Goal: Task Accomplishment & Management: Complete application form

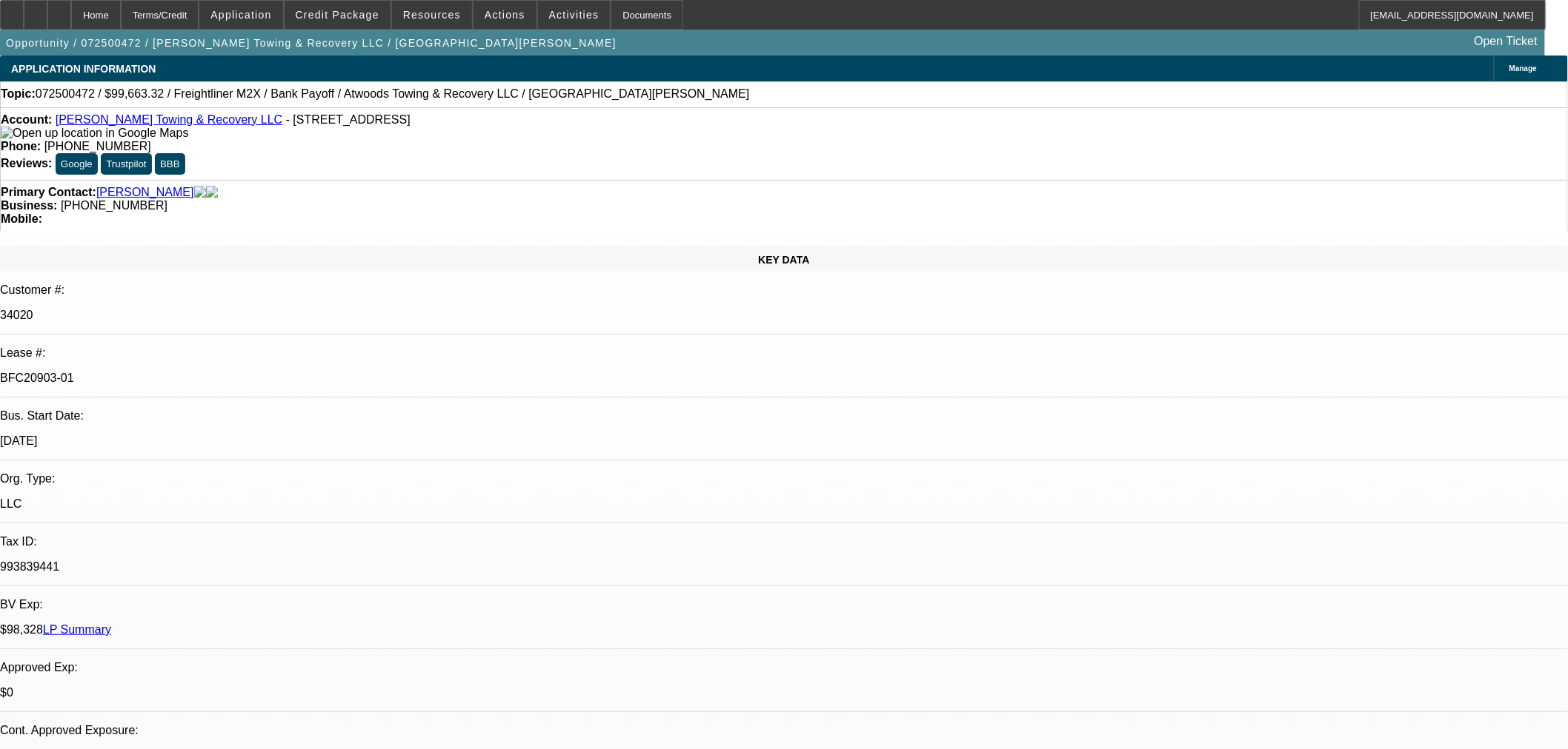
select select "0"
select select "2"
select select "0"
select select "6"
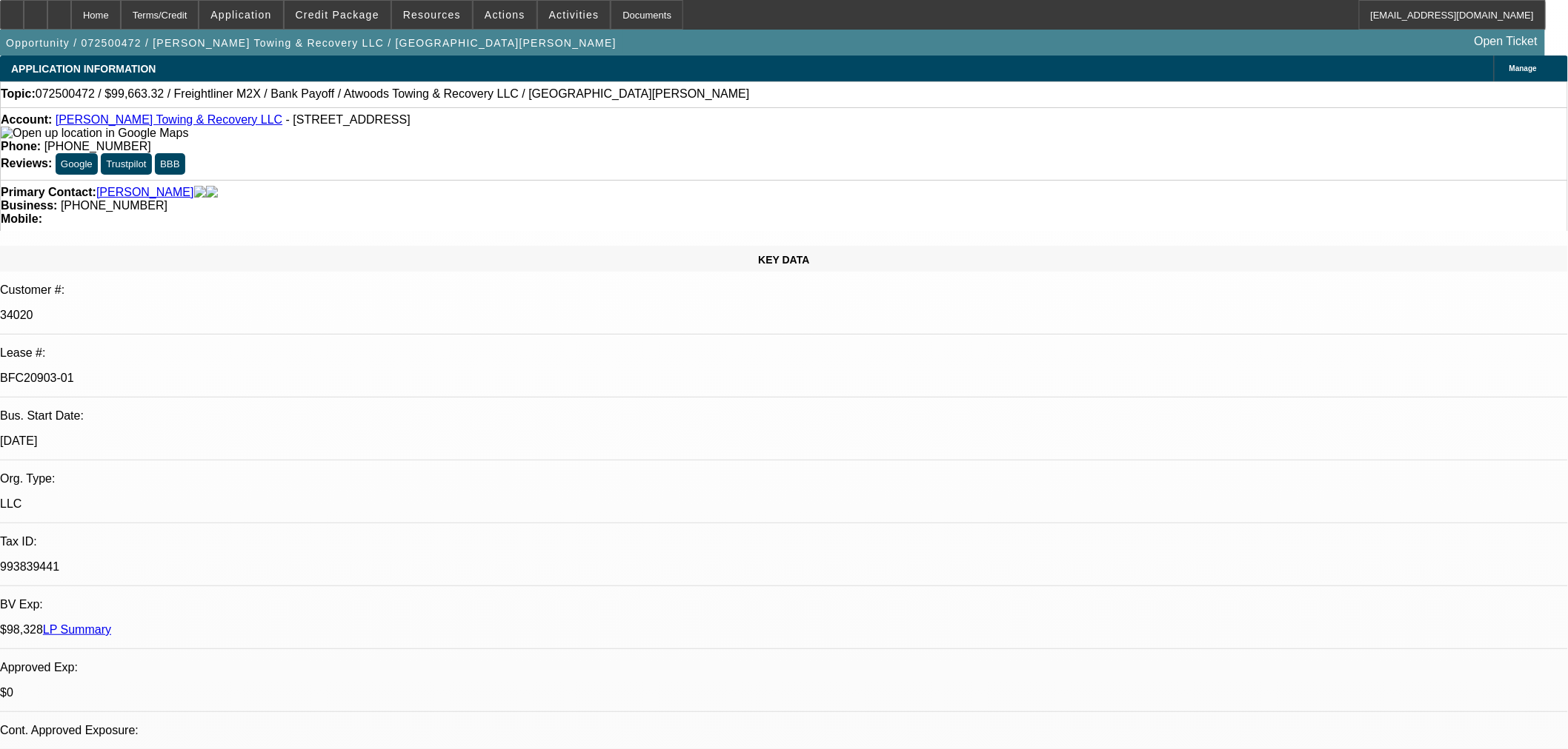
select select "0"
select select "6"
select select "0"
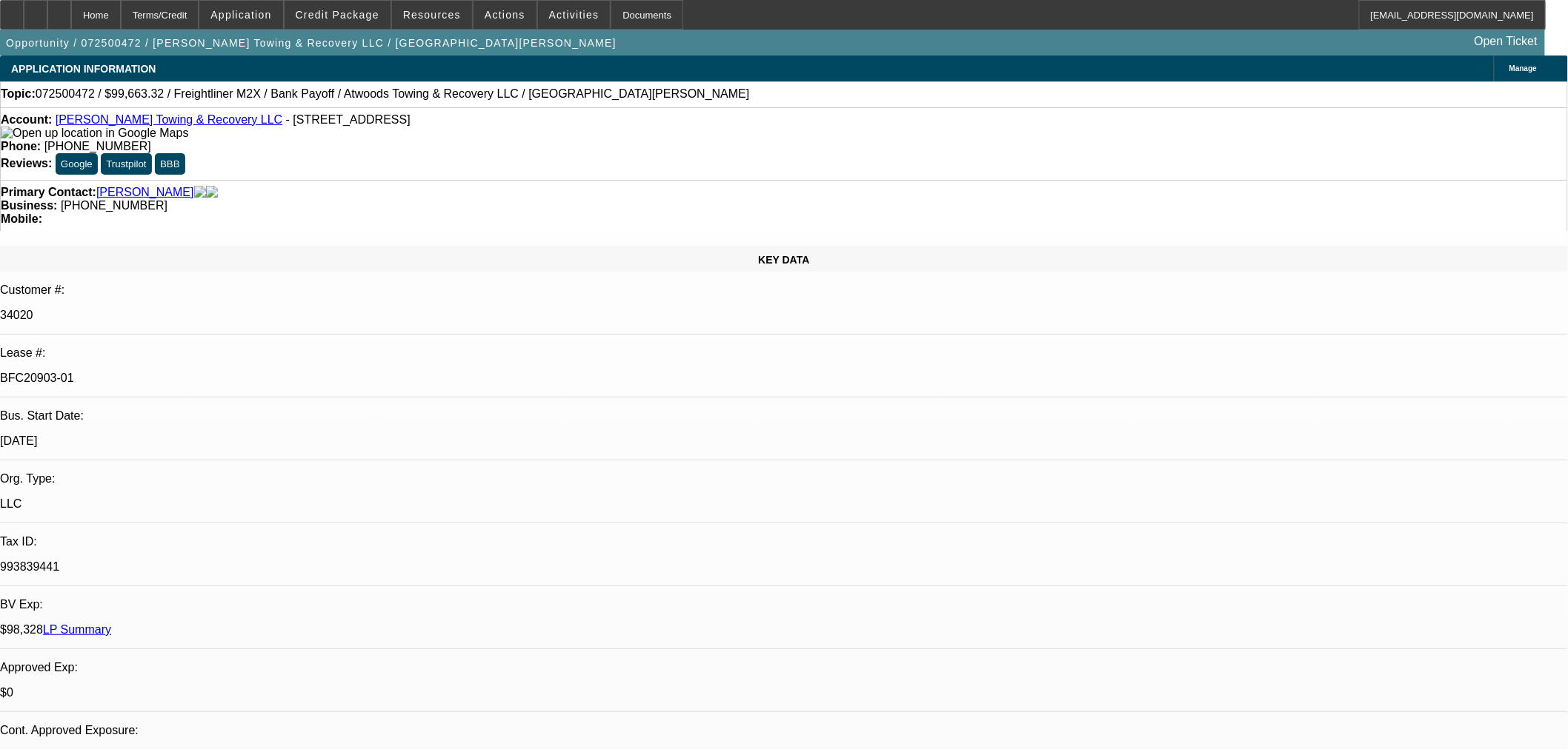
select select "0"
select select "6"
select select "0"
select select "2"
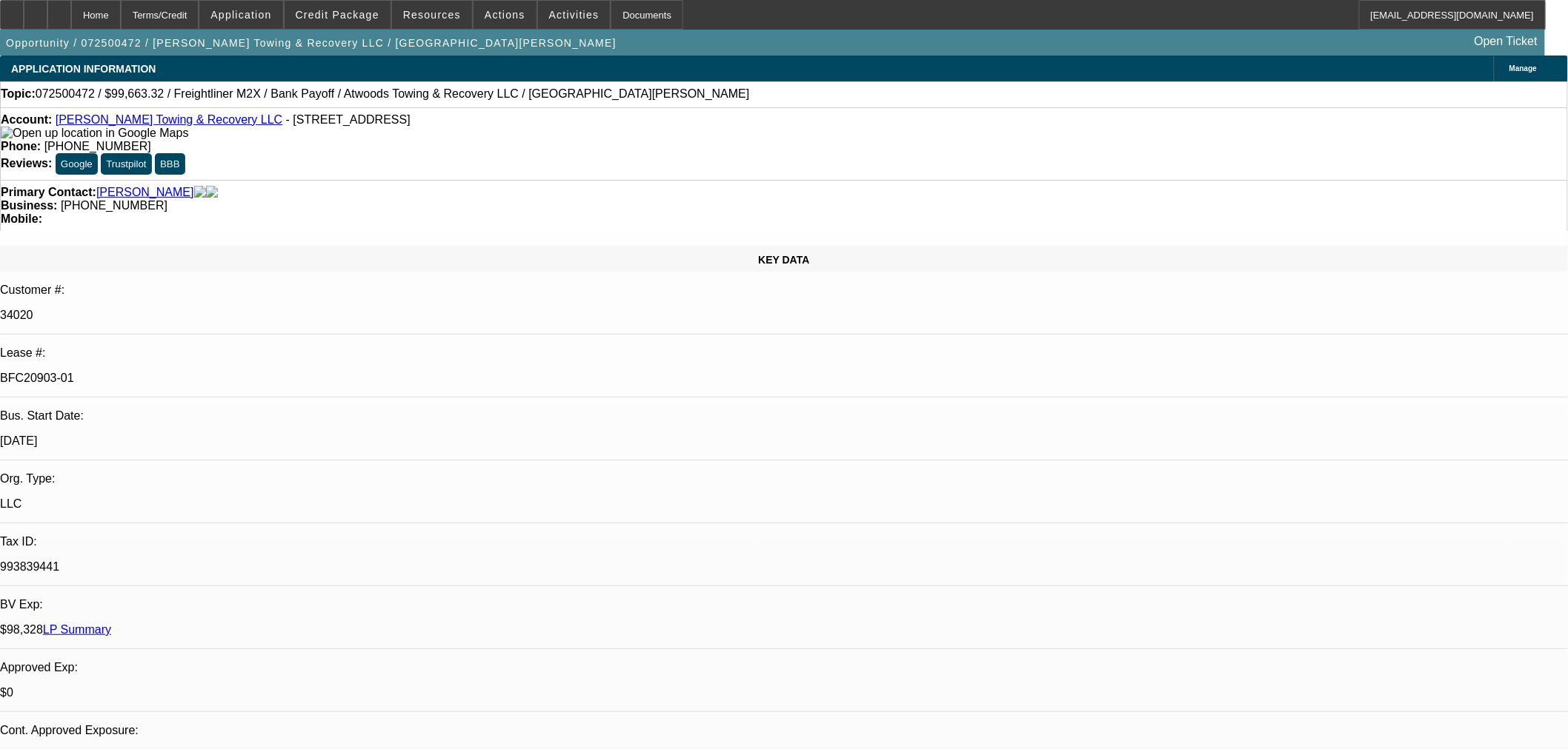
select select "2"
select select "0"
select select "6"
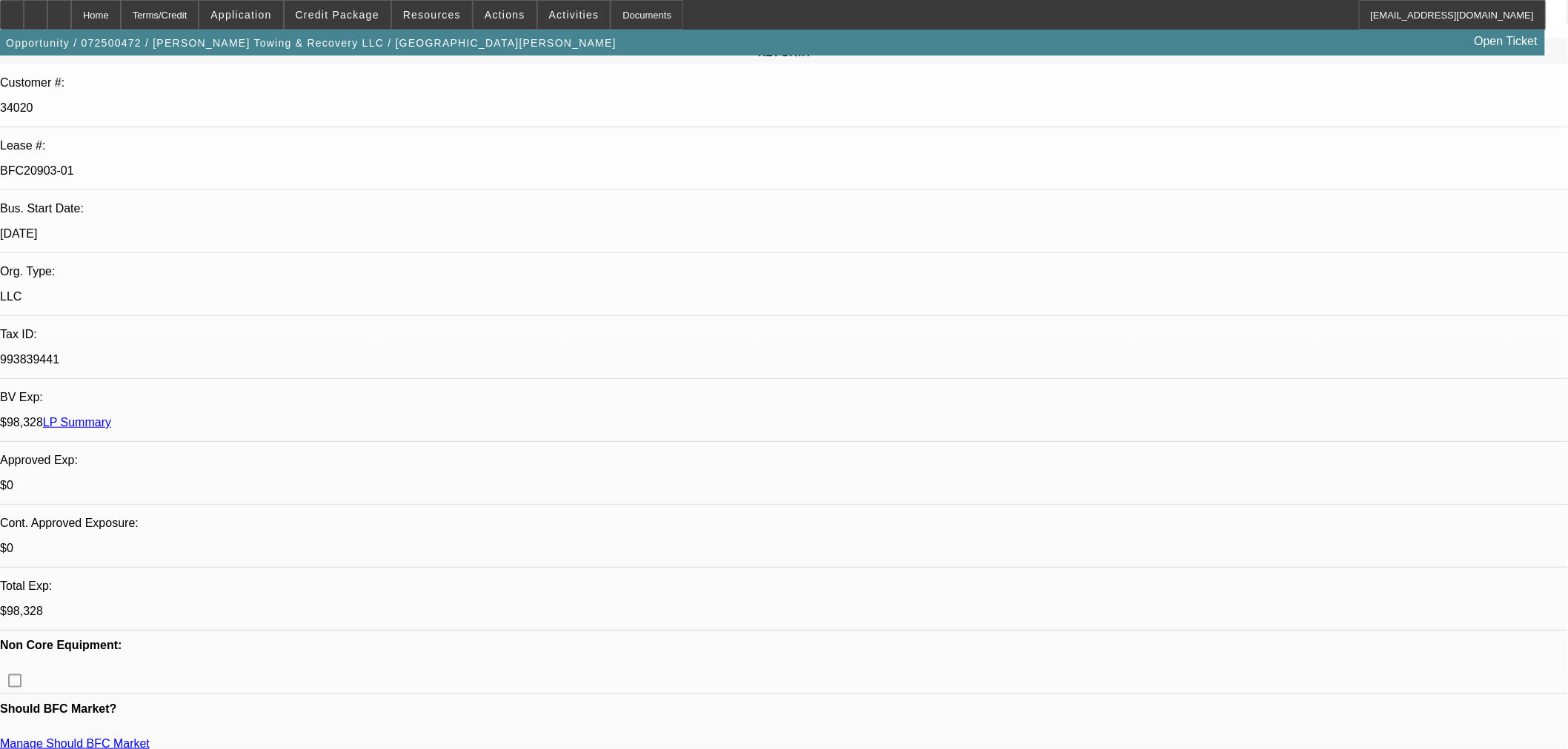
scroll to position [329, 0]
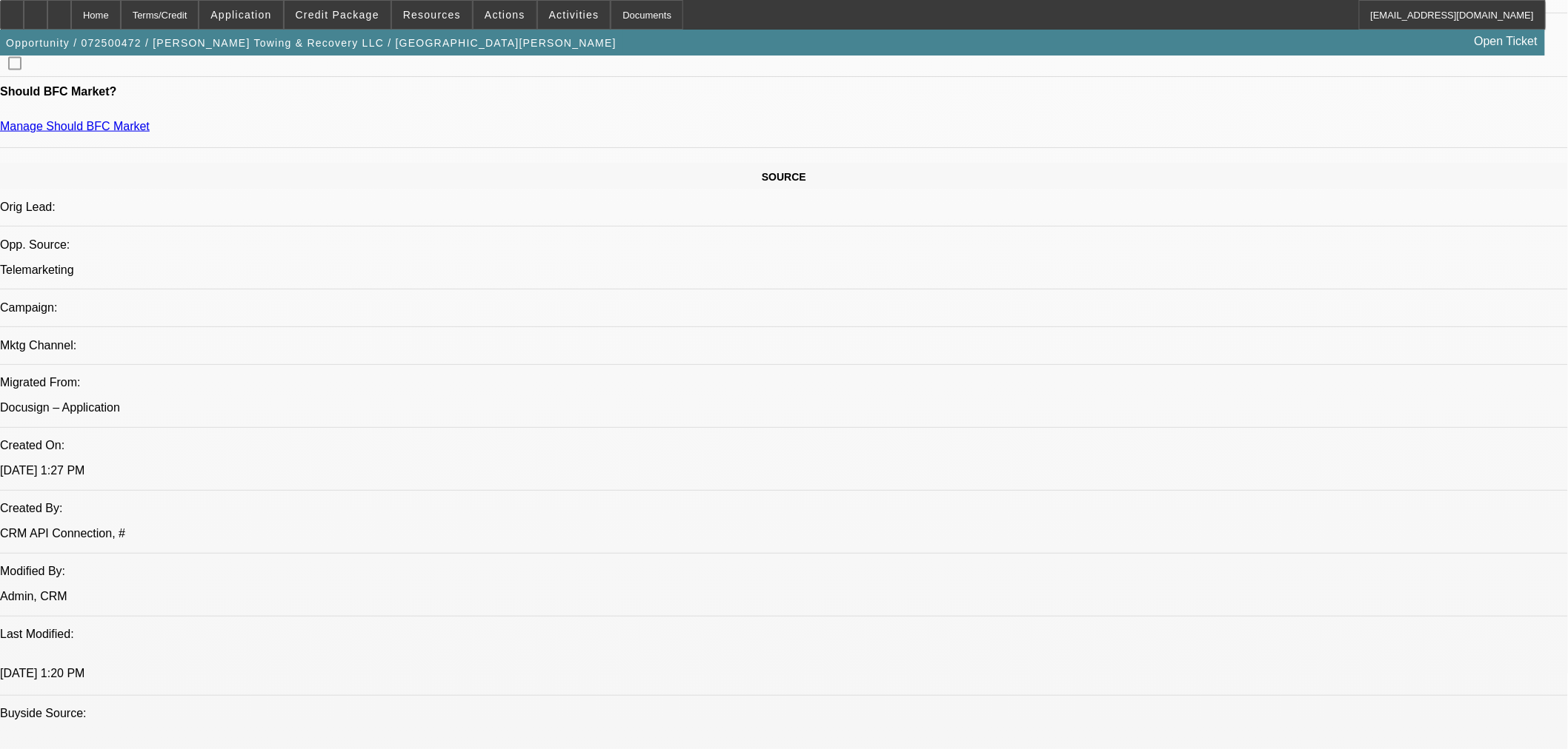
scroll to position [1069, 0]
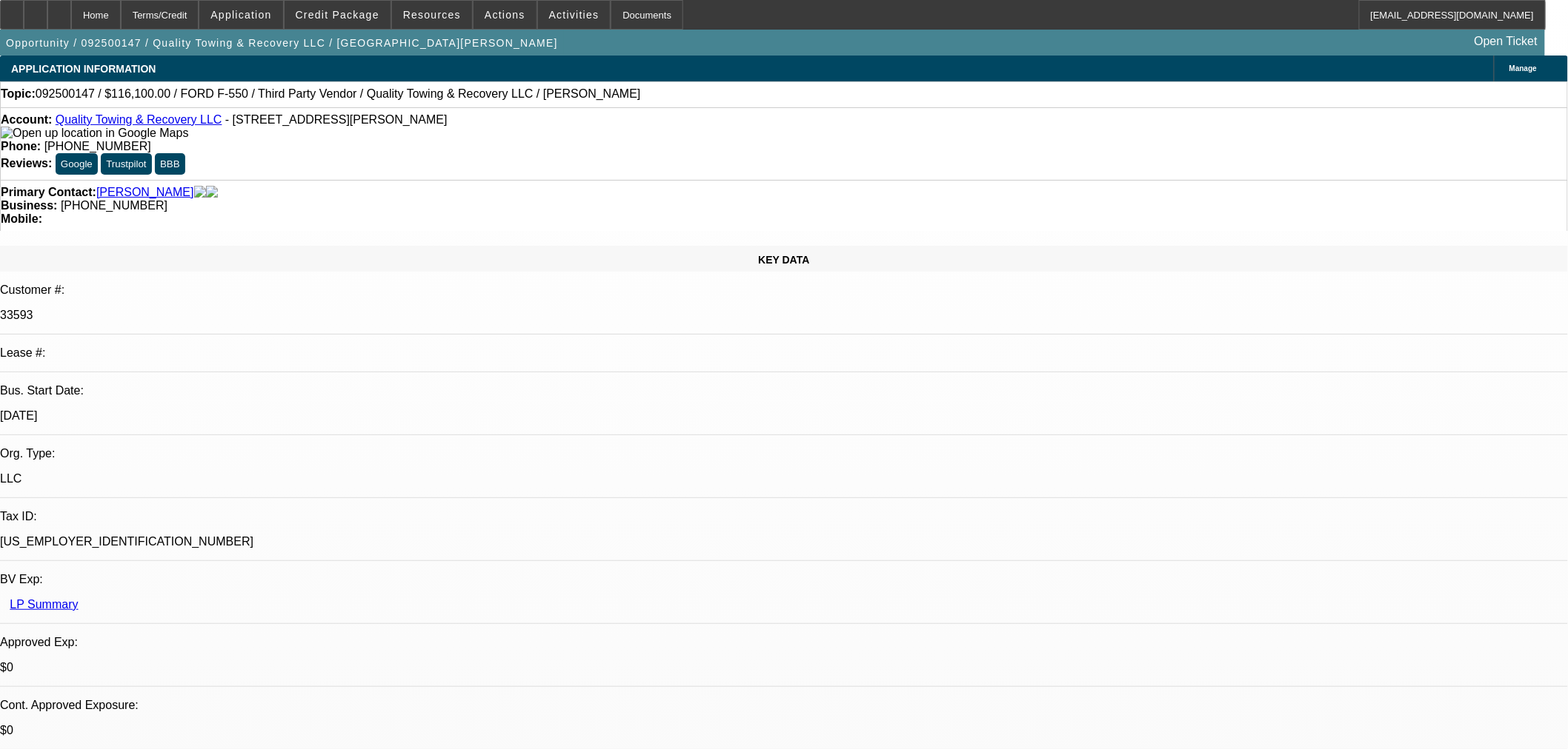
select select "0"
select select "6"
select select "0"
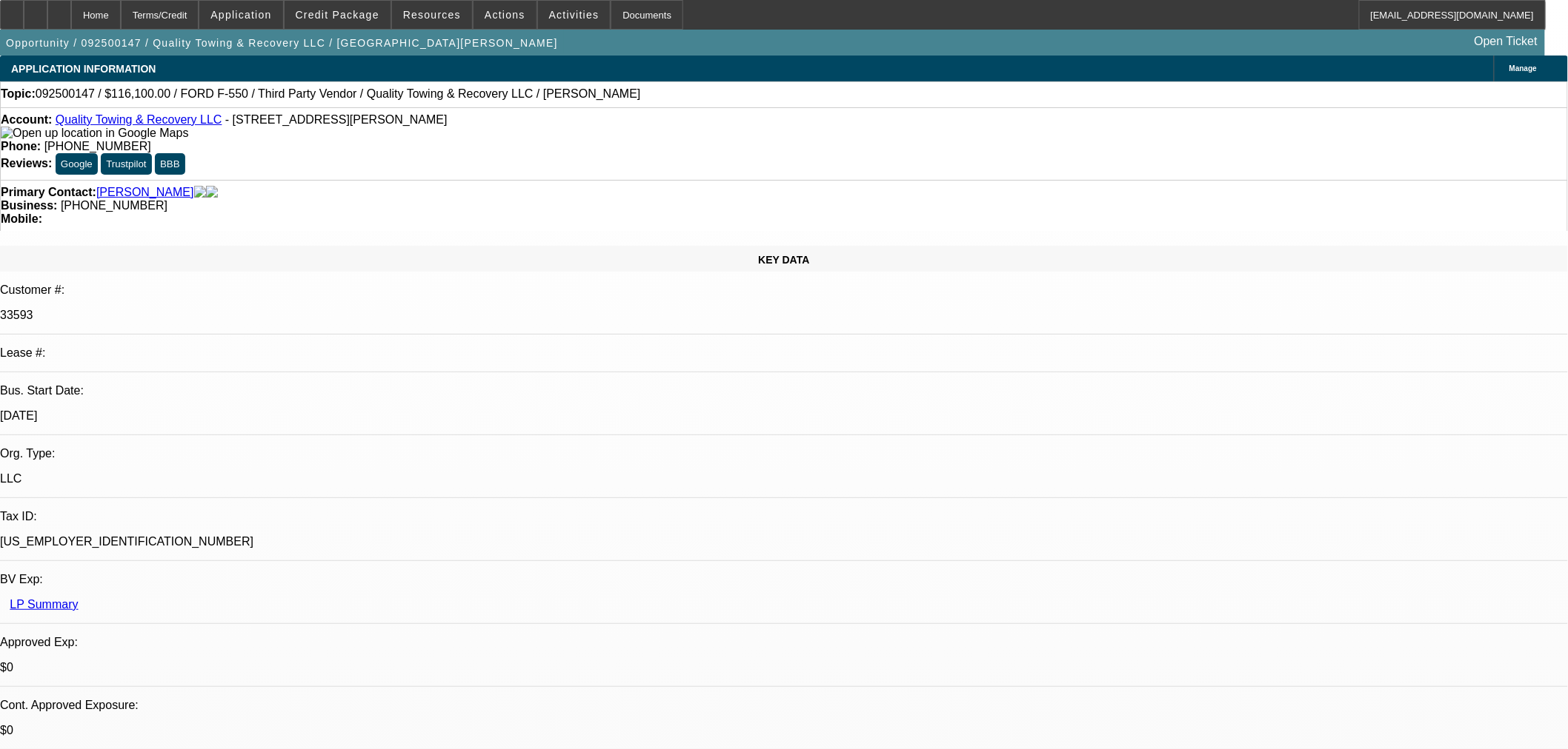
select select "0"
select select "6"
select select "0"
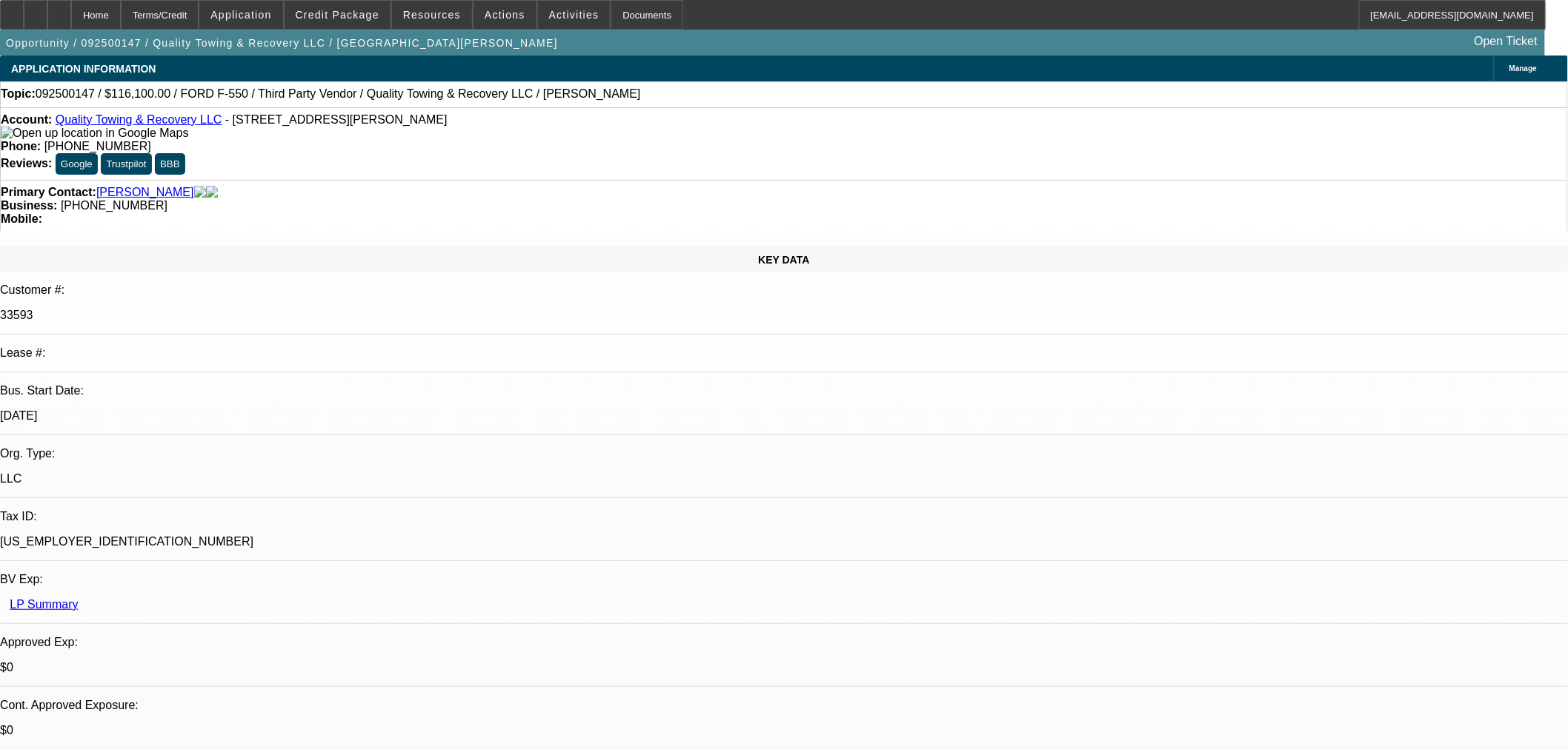
select select "0"
select select "6"
select select "0"
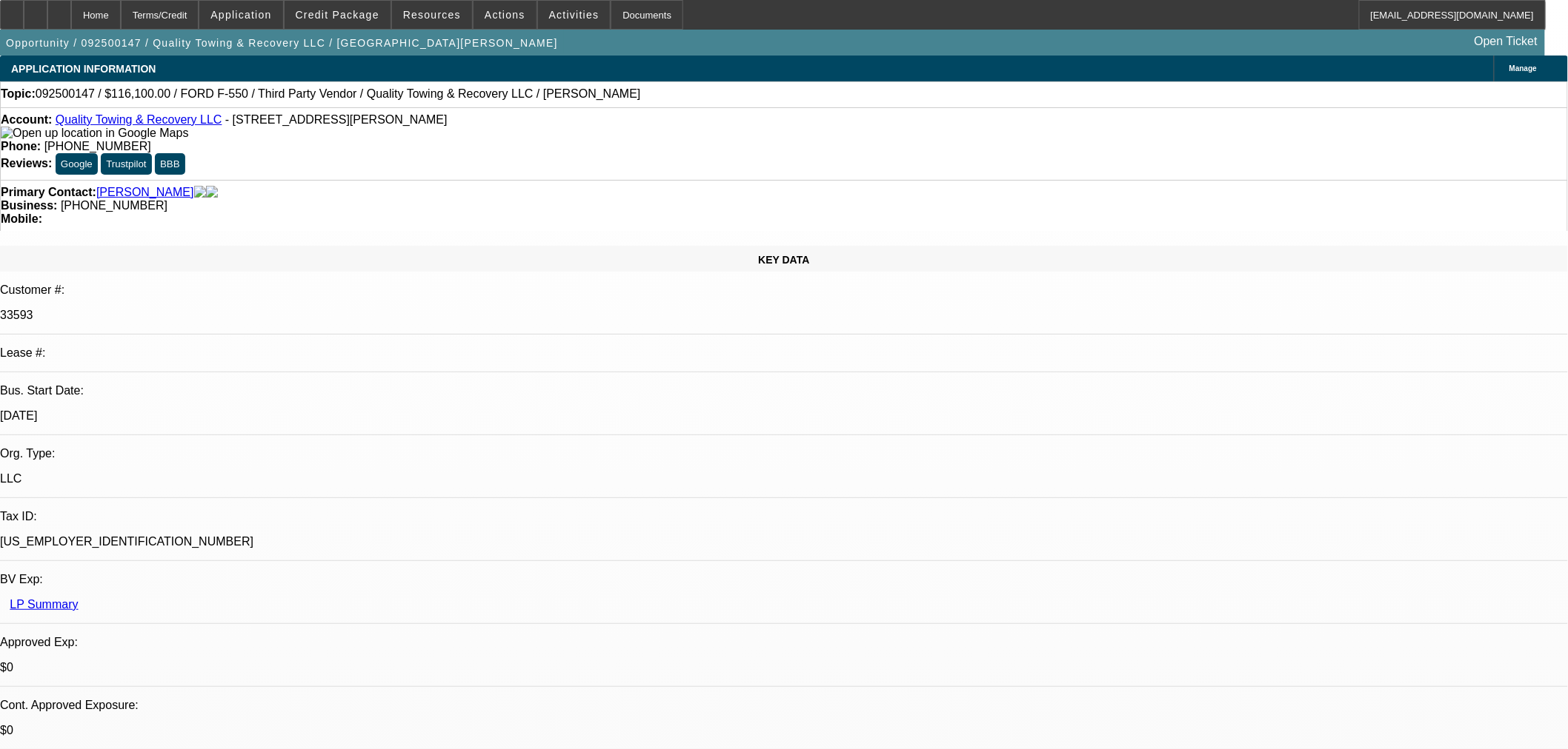
select select "6"
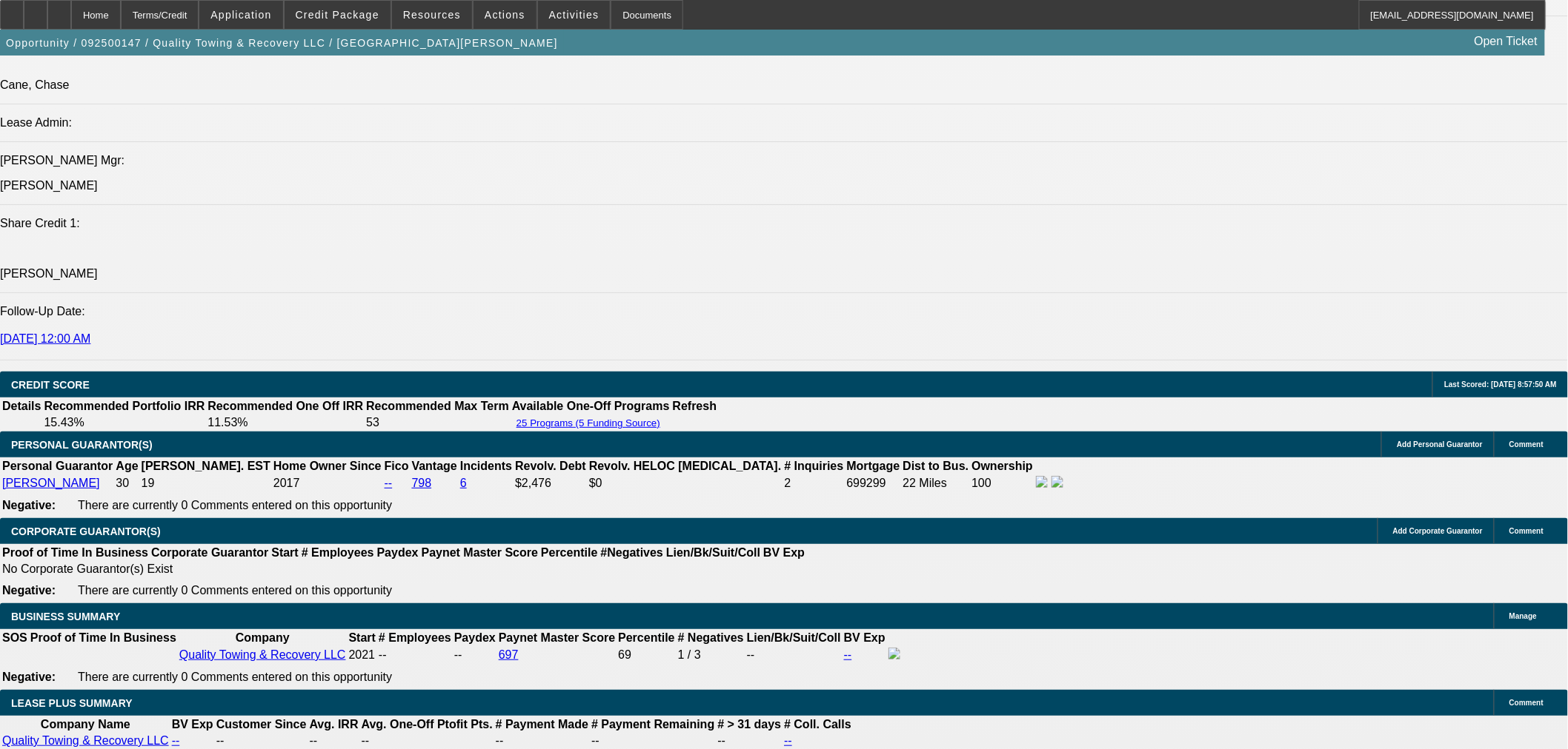
scroll to position [2056, 0]
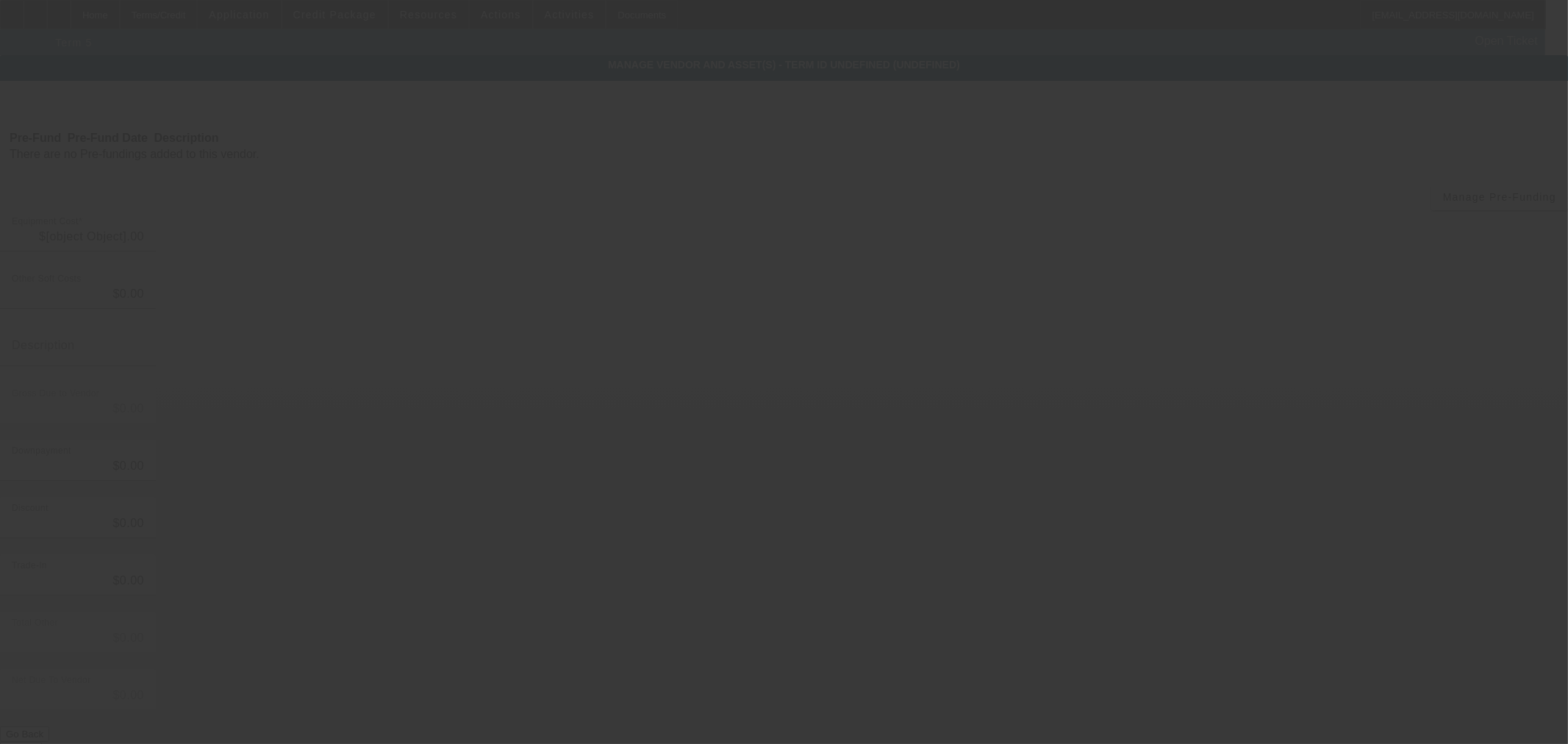
type input "$108,000.00"
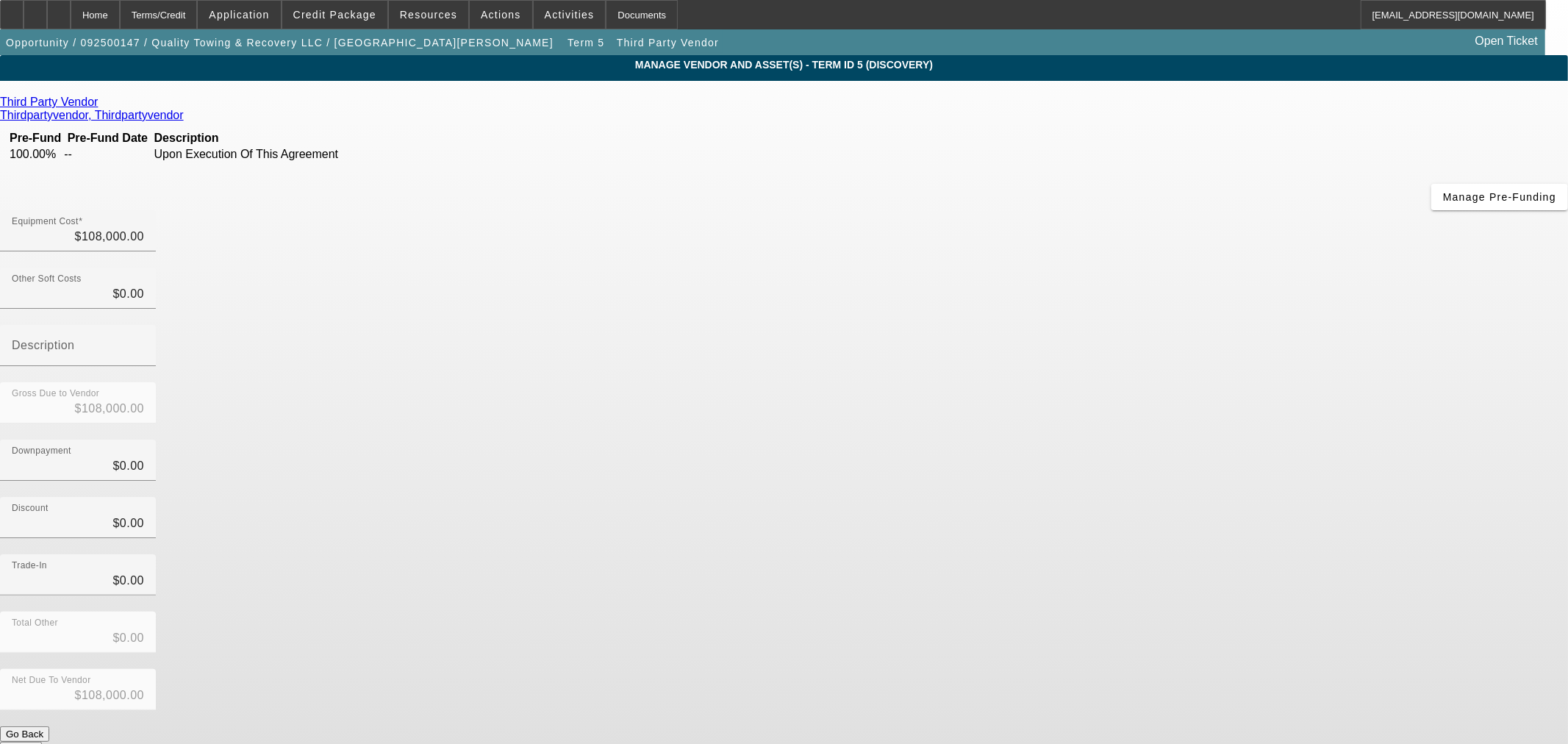
click at [101, 108] on icon at bounding box center [101, 102] width 0 height 13
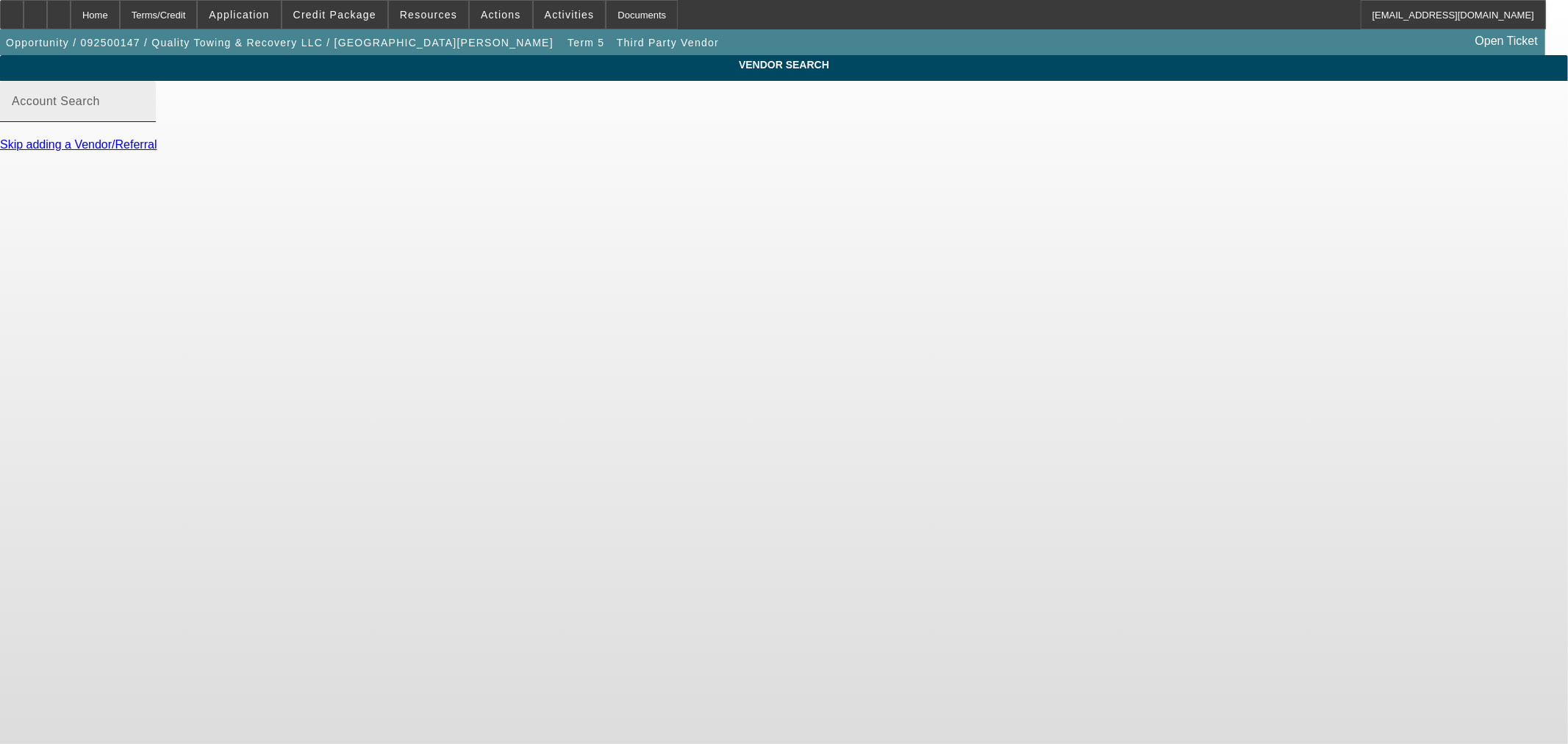
click at [144, 111] on div "Account Search" at bounding box center [78, 101] width 132 height 41
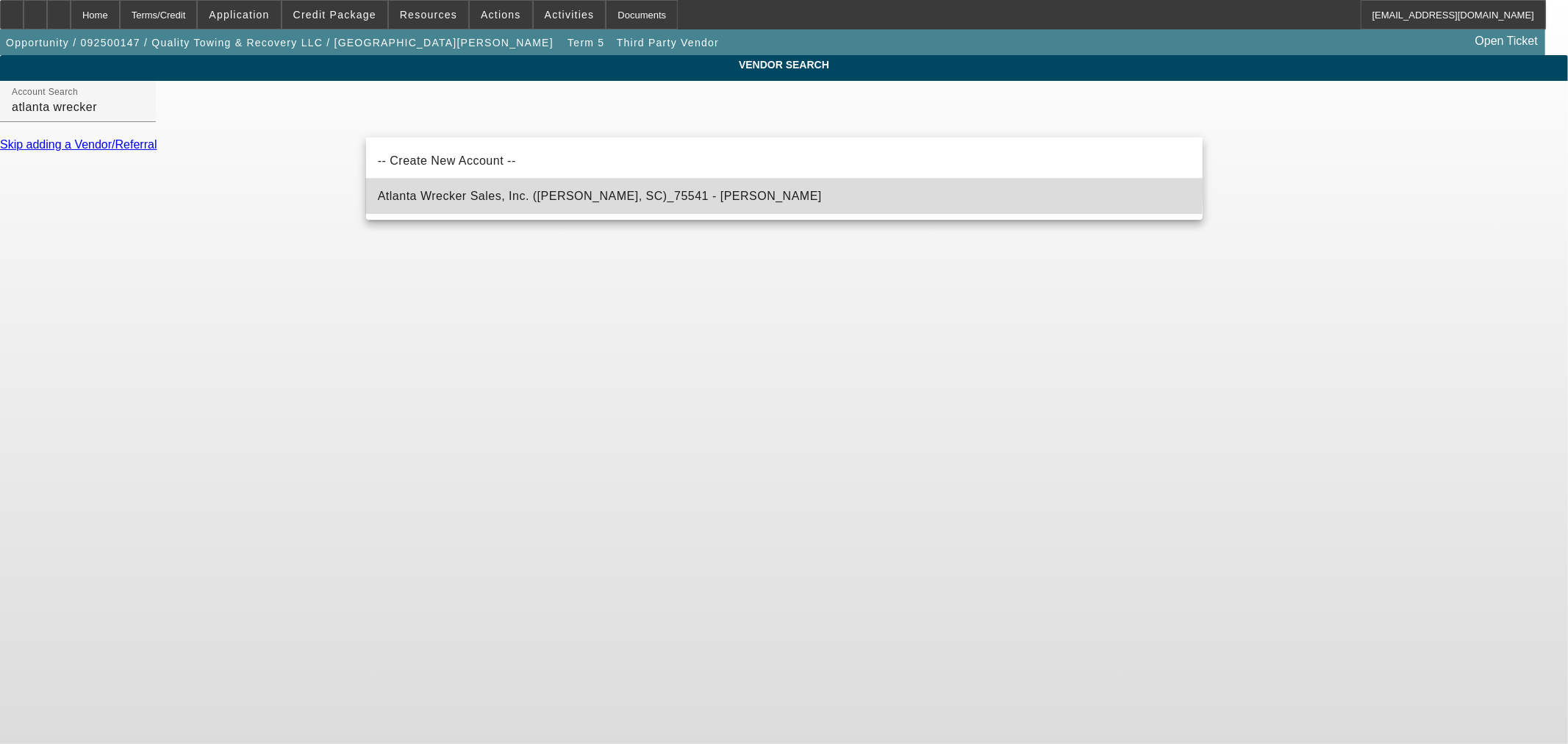
click at [607, 186] on mat-option "Atlanta Wrecker Sales, Inc. (Chesnee, SC)_75541 - Giles, Lee" at bounding box center [784, 196] width 837 height 35
type input "Atlanta Wrecker Sales, Inc. (Chesnee, SC)_75541 - Giles, Lee"
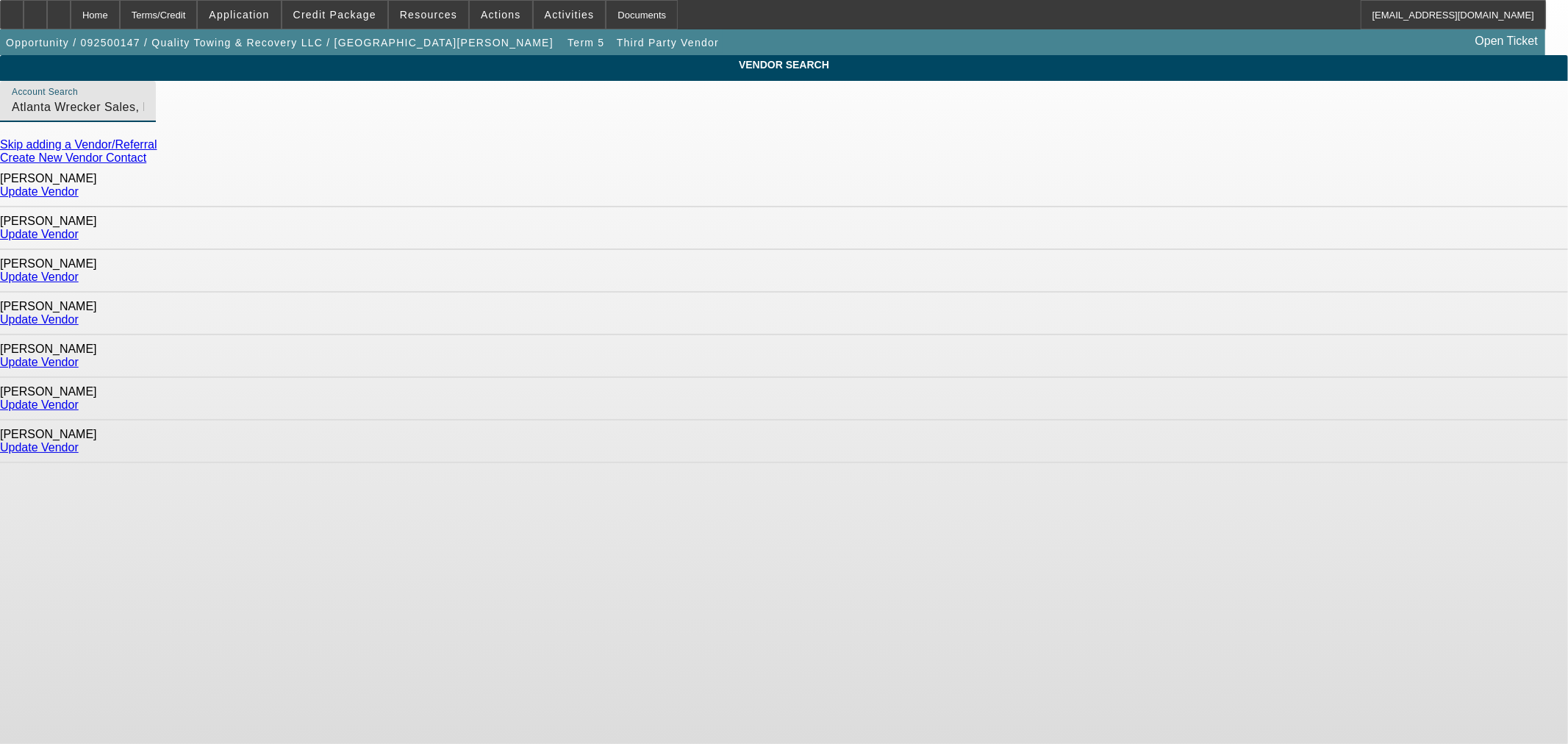
click at [79, 192] on link "Update Vendor" at bounding box center [39, 191] width 79 height 13
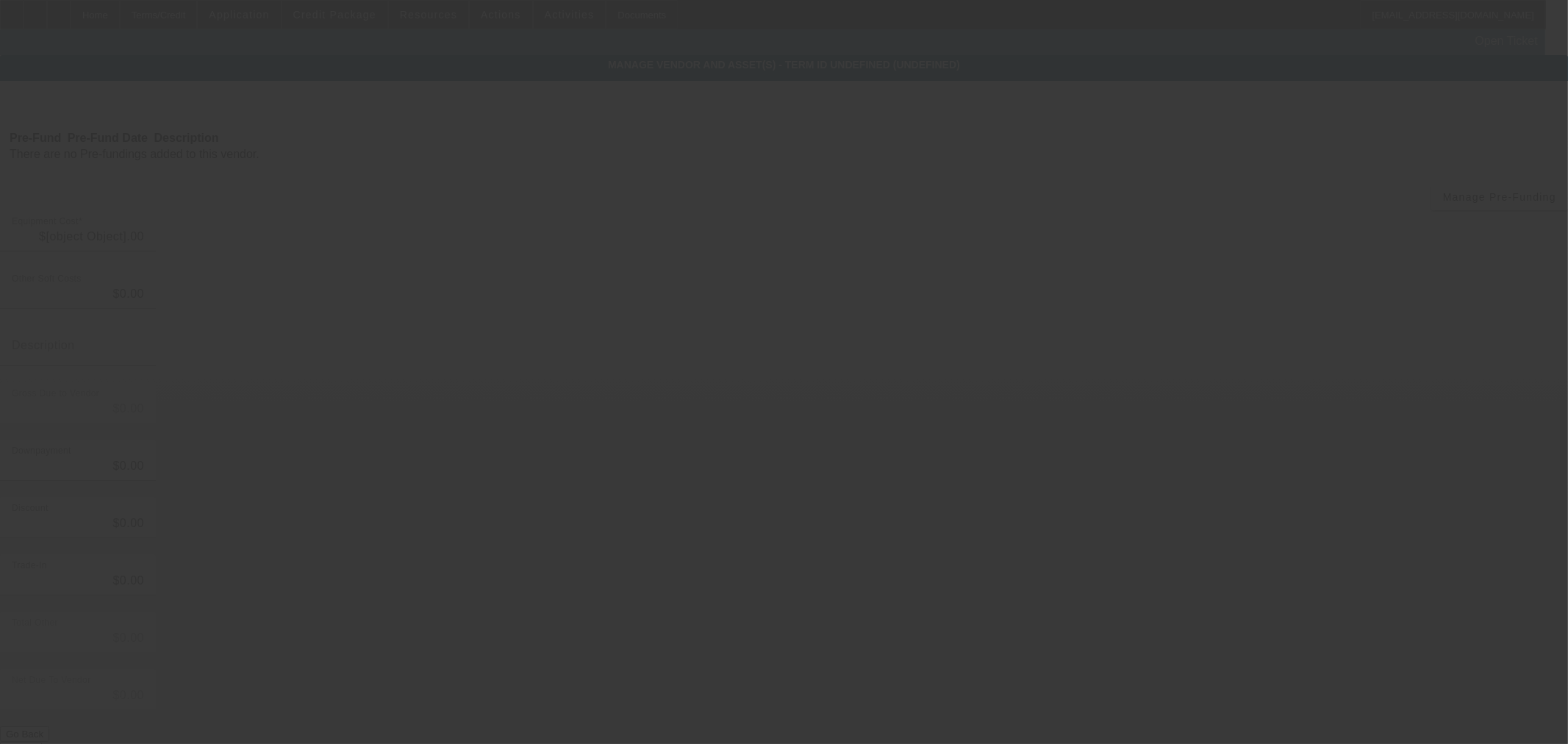
type input "$108,000.00"
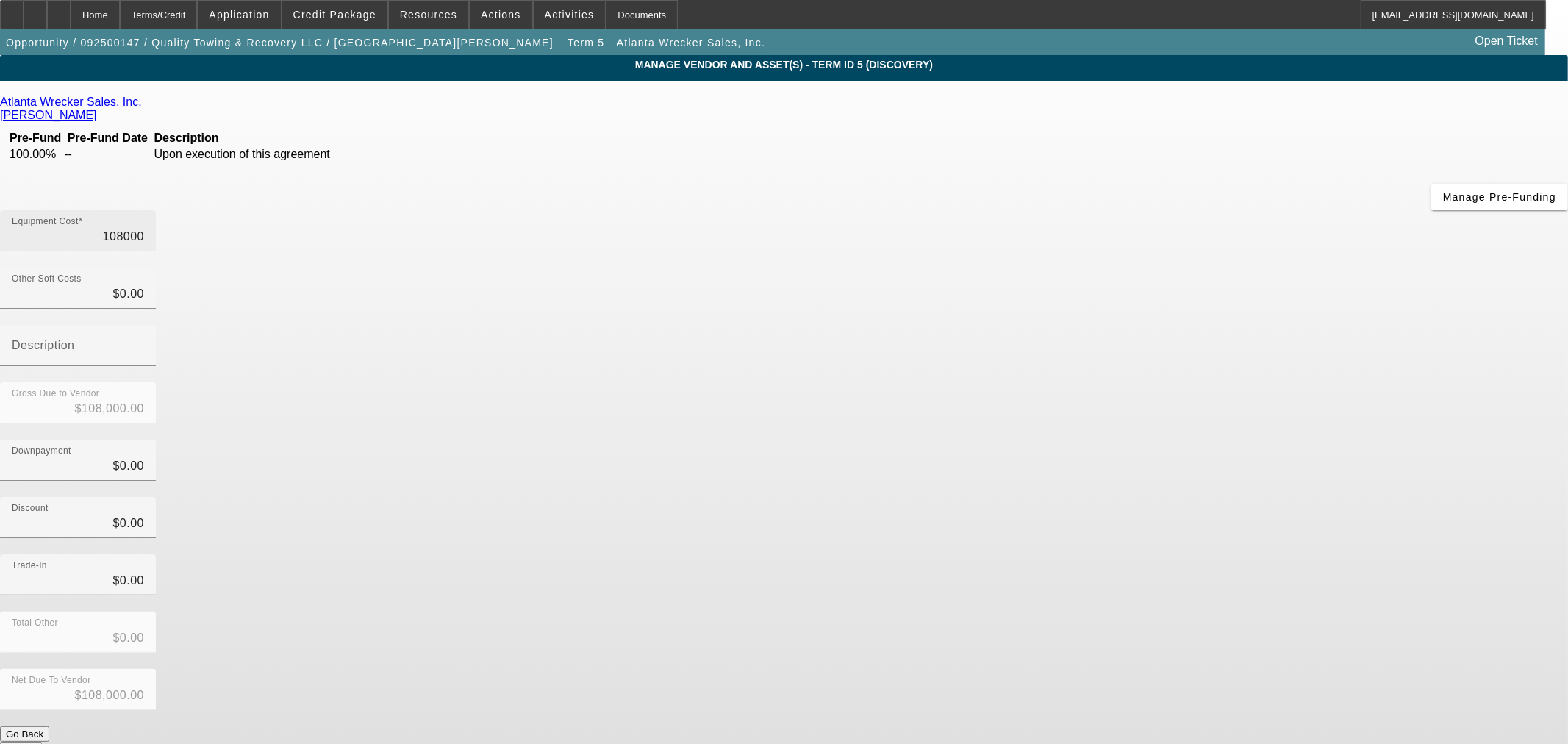
click at [144, 228] on input "108000" at bounding box center [78, 237] width 132 height 18
type input "1"
type input "$1.00"
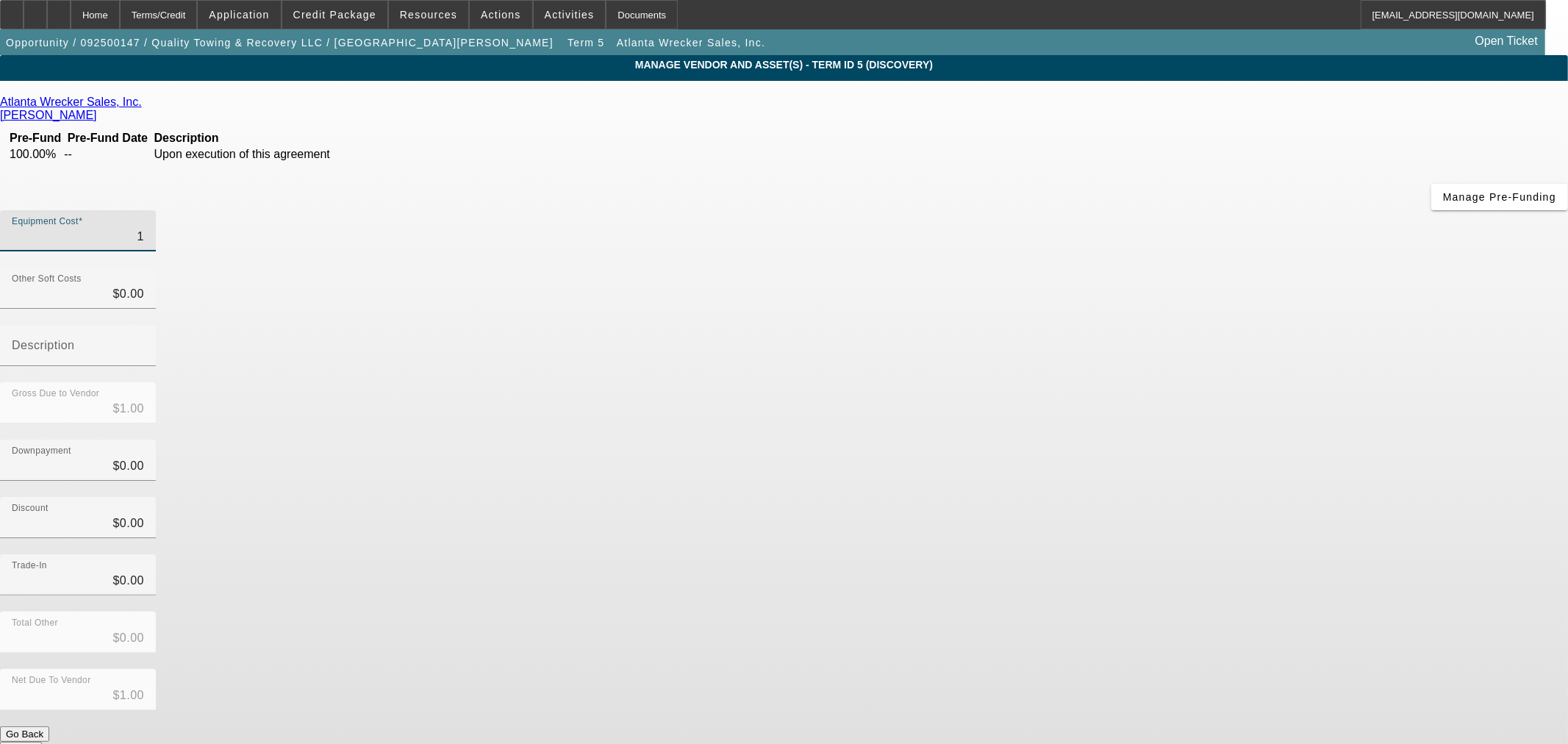
type input "12"
type input "$12.00"
type input "122"
type input "$122.00"
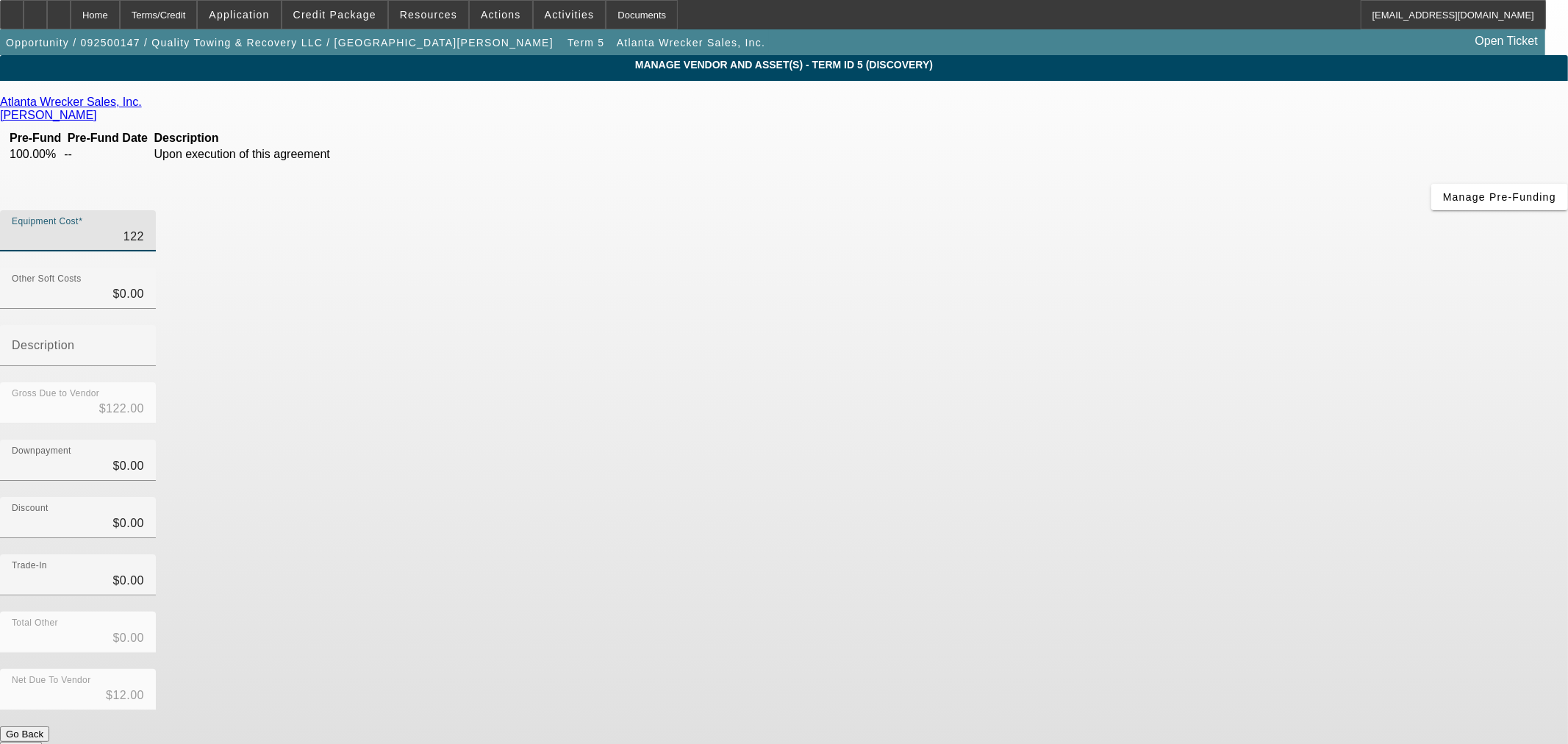
type input "$122.00"
type input "1220"
type input "$1,220.00"
type input "12200"
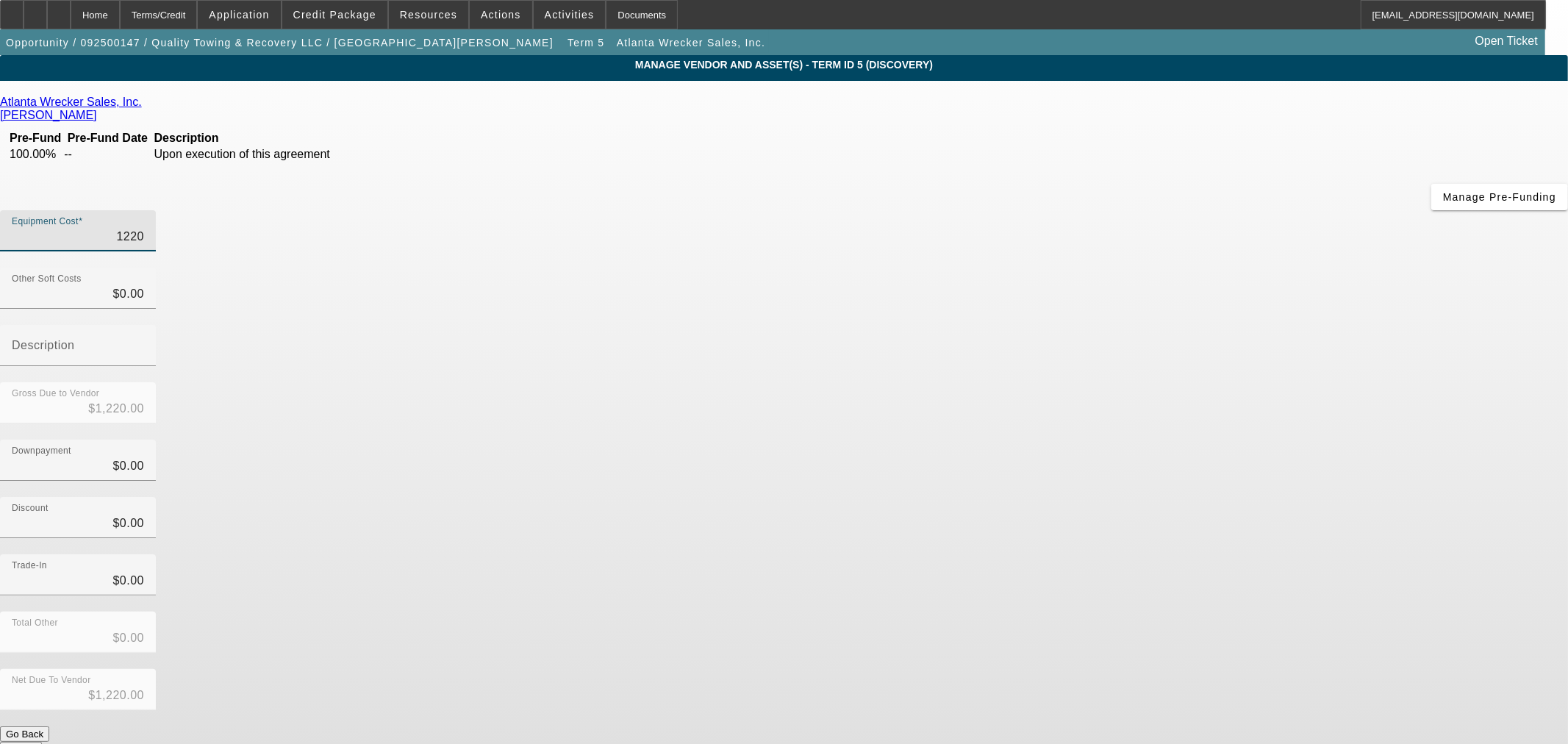
type input "$12,200.00"
type input "122000"
type input "$122,000.00"
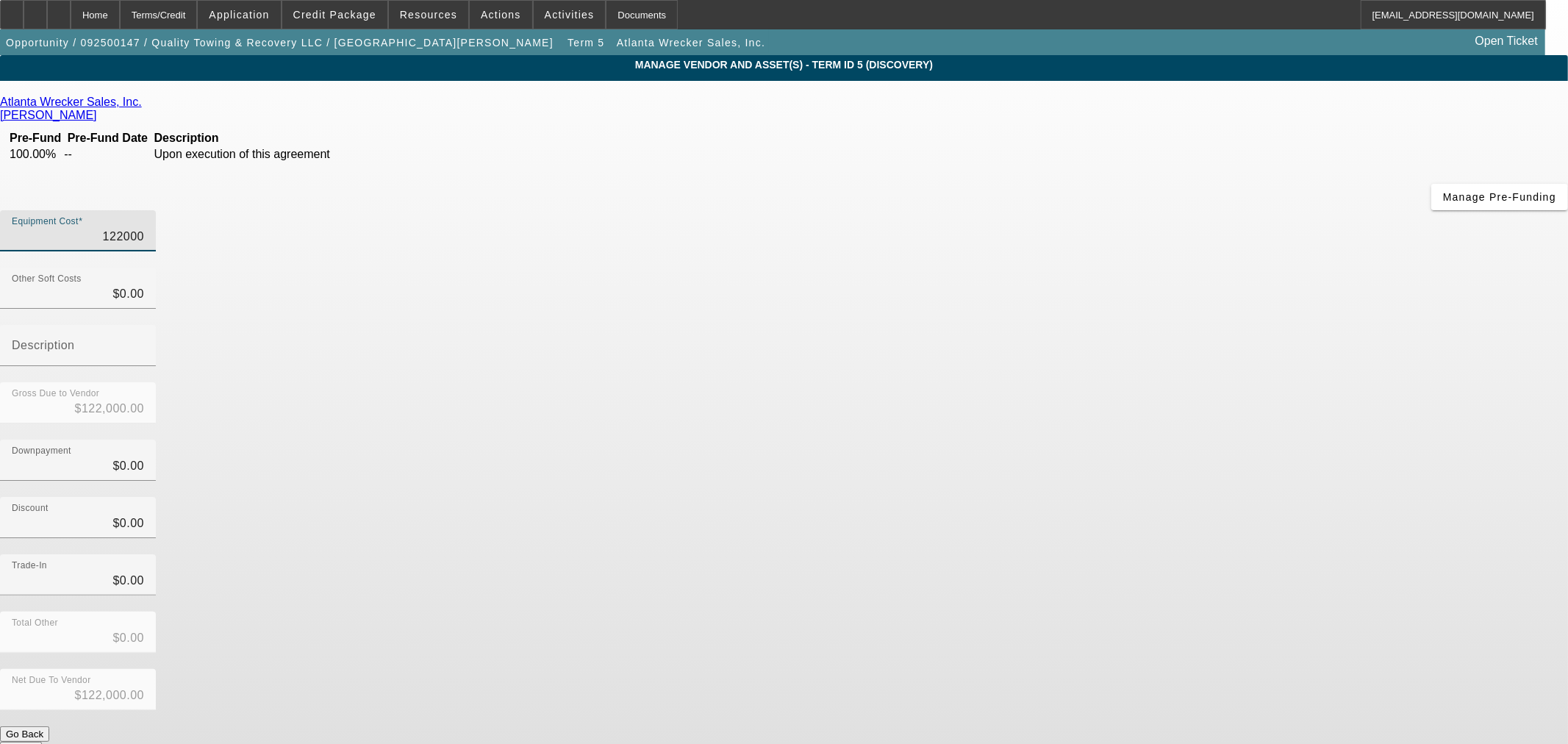
type input "$122,000.00"
click at [1088, 440] on div "Downpayment $0.00" at bounding box center [784, 468] width 1568 height 57
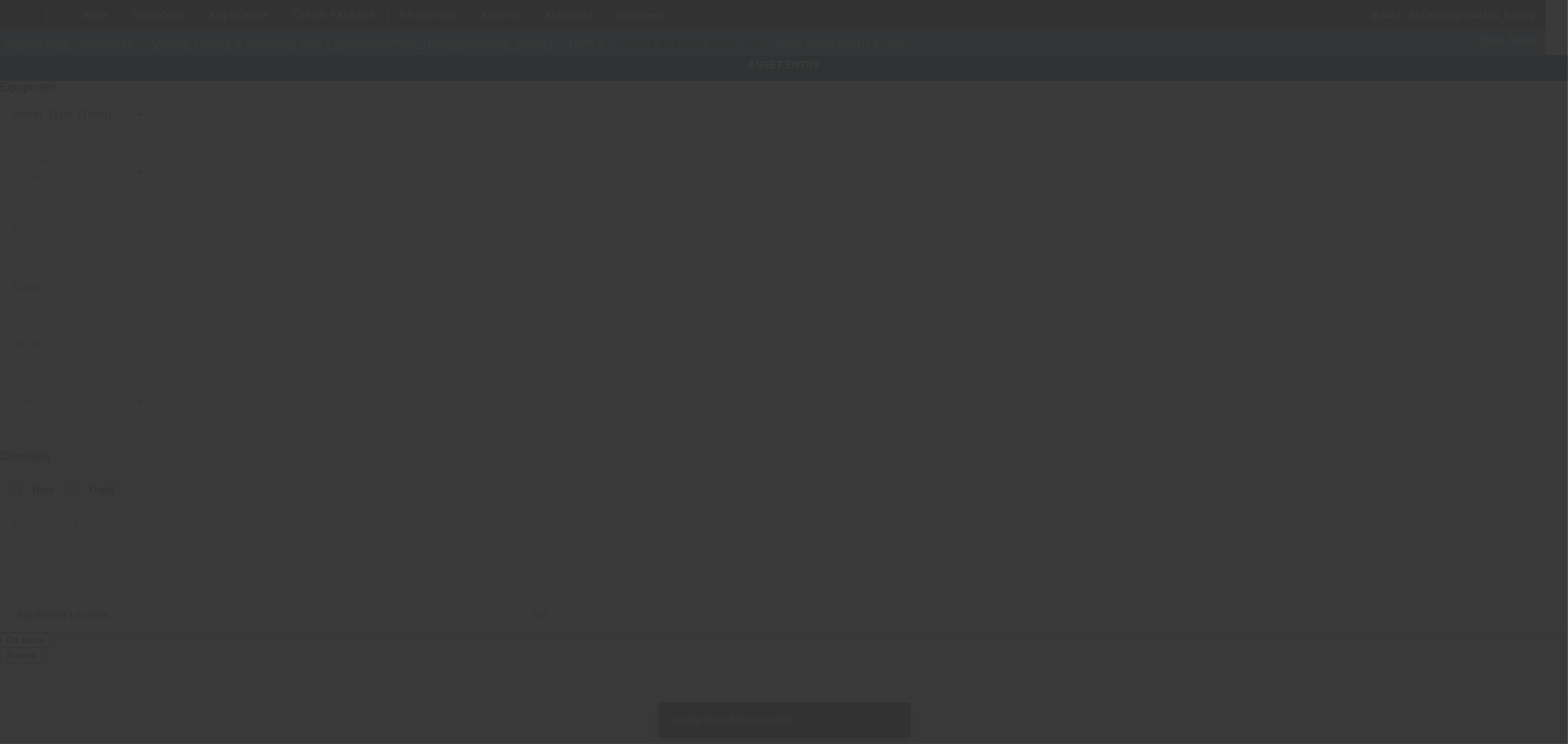
type input "1FD0W5HT8PEC73657"
type input "Ford"
type input "F-550"
radio input "true"
type textarea "Wrecker"
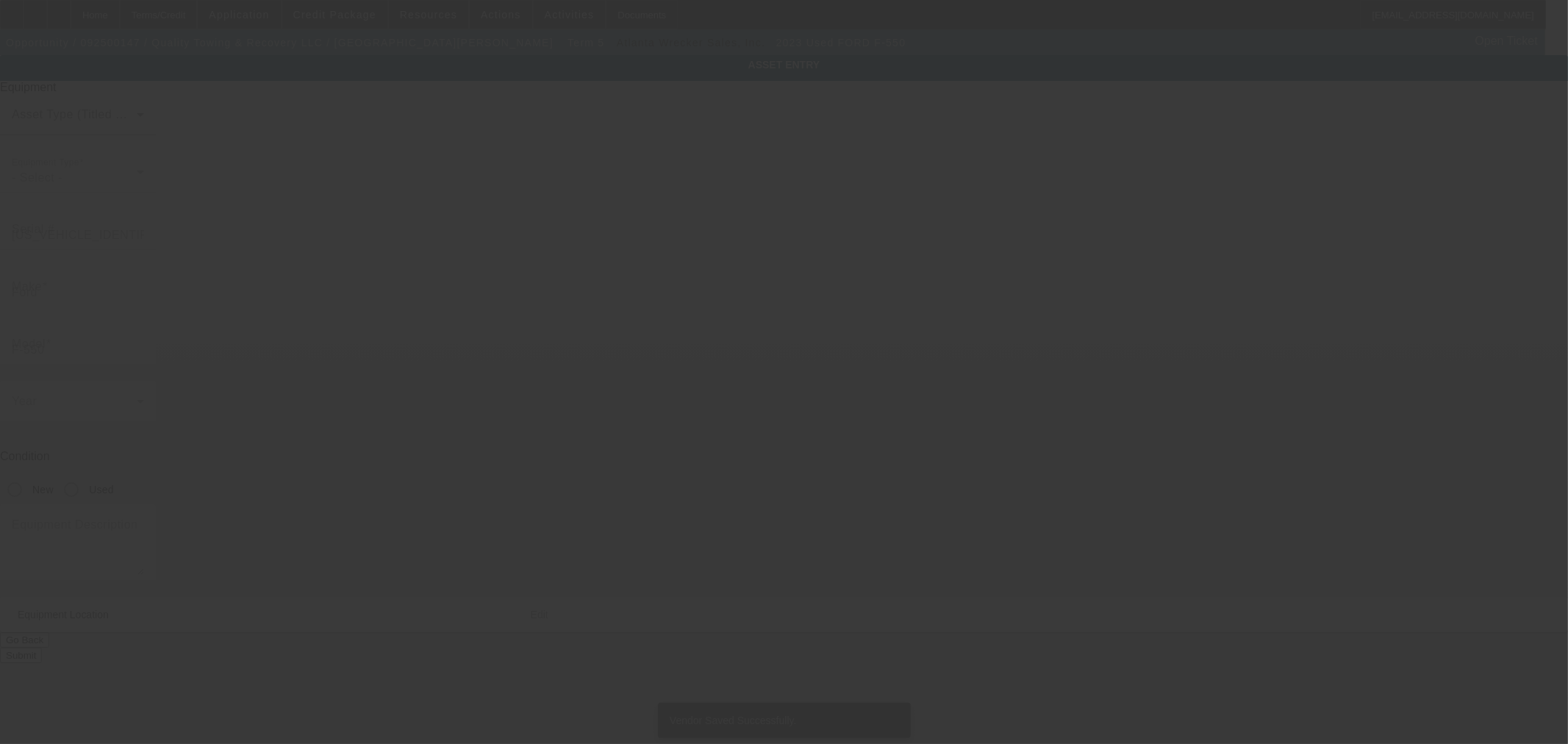
type input "115 S Pierce St"
type input "Lakewood"
type input "80216"
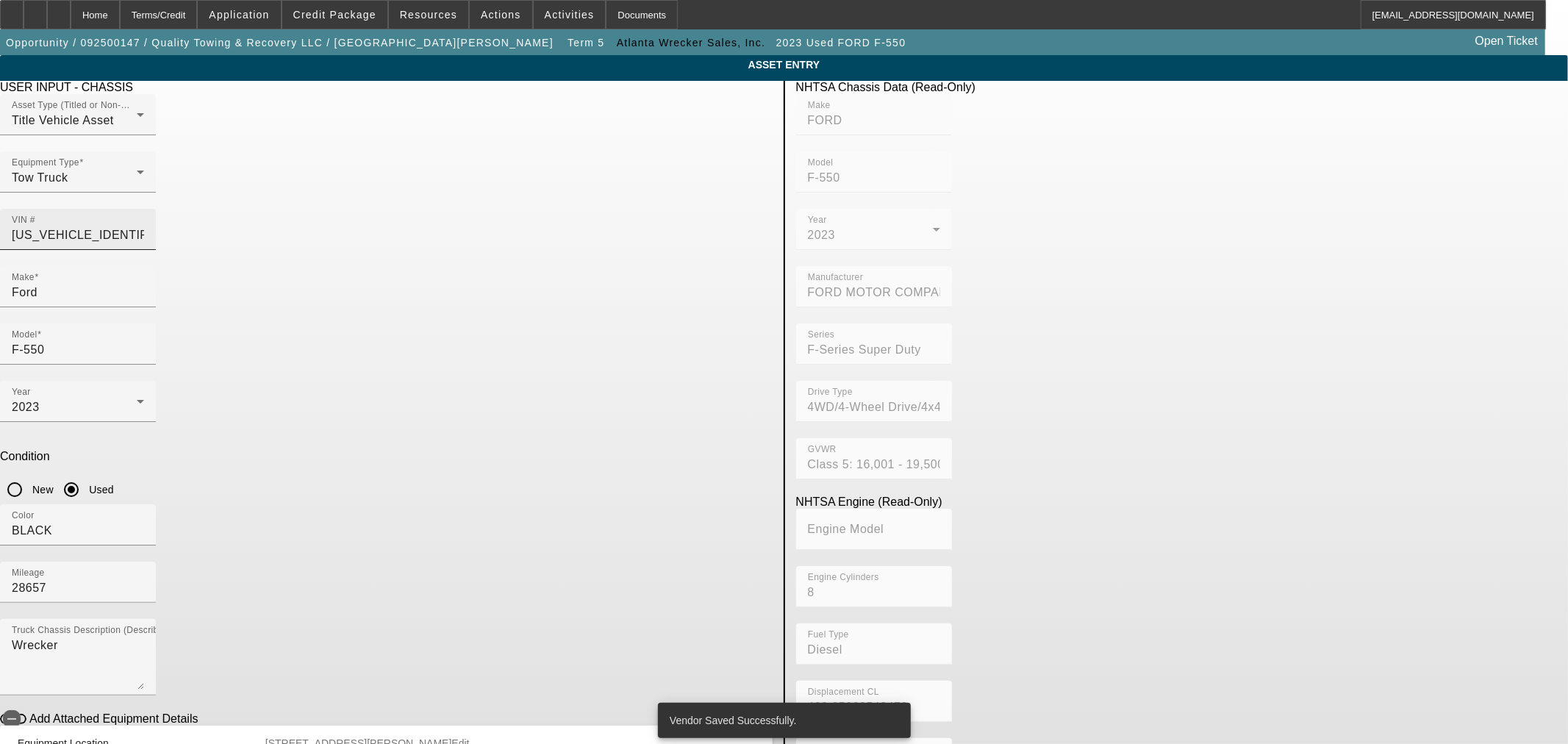
click at [144, 226] on input "1FD0W5HT8PEC73657" at bounding box center [78, 235] width 132 height 18
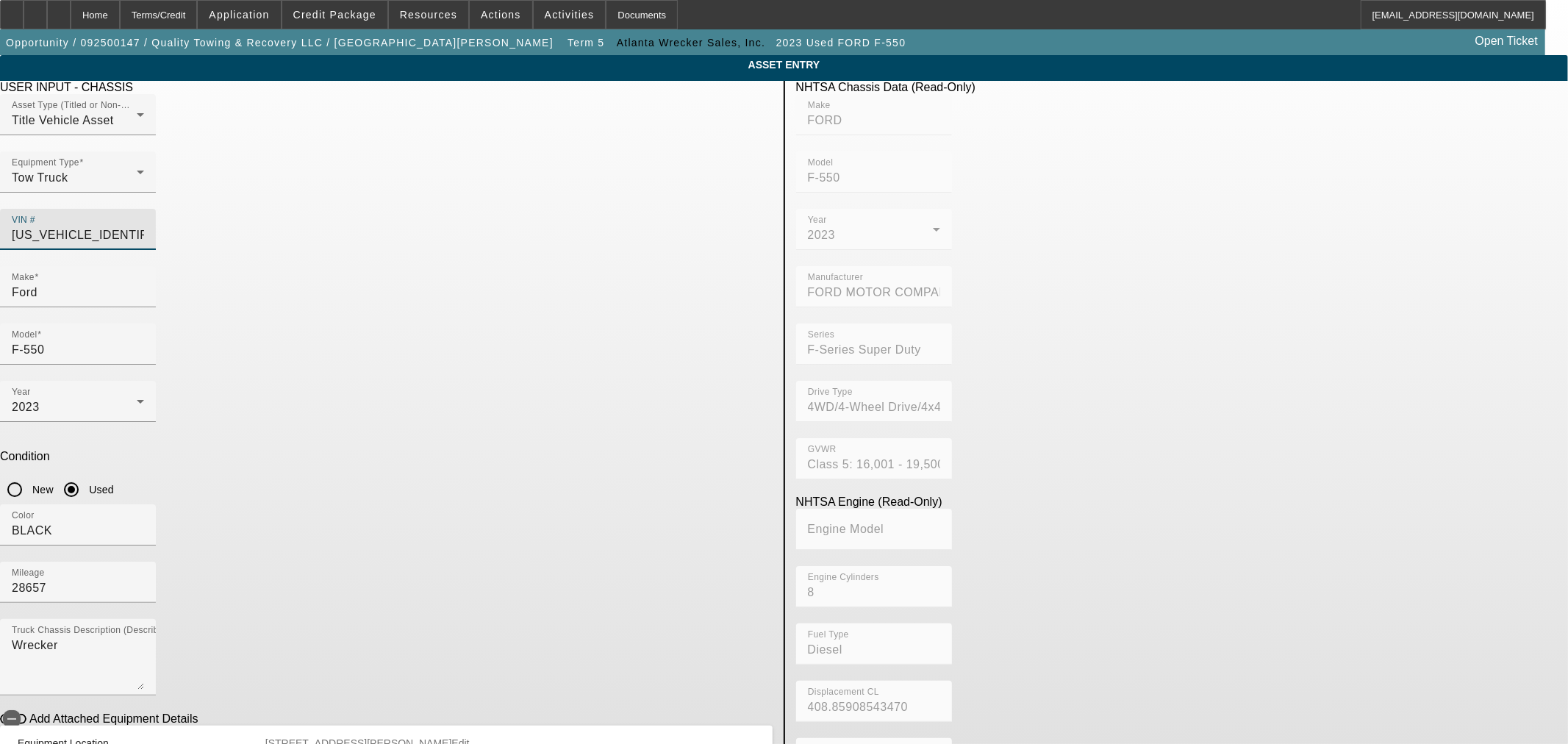
paste input "5PVNJ7BT9S5T50431"
type input "5PVNJ7BT9S5T50431"
type input "HINO"
type input "Incomplete Vehicle"
type input "HINO MOTORS MANUFACTURING U.S.A."
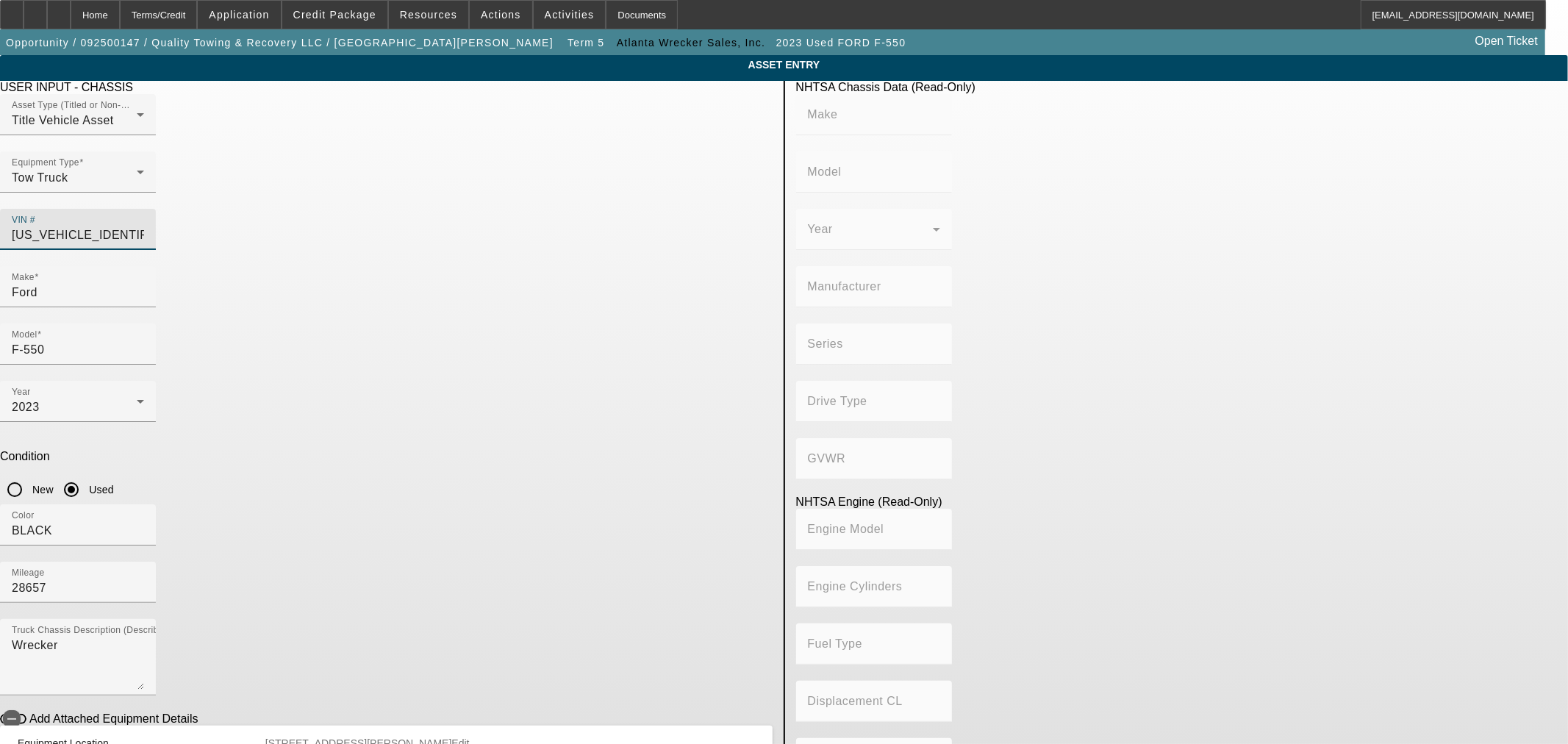
type input "4x2"
type input "Class 6: 19,501 - 26,000 lb (8,845 - 11,794 kg)"
type input "B6.7 260 / B6.7 240"
type input "Diesel"
type input "408.85908543470"
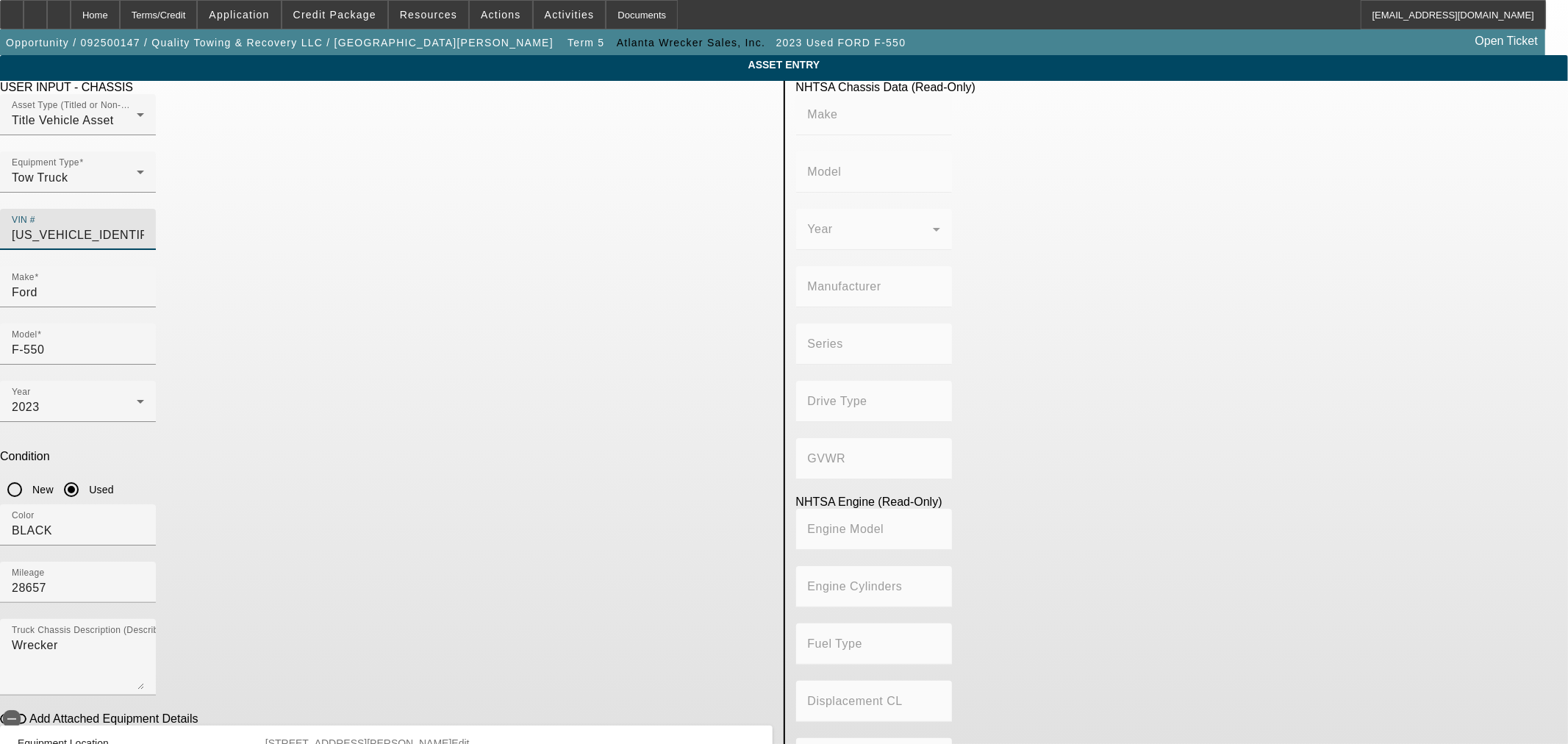
type input "6.7"
type input "5PVNJ7BT9S5T50431"
click at [144, 284] on input "Ford" at bounding box center [78, 292] width 132 height 18
type input "HINO"
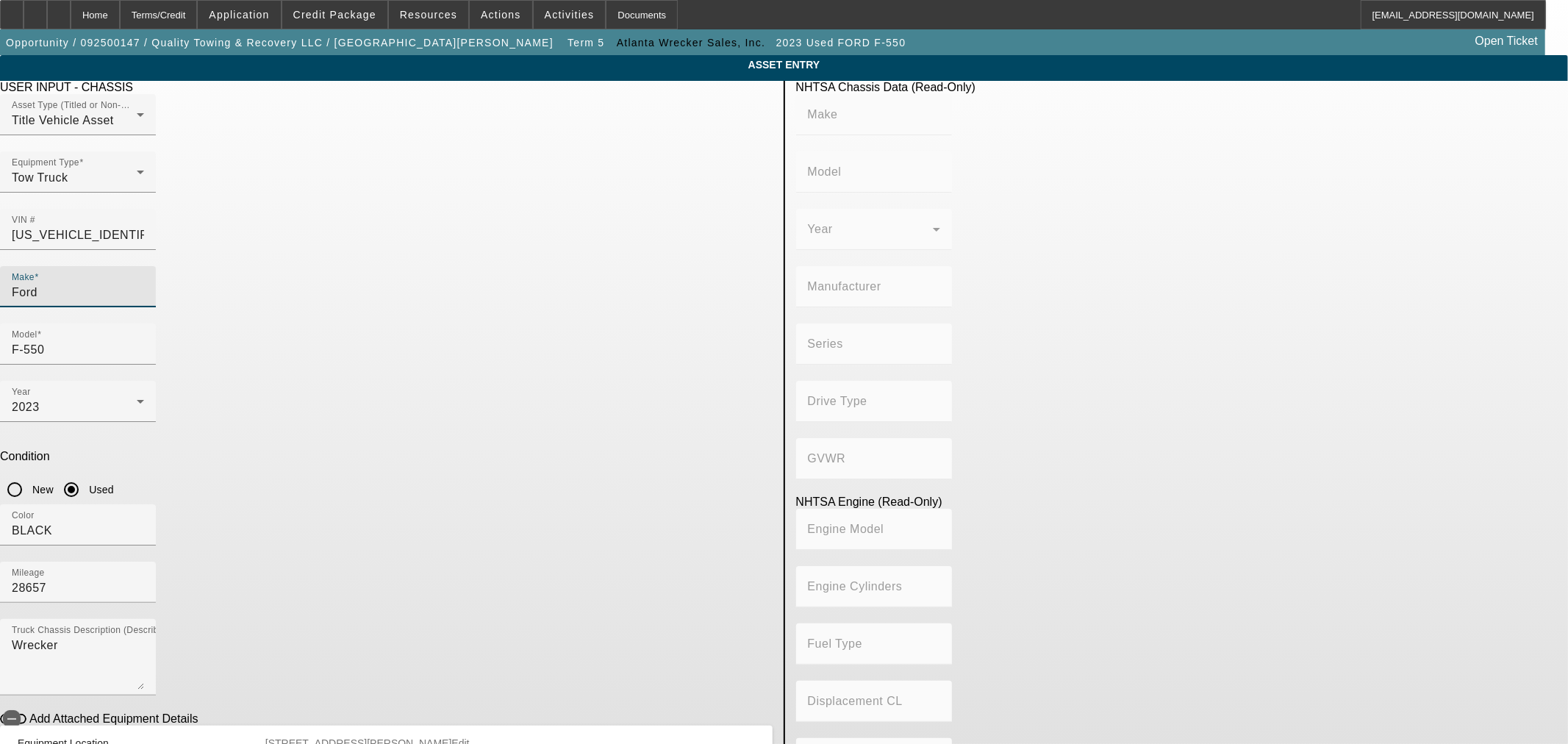
type input "Incomplete Vehicle"
type input "HINO MOTORS MANUFACTURING U.S.A."
type input "4x2"
type input "Class 6: 19,501 - 26,000 lb (8,845 - 11,794 kg)"
type input "B6.7 260 / B6.7 240"
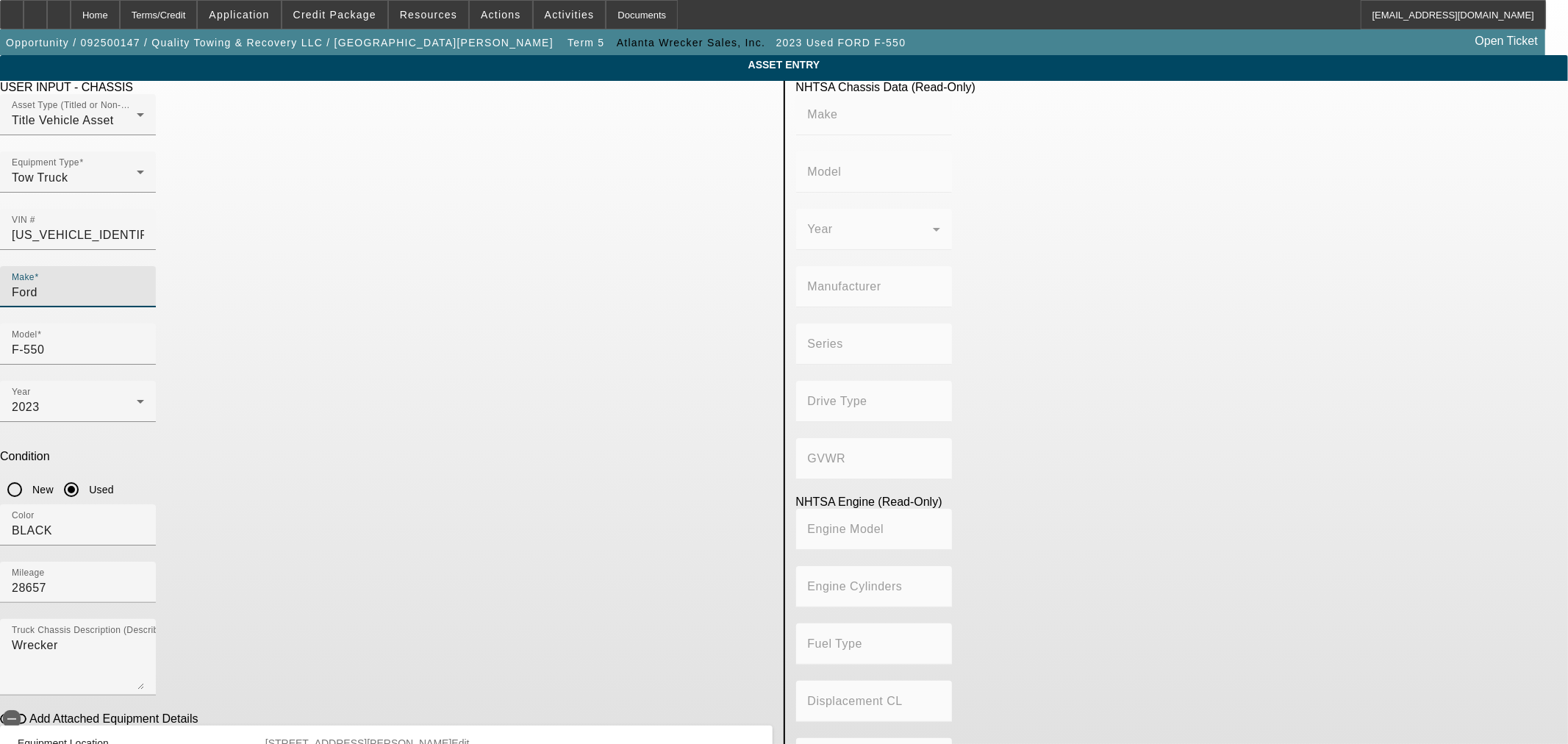
type input "Diesel"
type input "408.85908543470"
type input "6.7"
click at [144, 284] on input "Ford" at bounding box center [78, 292] width 132 height 18
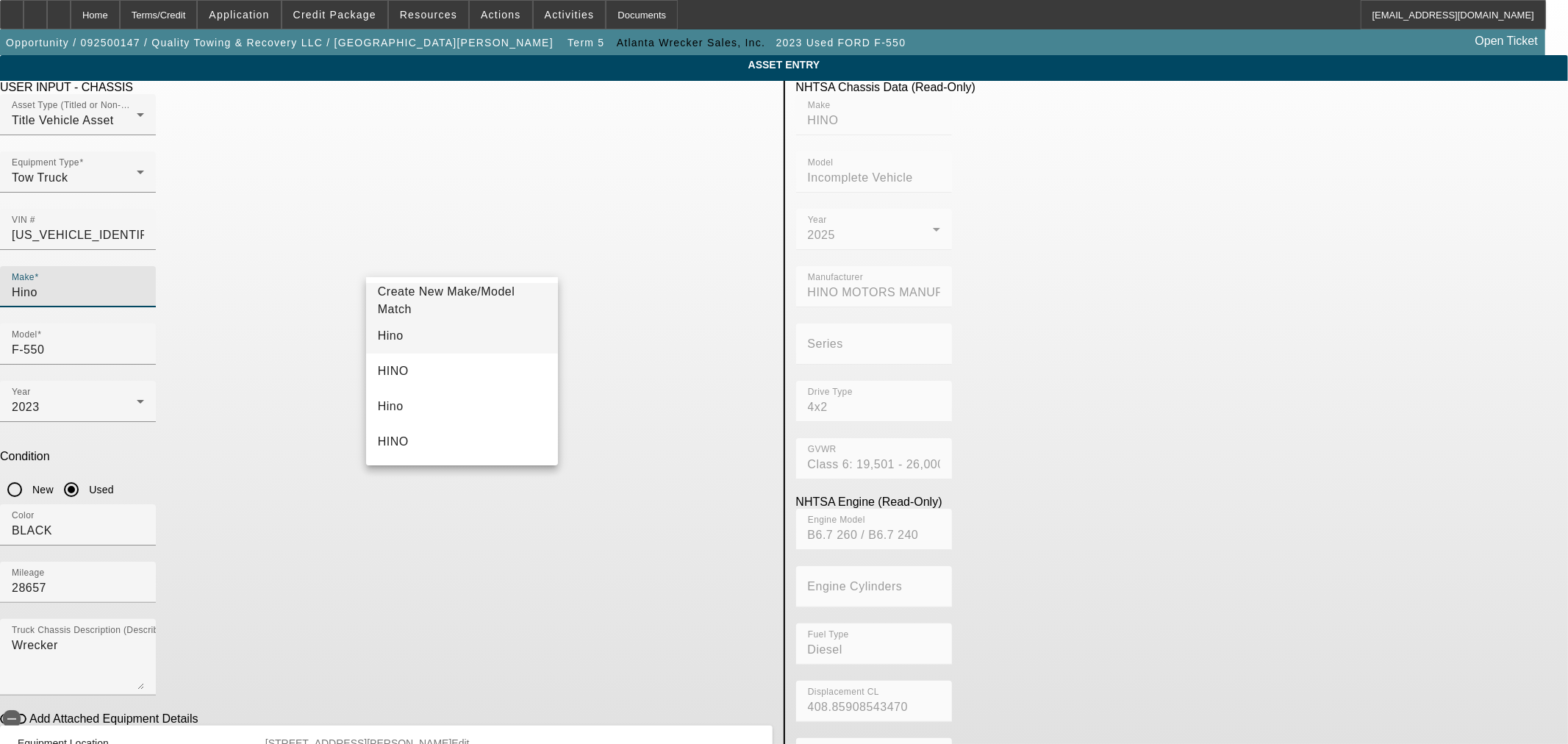
type input "Hino"
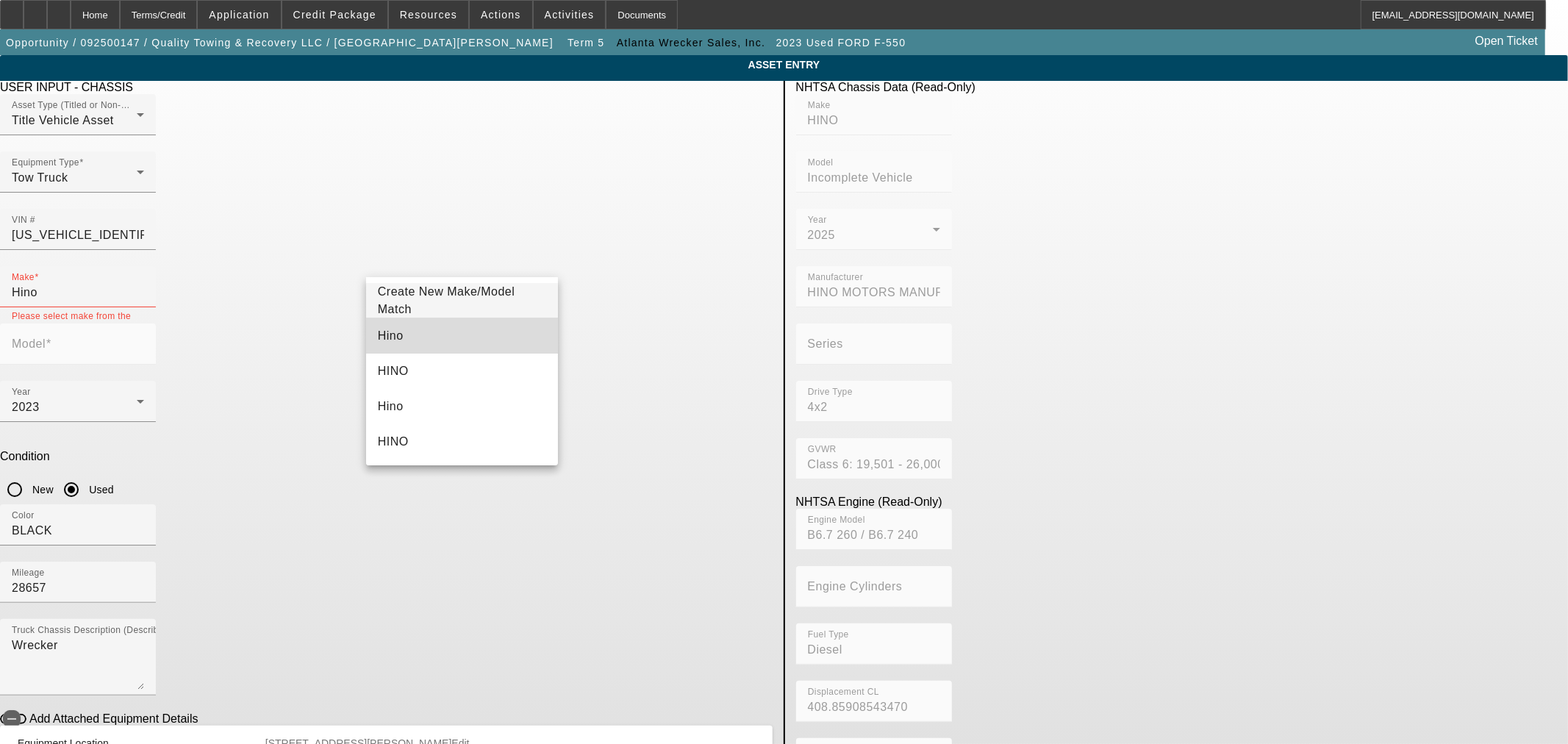
click at [508, 343] on mat-option "Hino" at bounding box center [462, 336] width 192 height 35
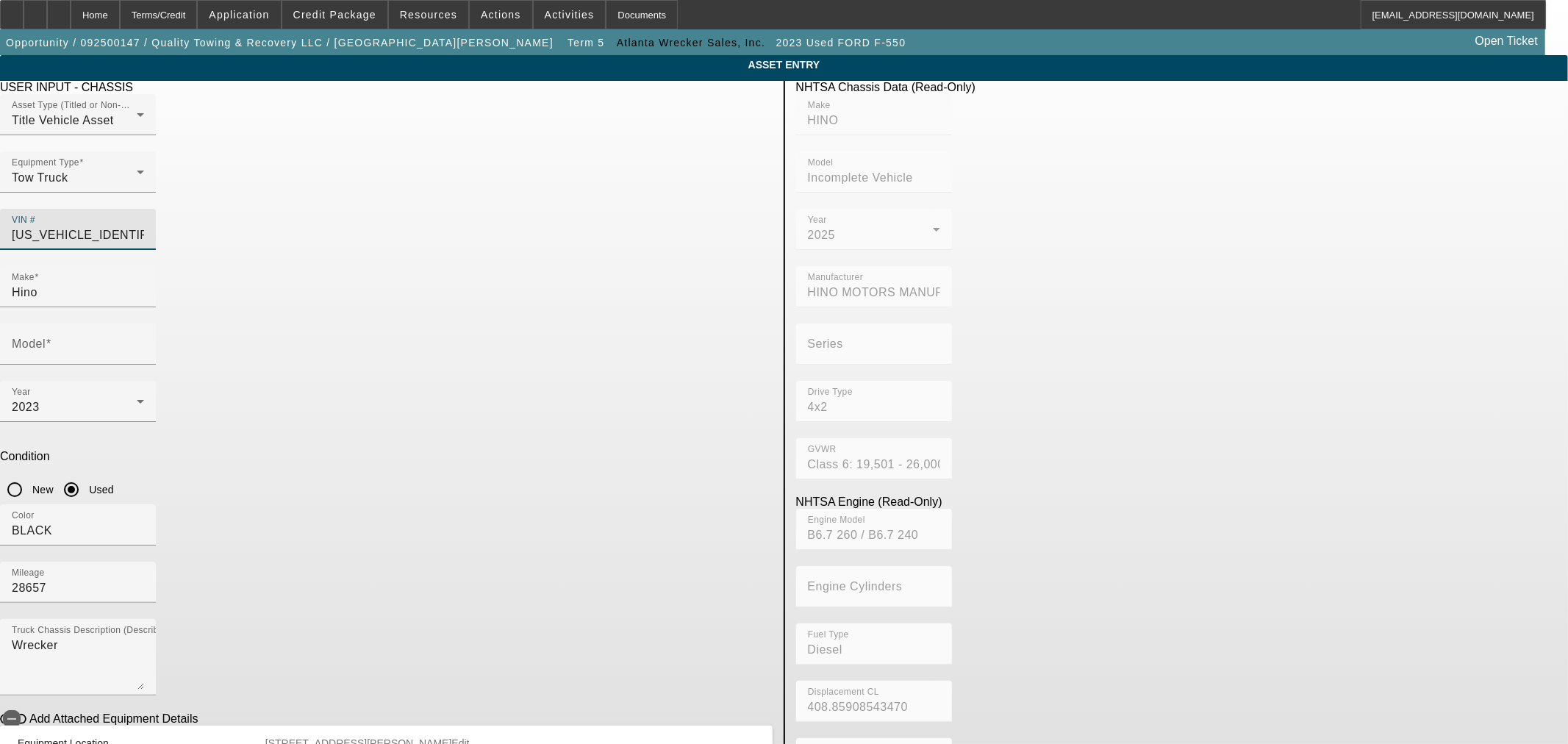
click at [144, 226] on input "5PVNJ7BT9S5T50431" at bounding box center [78, 235] width 132 height 18
click at [144, 341] on input "Model" at bounding box center [78, 350] width 132 height 18
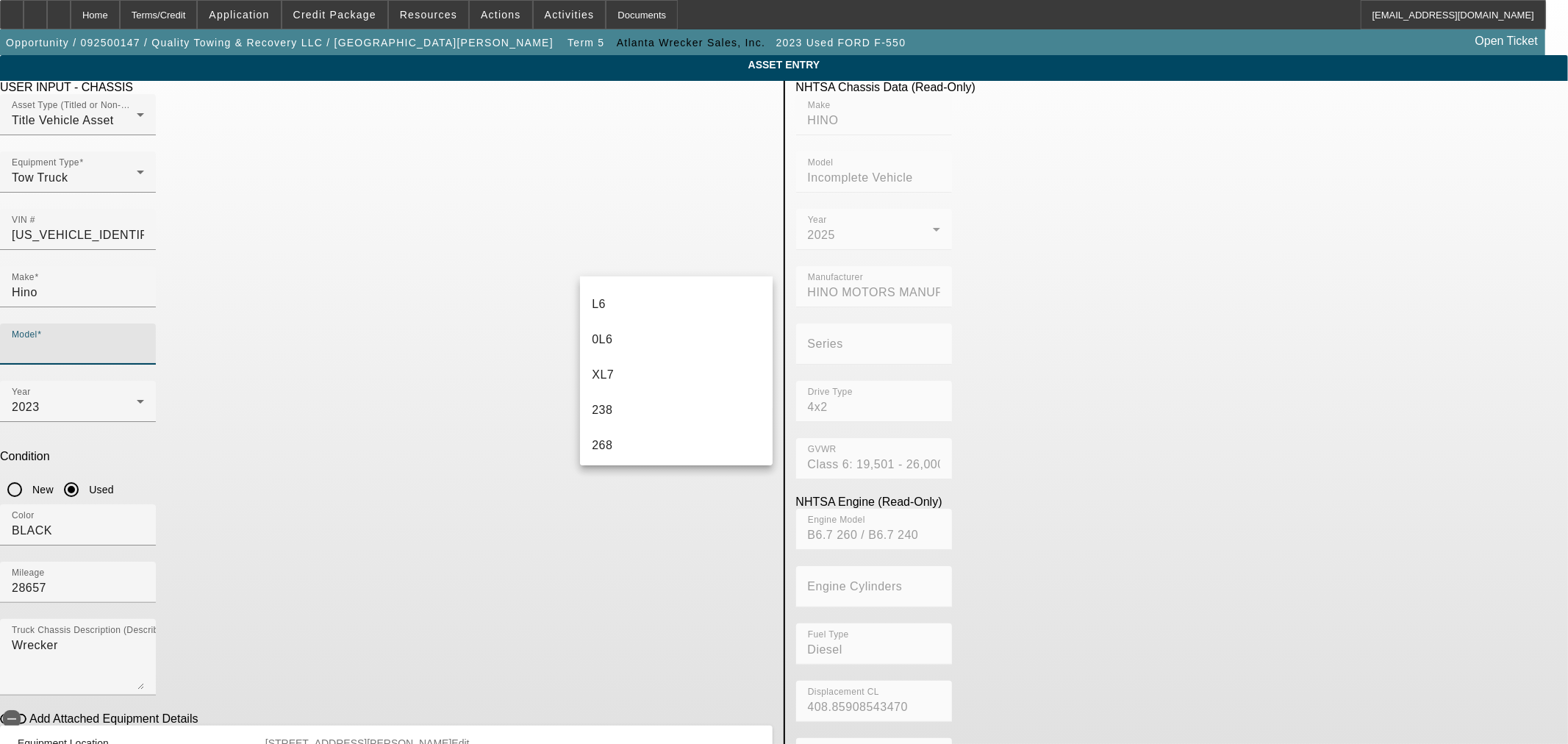
scroll to position [245, 0]
click at [607, 306] on mat-option "L6" at bounding box center [676, 303] width 192 height 35
type input "L6"
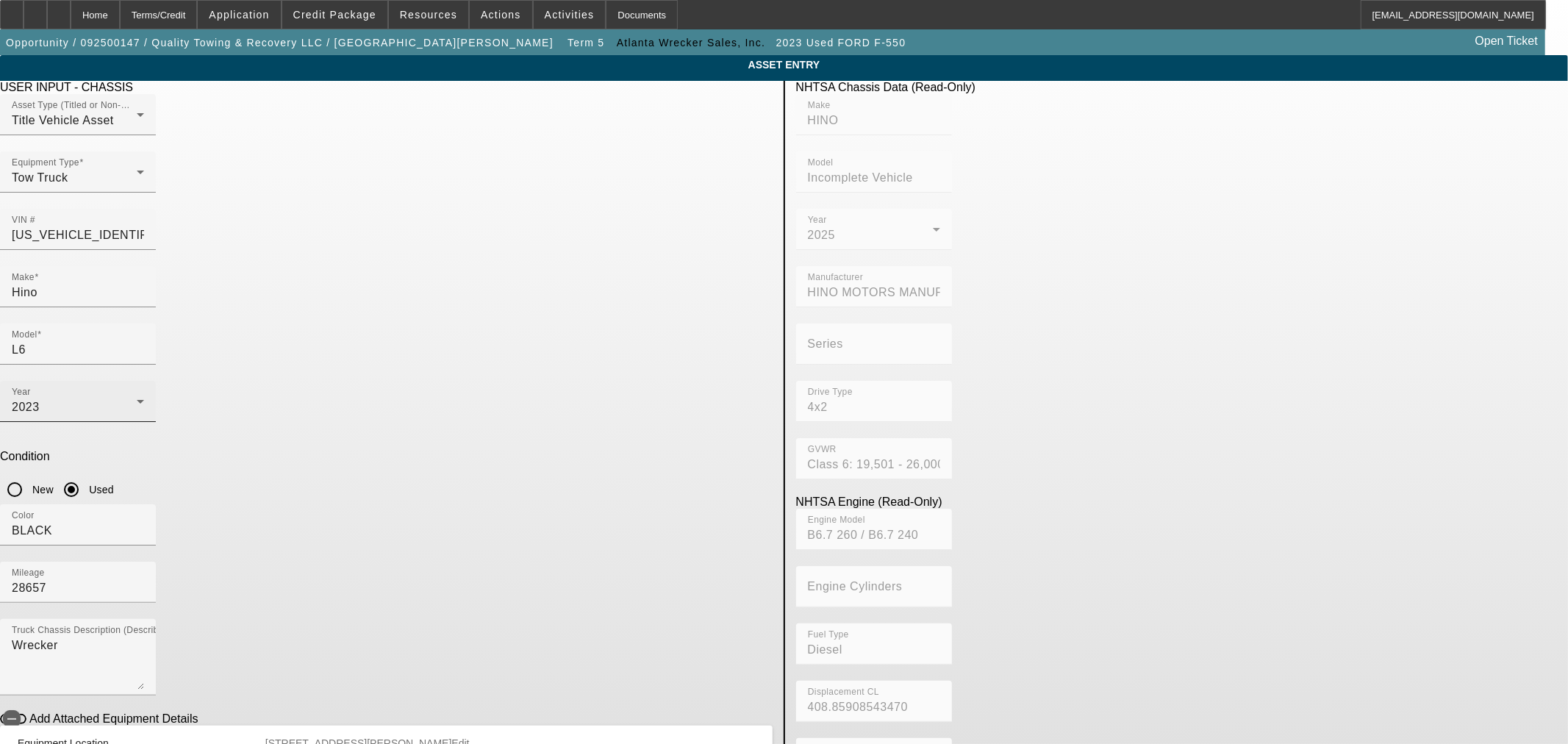
click at [144, 381] on div "Year 2023" at bounding box center [78, 402] width 132 height 41
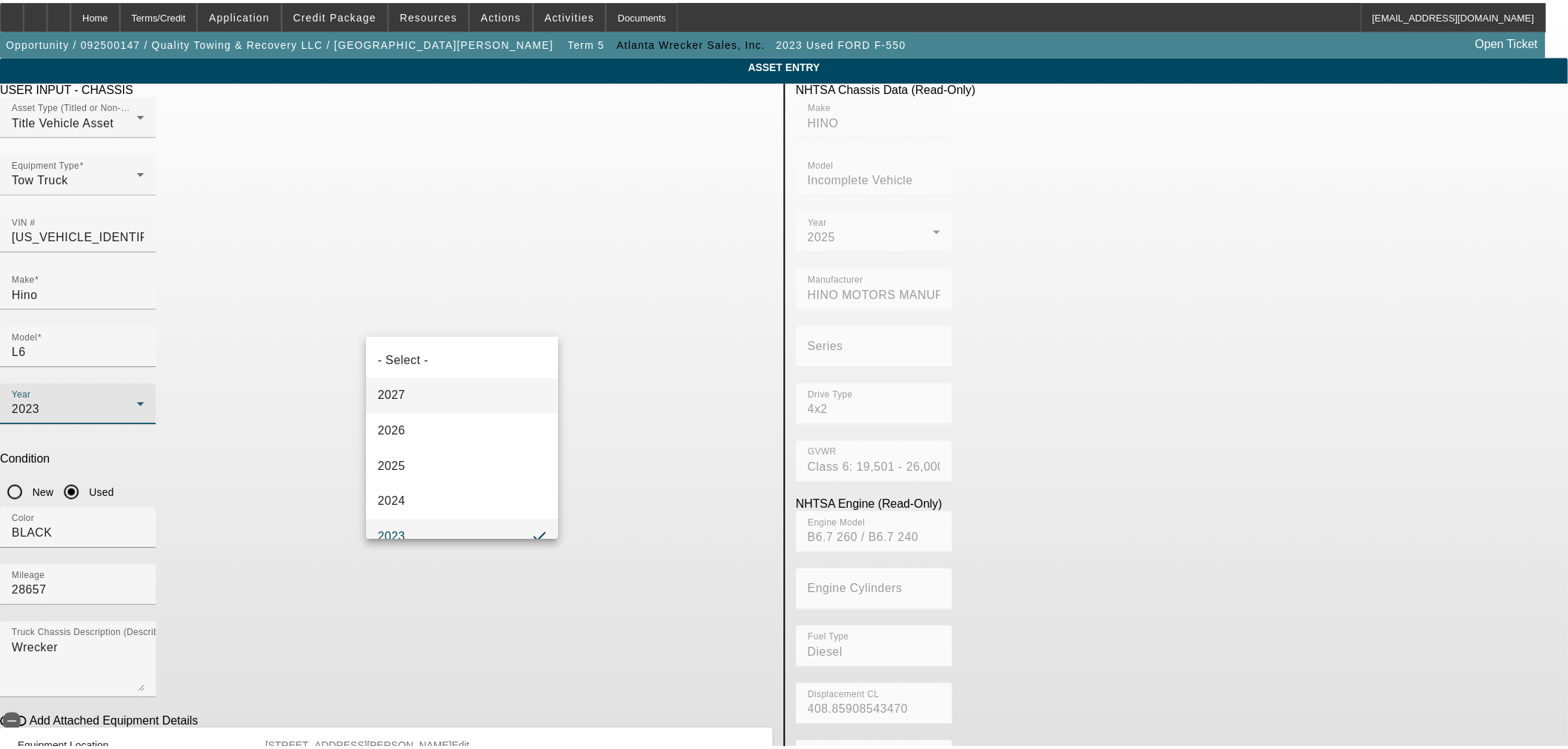
scroll to position [16, 0]
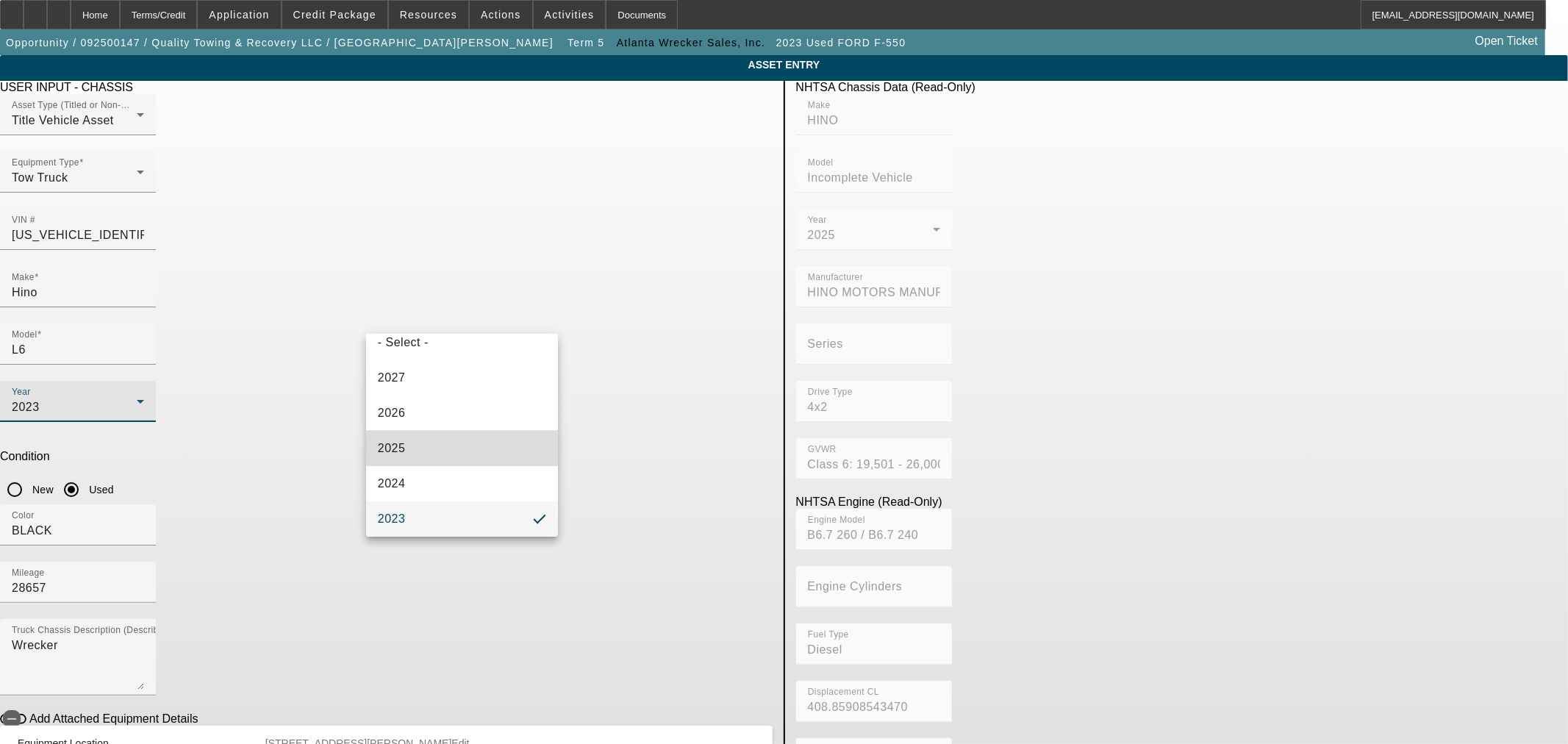
click at [500, 440] on mat-option "2025" at bounding box center [462, 448] width 192 height 35
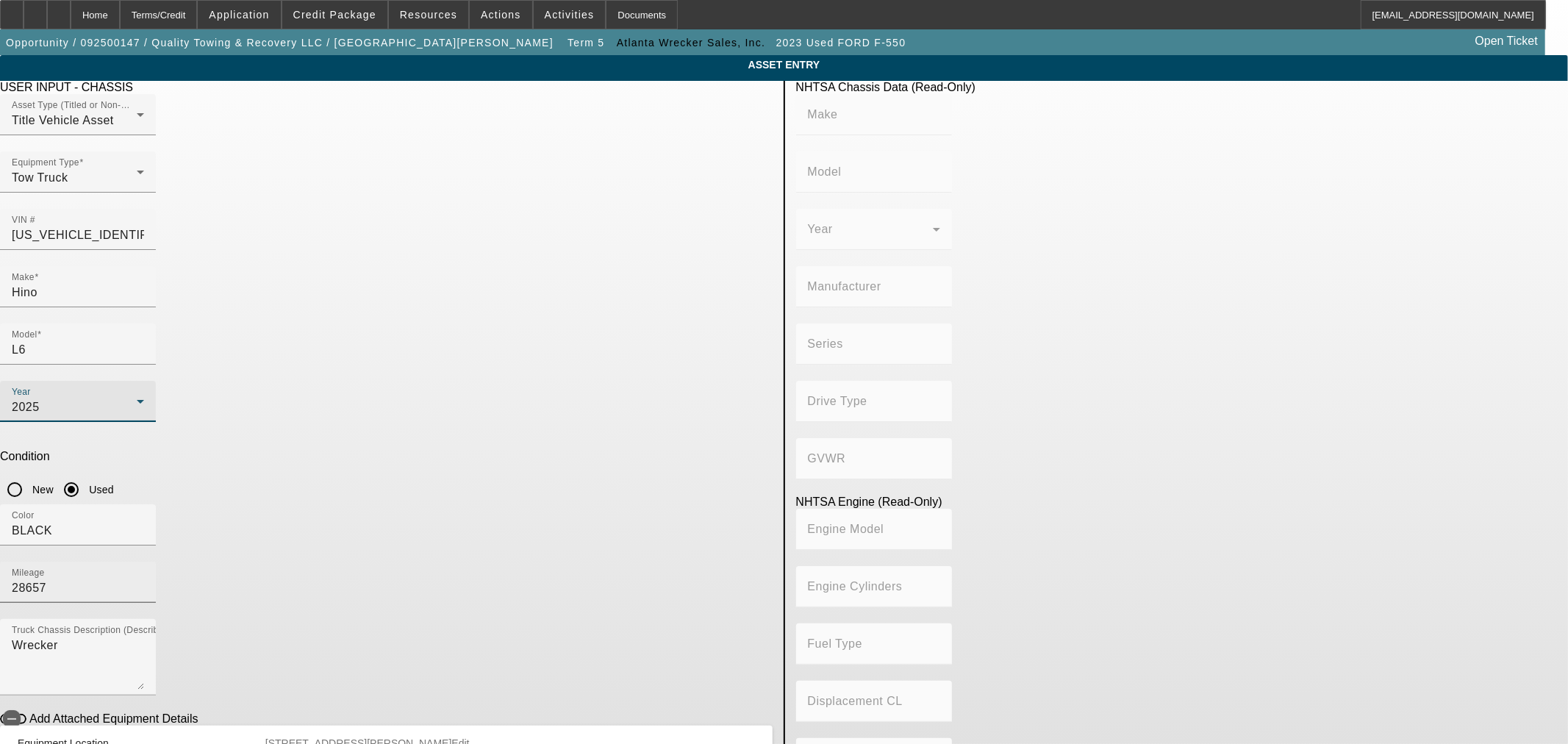
type input "HINO"
type input "Incomplete Vehicle"
type input "HINO MOTORS MANUFACTURING U.S.A."
type input "4x2"
type input "Class 6: 19,501 - 26,000 lb (8,845 - 11,794 kg)"
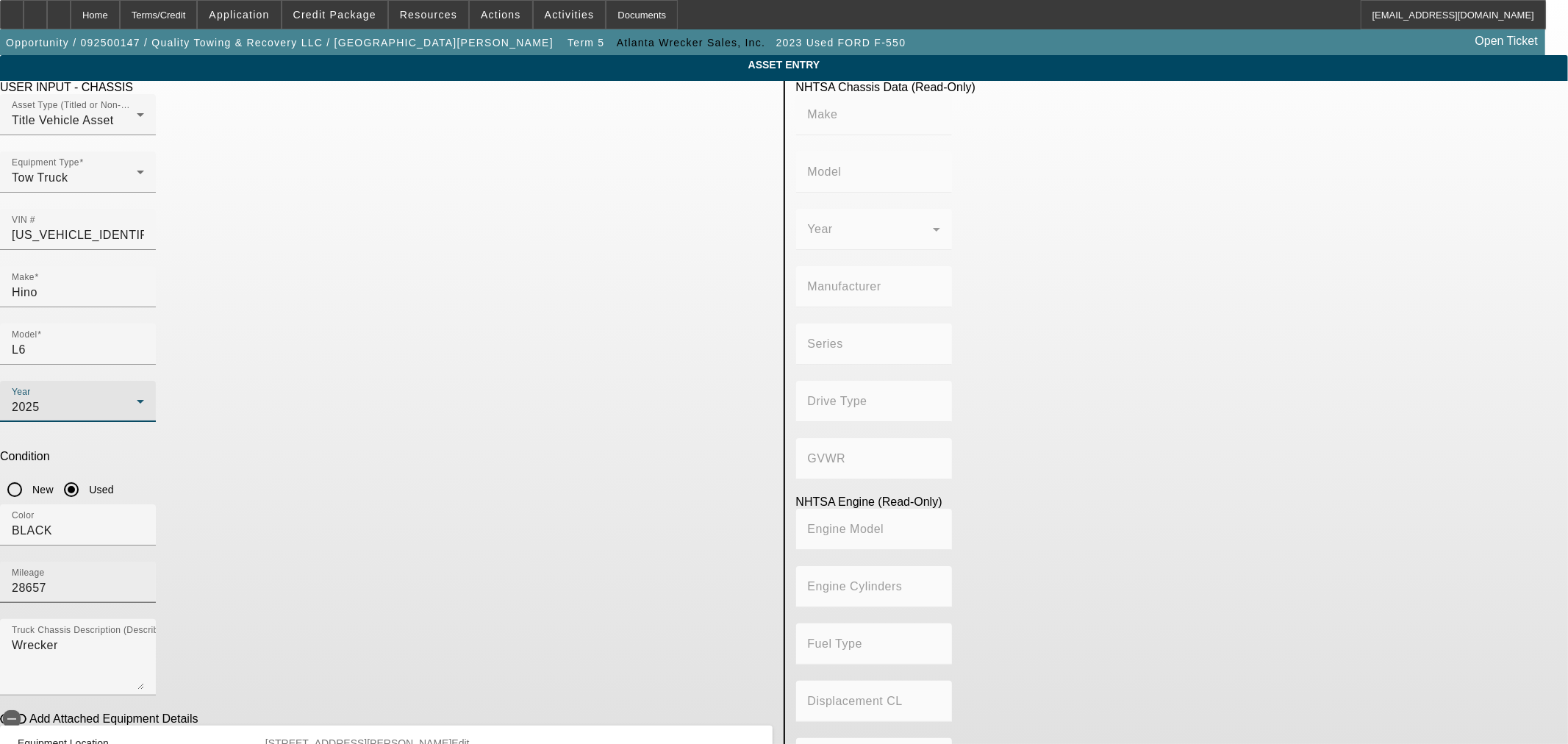
type input "B6.7 260 / B6.7 240"
type input "Diesel"
type input "408.85908543470"
type input "6.7"
click at [29, 475] on input "New" at bounding box center [15, 489] width 29 height 29
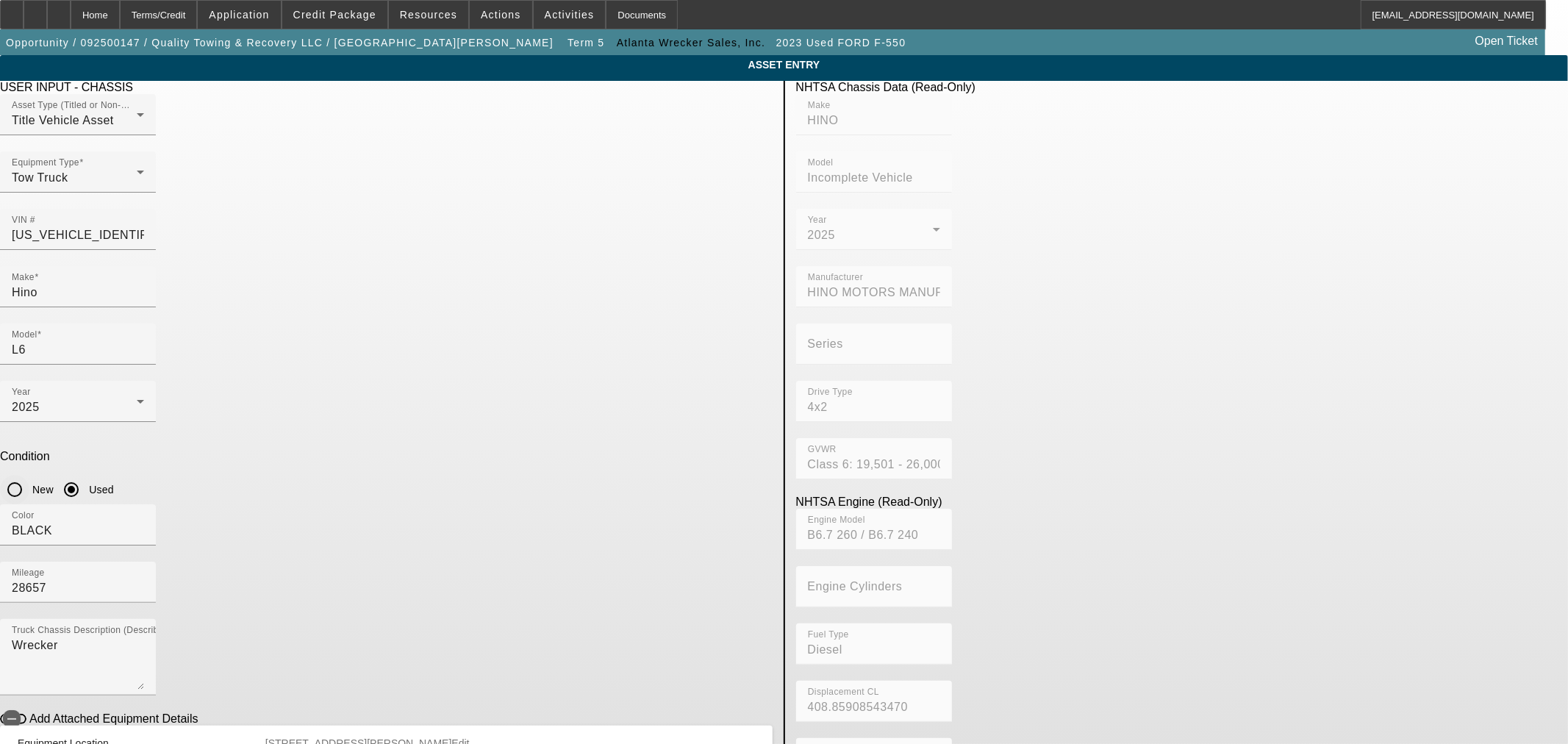
radio input "true"
drag, startPoint x: 650, startPoint y: 382, endPoint x: 546, endPoint y: 379, distance: 104.0
click at [555, 505] on div "Color BLACK Mileage 28657" at bounding box center [386, 562] width 773 height 115
type input "10"
drag, startPoint x: 520, startPoint y: 457, endPoint x: 112, endPoint y: 376, distance: 416.0
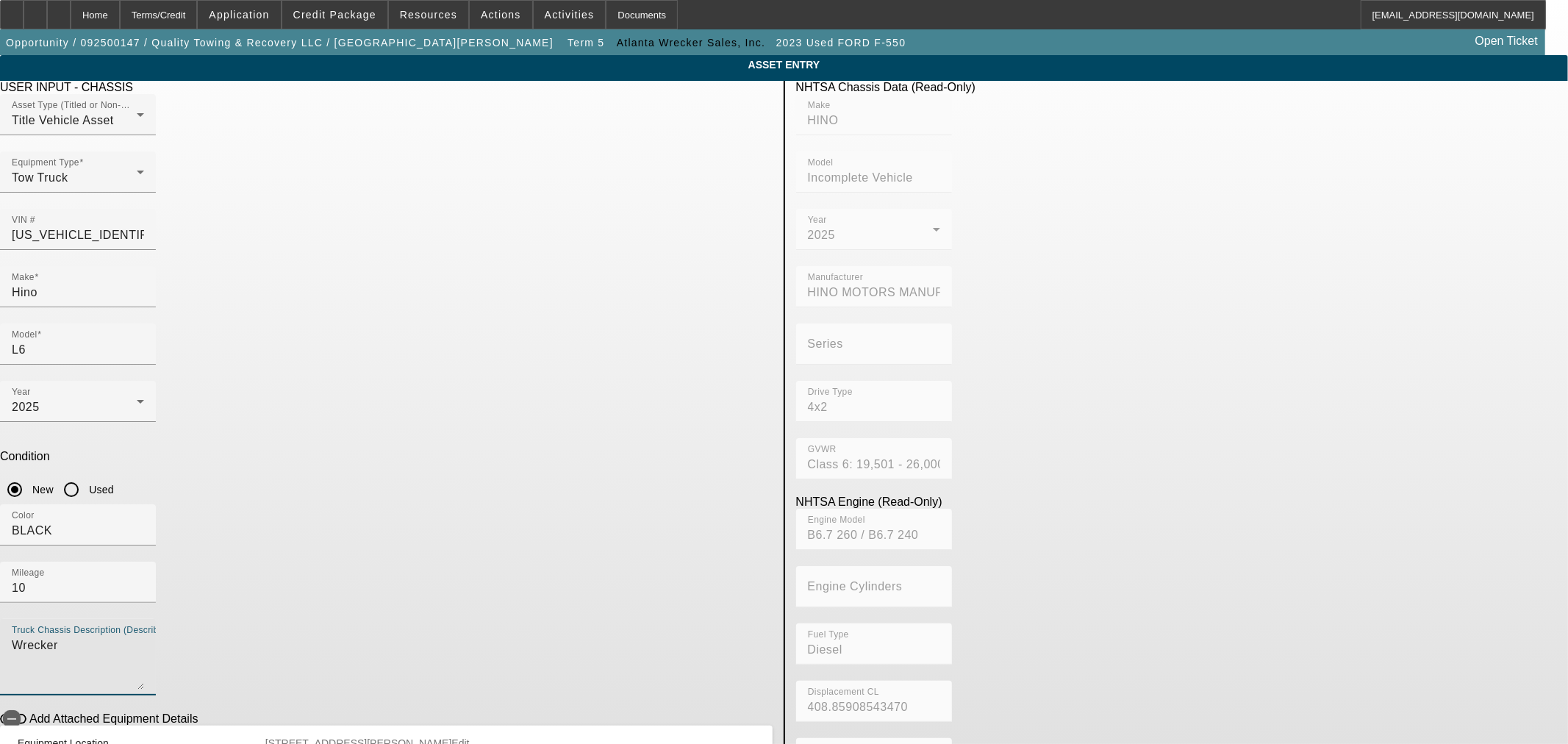
click at [105, 382] on app-asset-collateral-manage "ASSET ENTRY Delete asset USER INPUT - CHASSIS Asset Type (Titled or Non-Titled)…" at bounding box center [784, 463] width 1568 height 816
type textarea "Rollback"
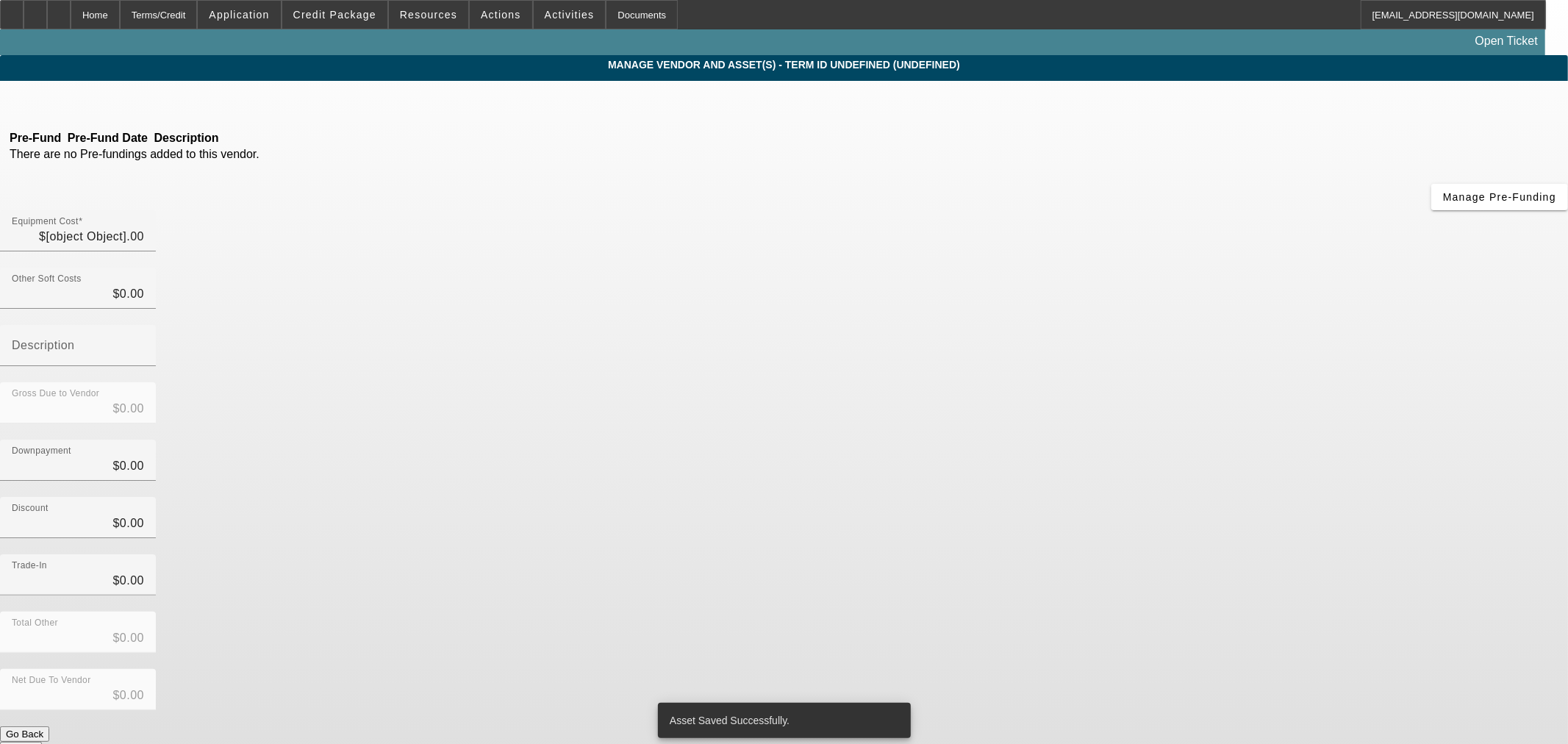
type input "$122,000.00"
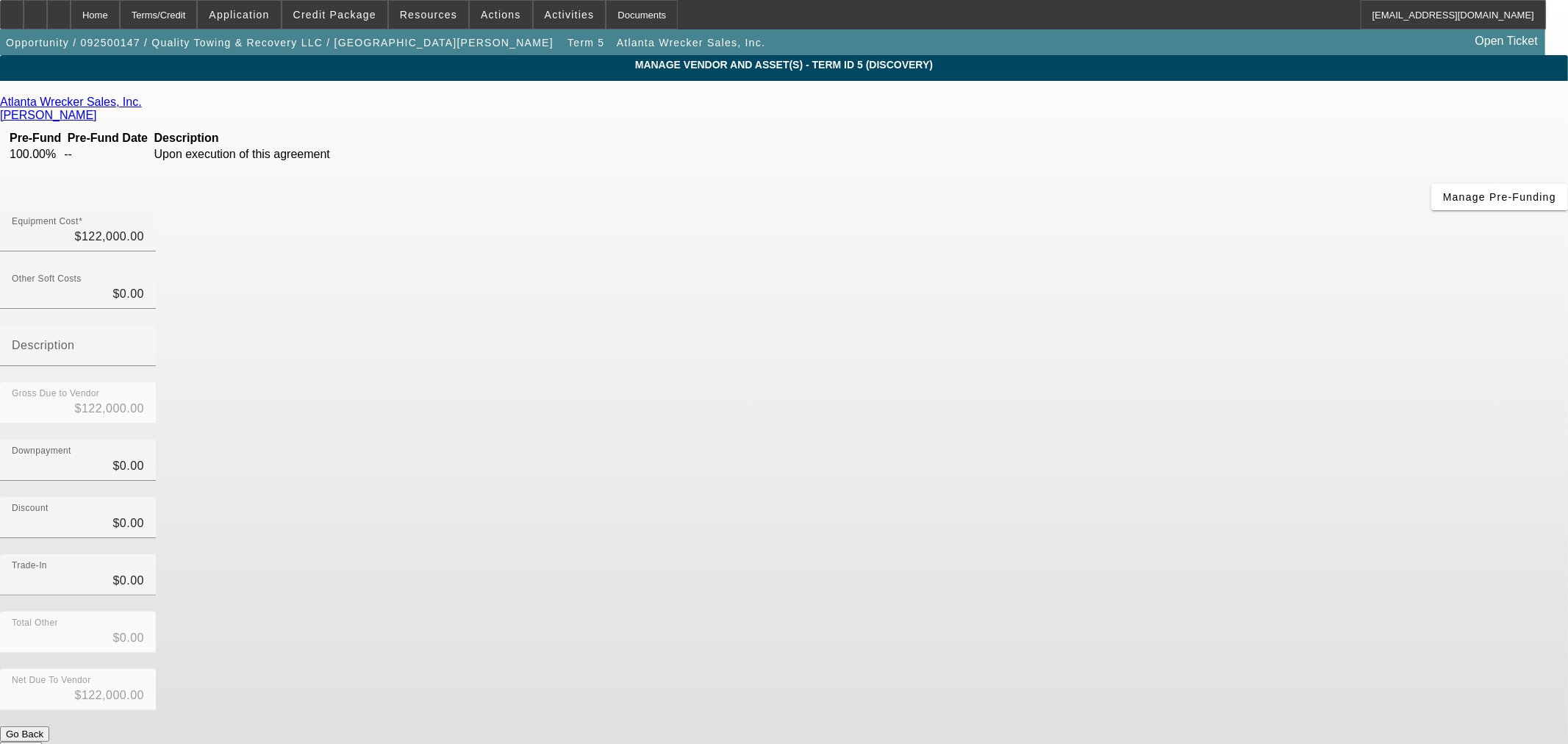
click at [42, 742] on button "Submit" at bounding box center [21, 750] width 42 height 15
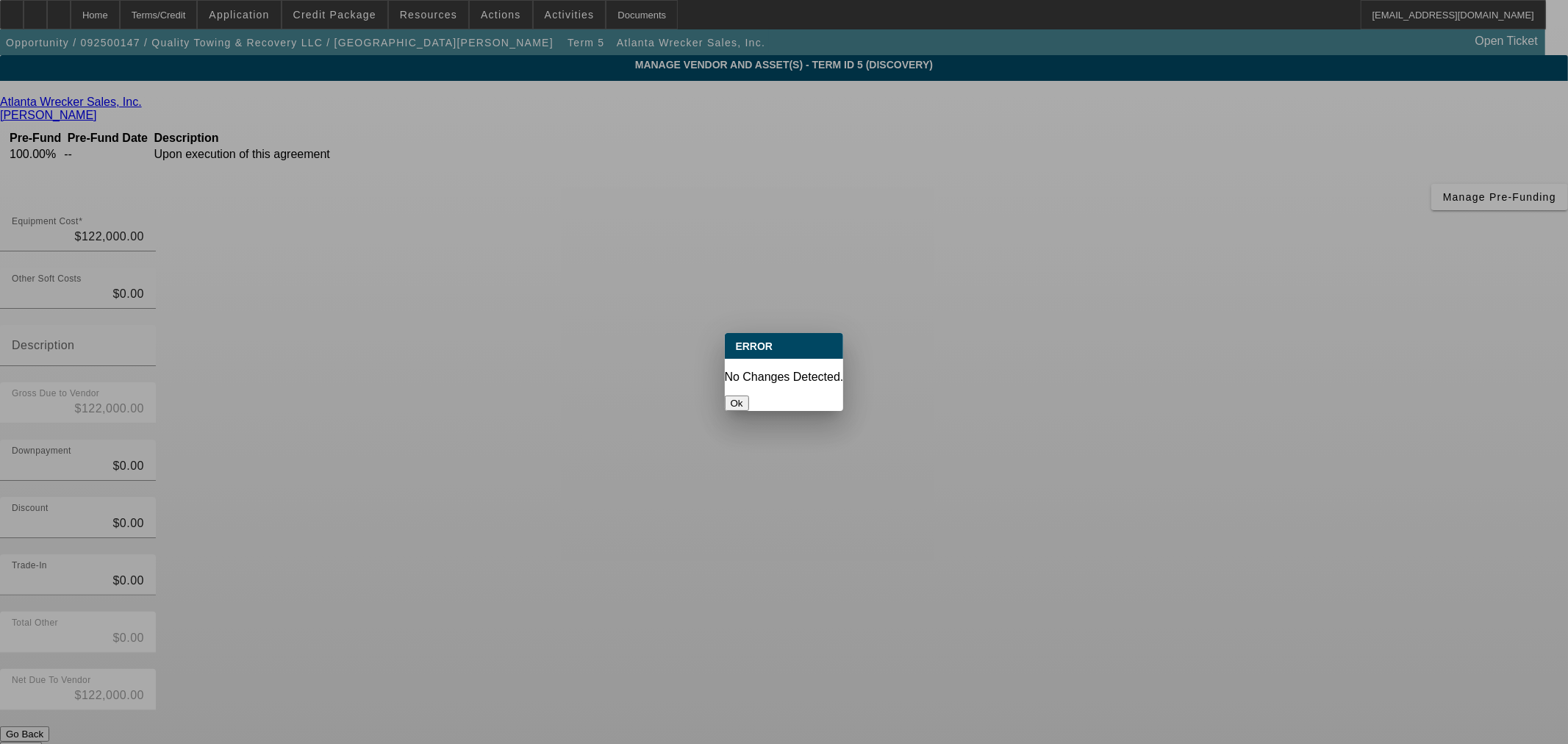
click at [749, 396] on button "Ok" at bounding box center [737, 404] width 24 height 15
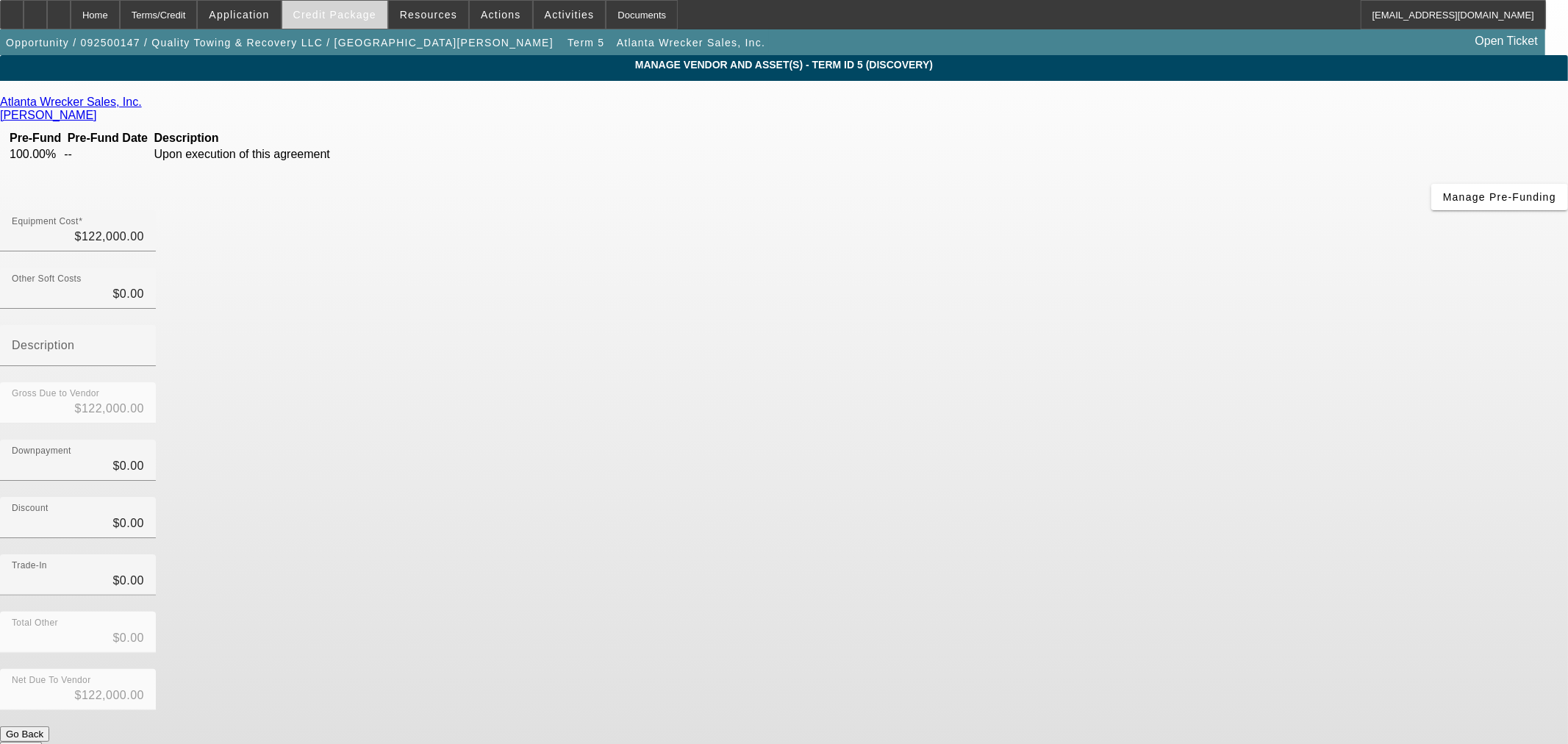
click at [372, 3] on span at bounding box center [335, 15] width 105 height 35
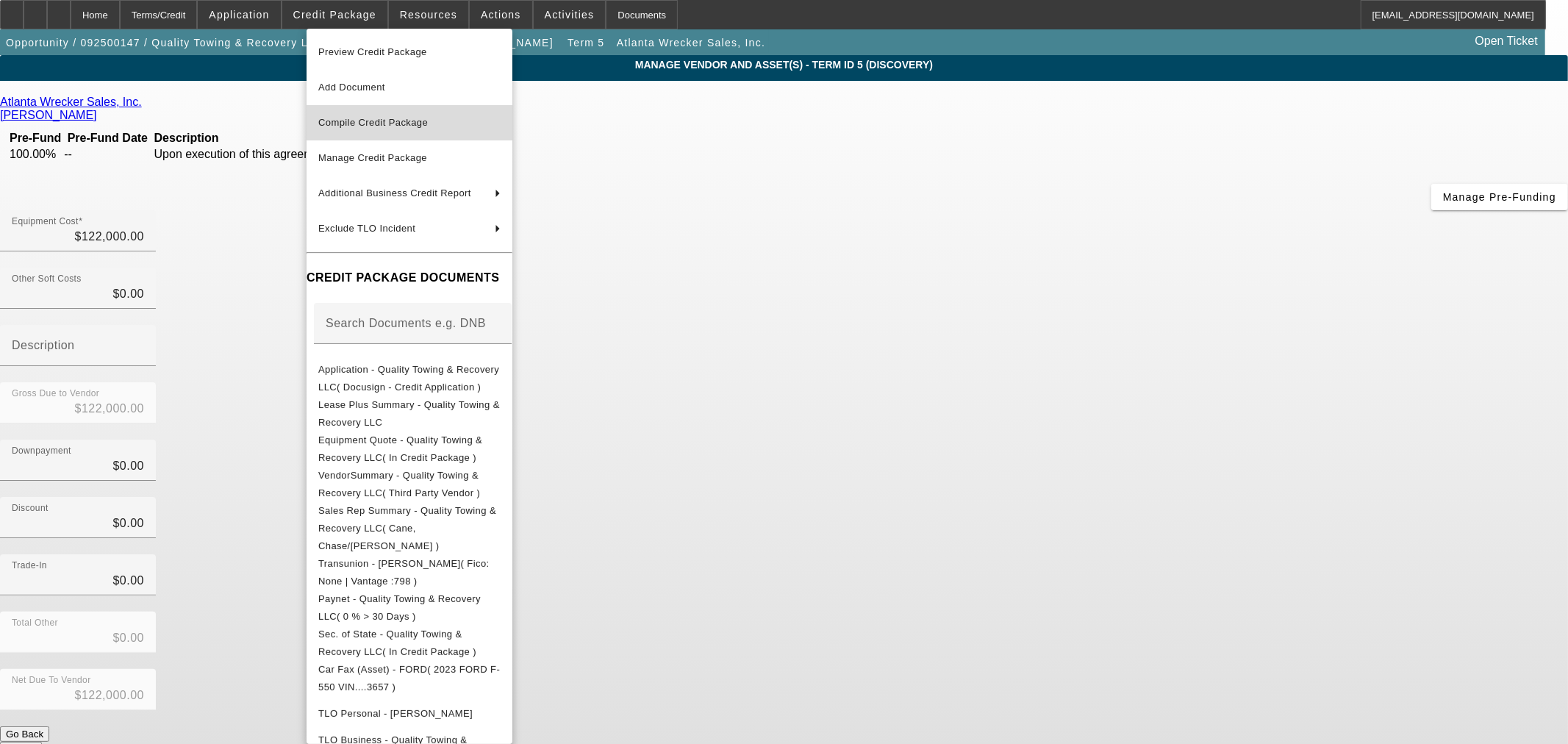
click at [398, 121] on span "Compile Credit Package" at bounding box center [374, 122] width 110 height 11
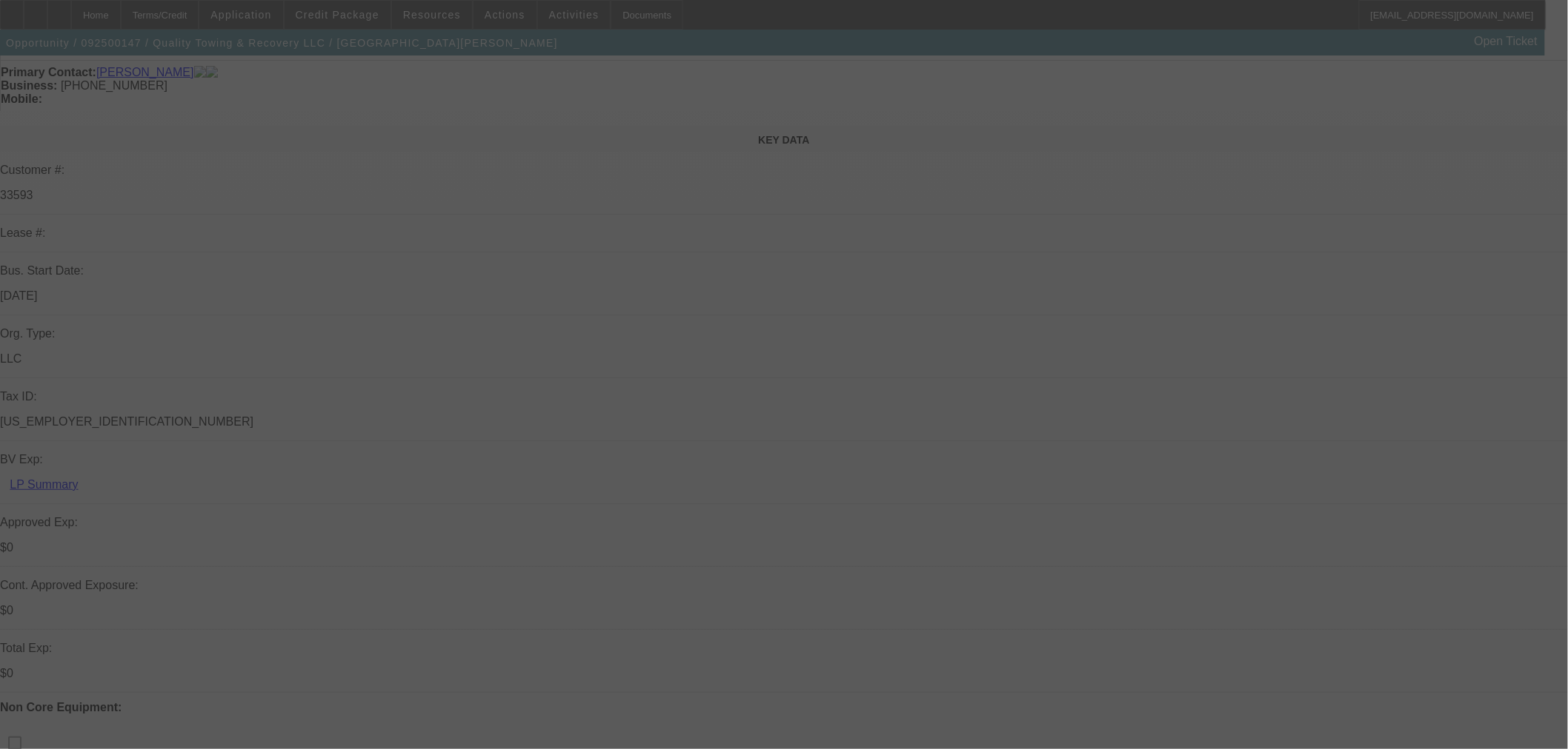
scroll to position [411, 0]
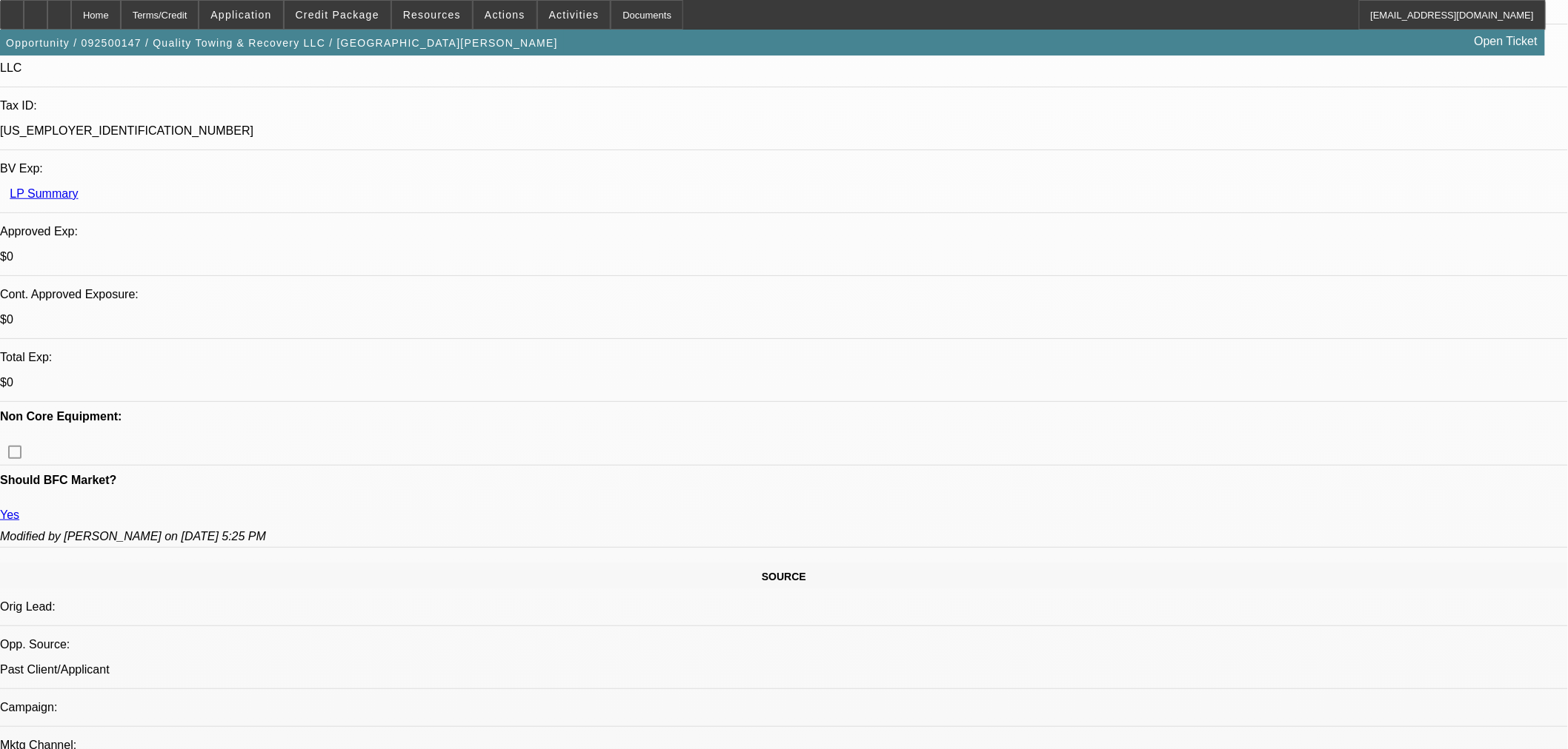
select select "0"
select select "6"
select select "0"
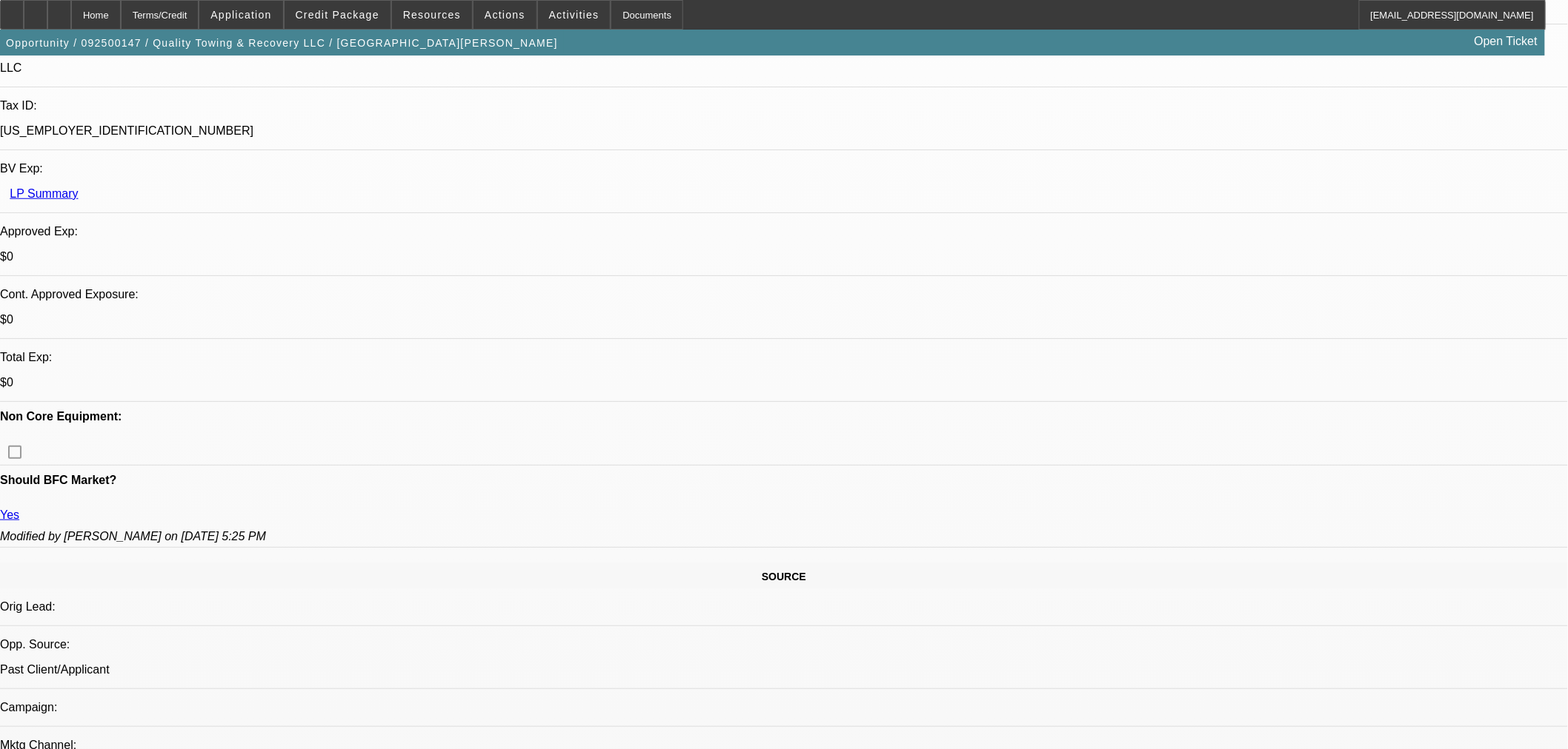
select select "0"
select select "6"
select select "0"
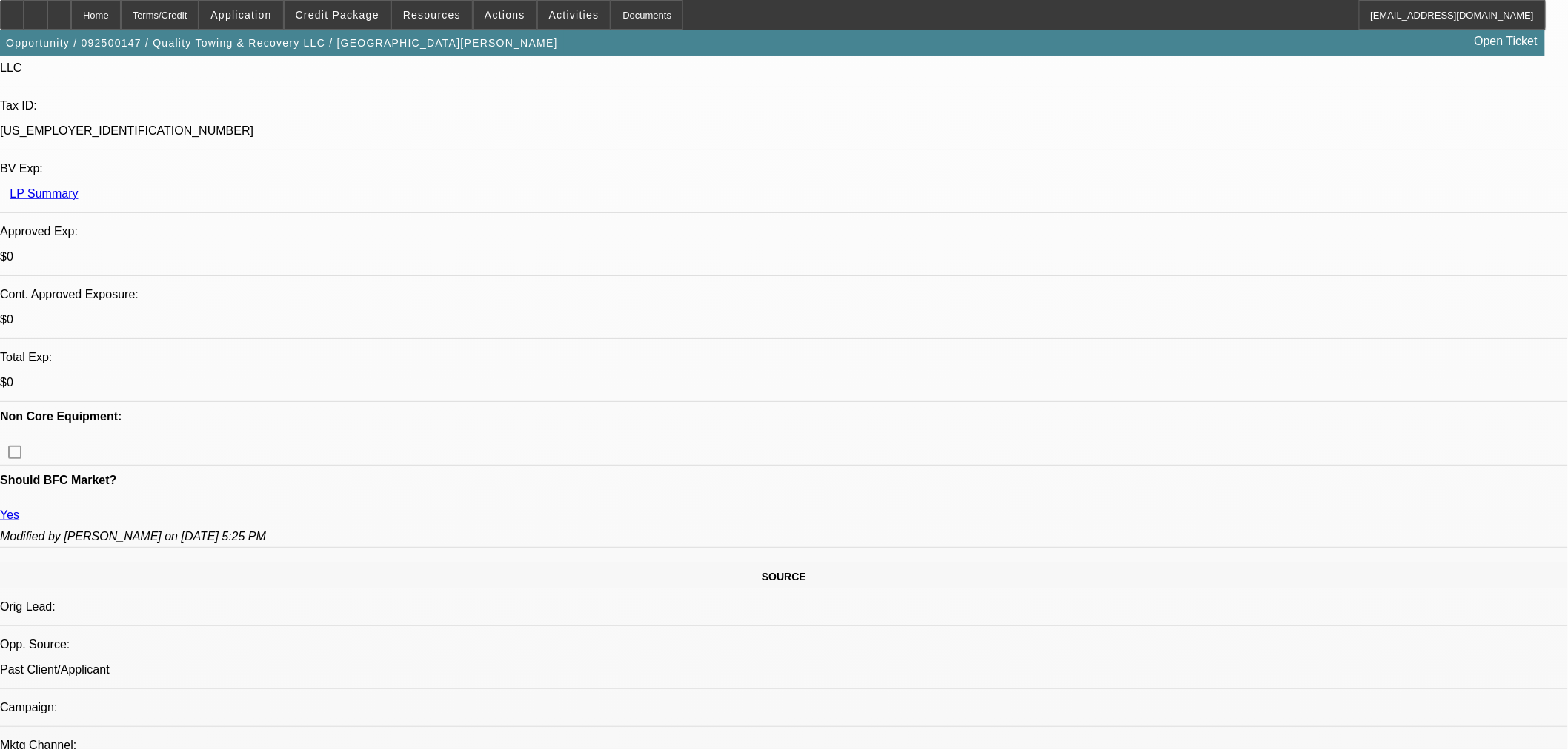
select select "0"
select select "6"
select select "0"
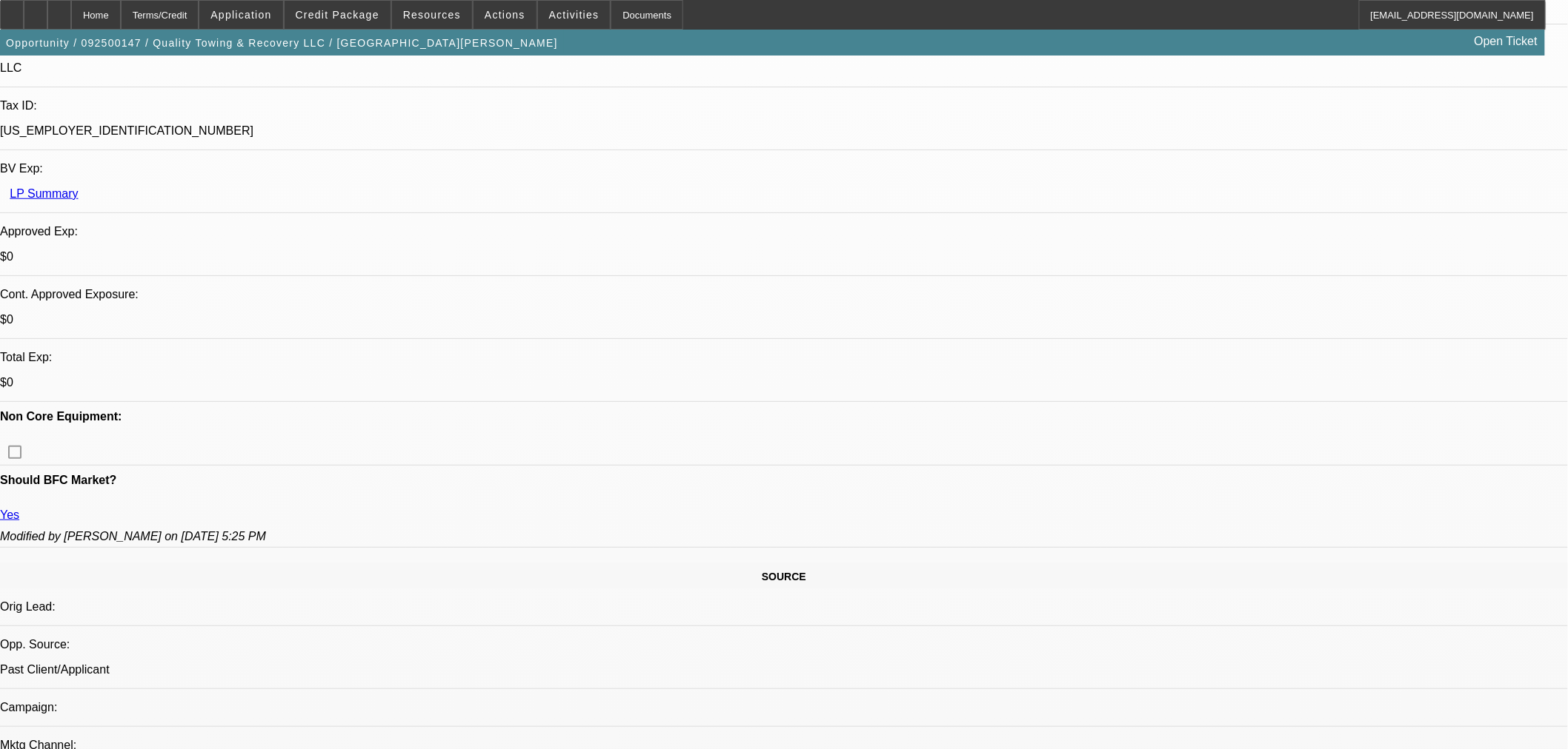
select select "6"
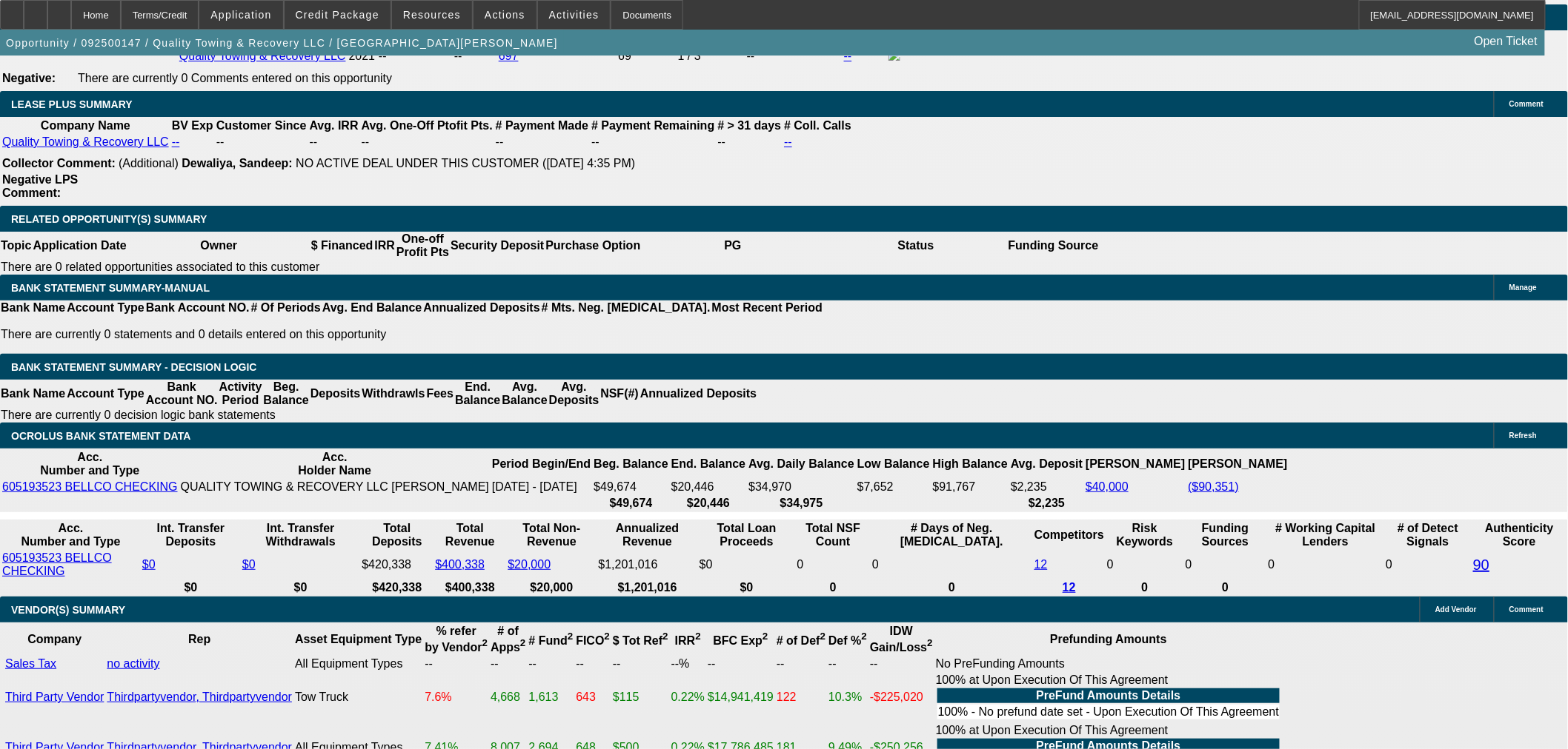
scroll to position [2244, 0]
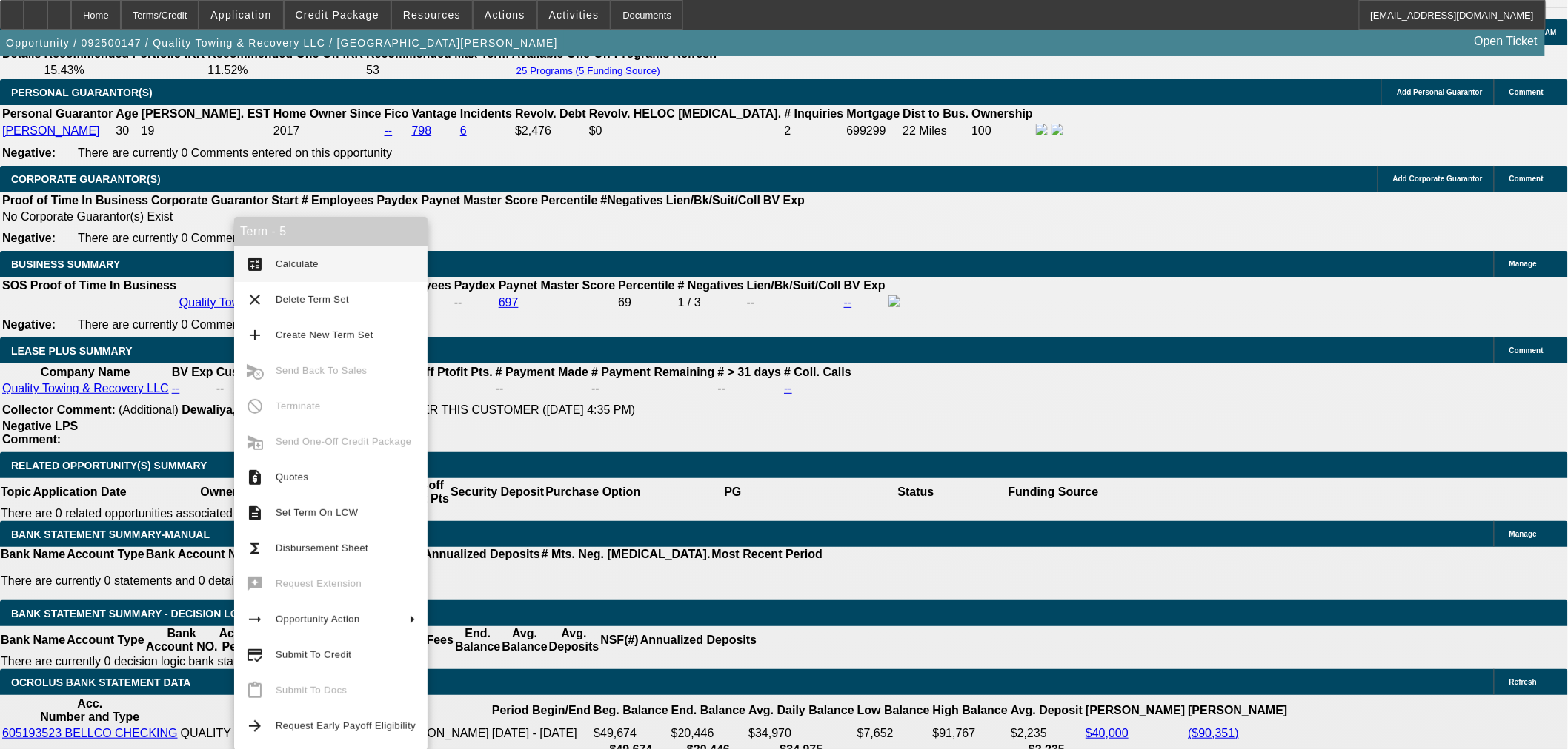
click at [344, 493] on div "Term - 5 calculate Calculate clear Delete Term Set add Create New Term Set canc…" at bounding box center [331, 483] width 193 height 533
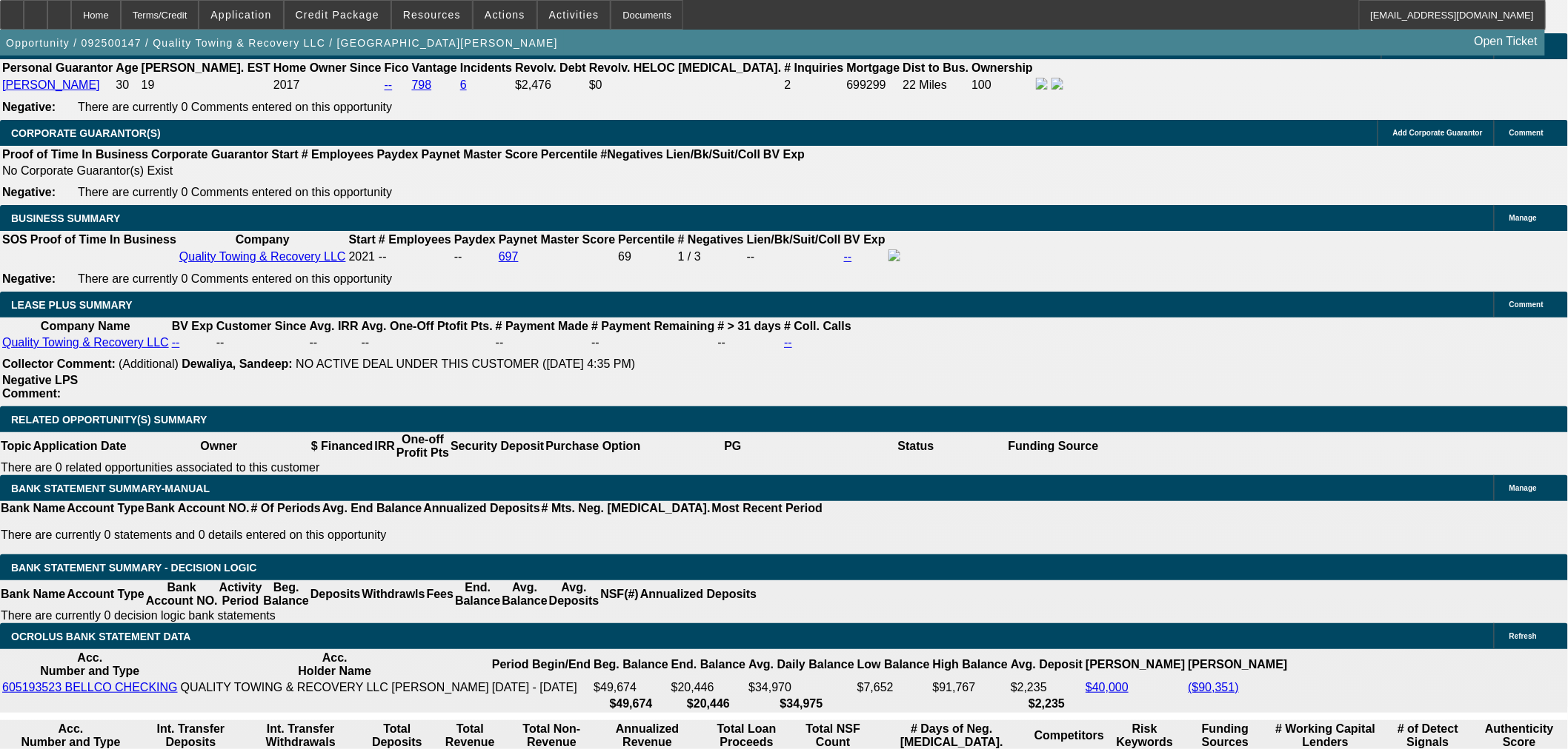
scroll to position [2326, 0]
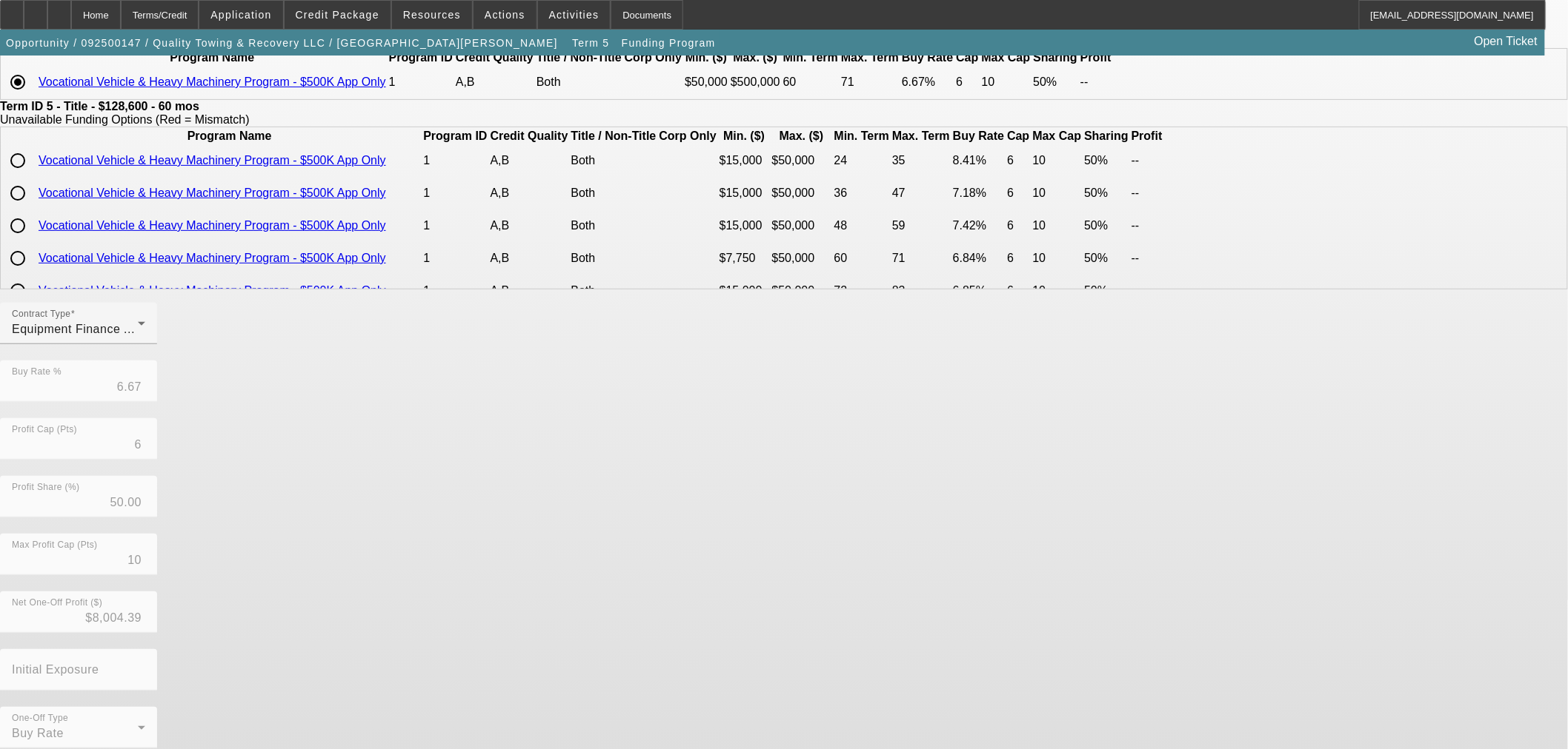
scroll to position [165, 0]
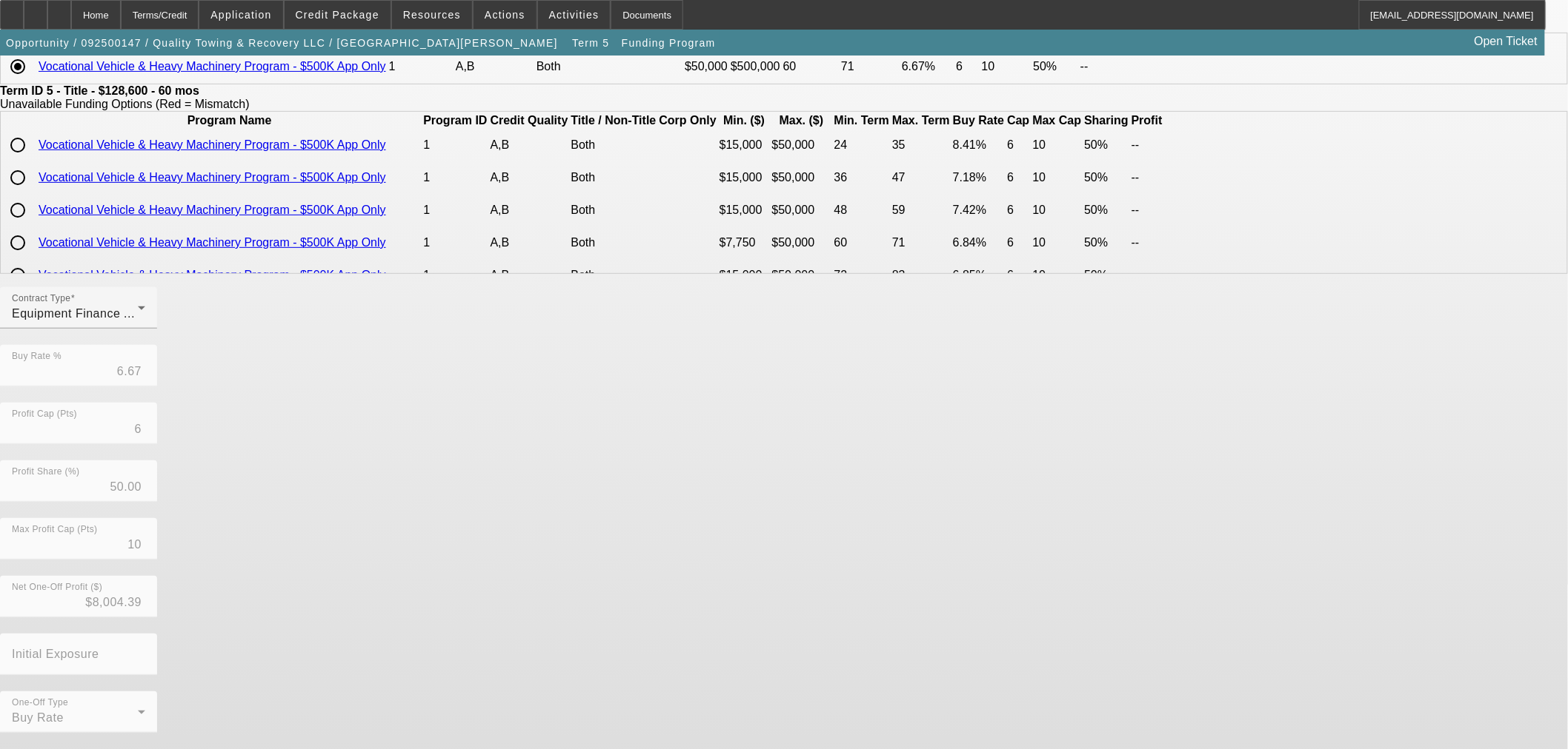
click at [157, 403] on mat-form-field "Buy Rate % 6.67" at bounding box center [79, 374] width 157 height 58
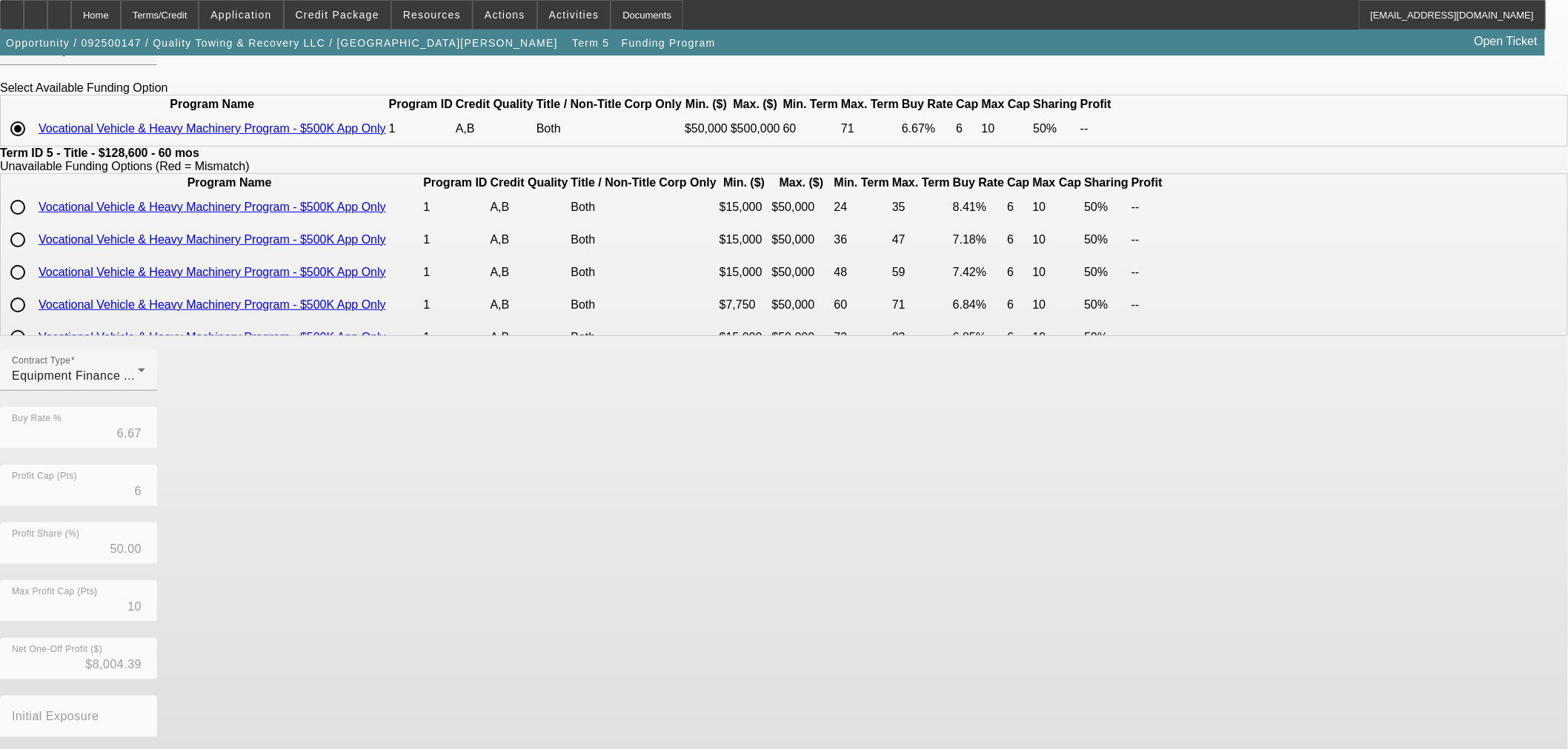
scroll to position [0, 0]
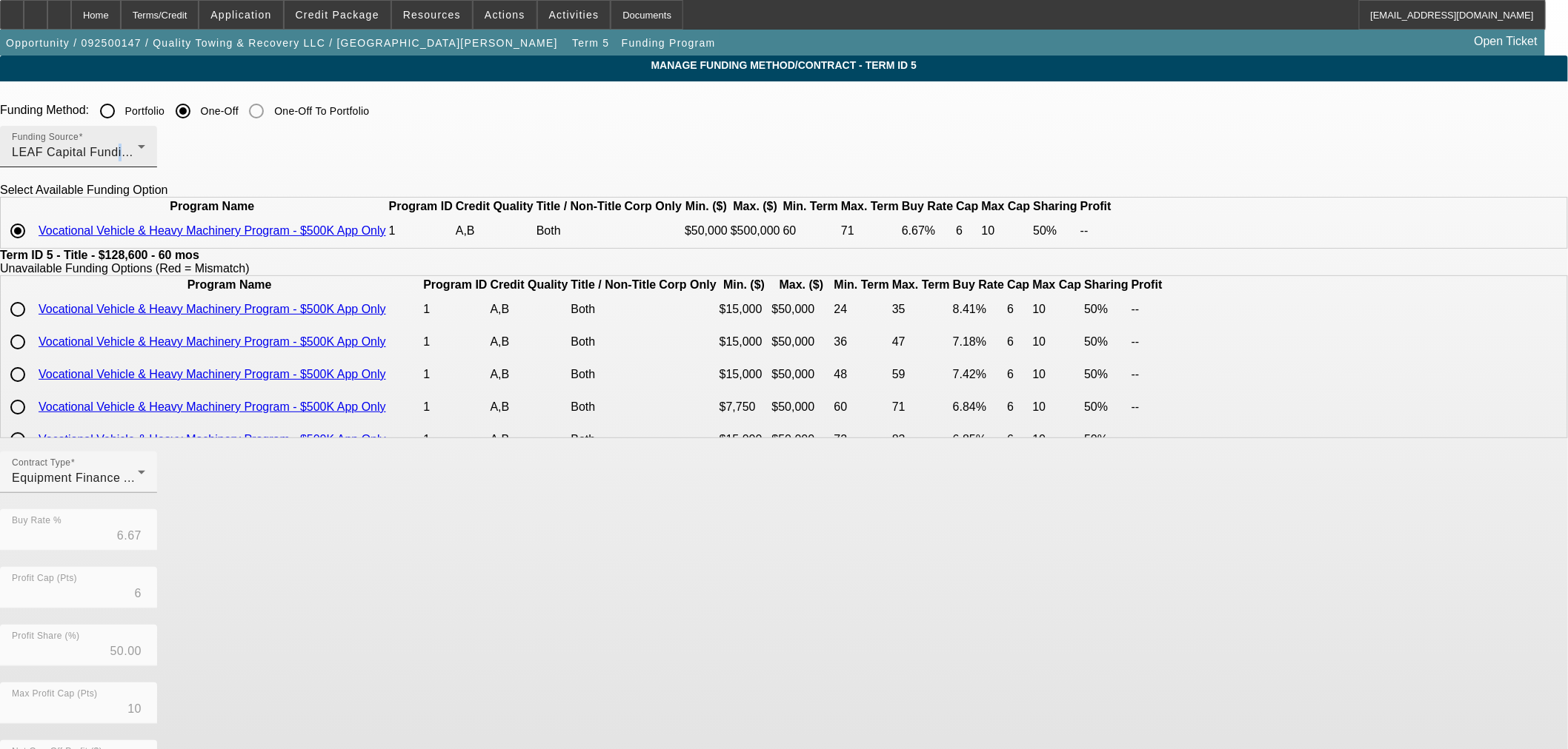
click at [165, 154] on span "LEAF Capital Funding, LLC" at bounding box center [89, 152] width 154 height 13
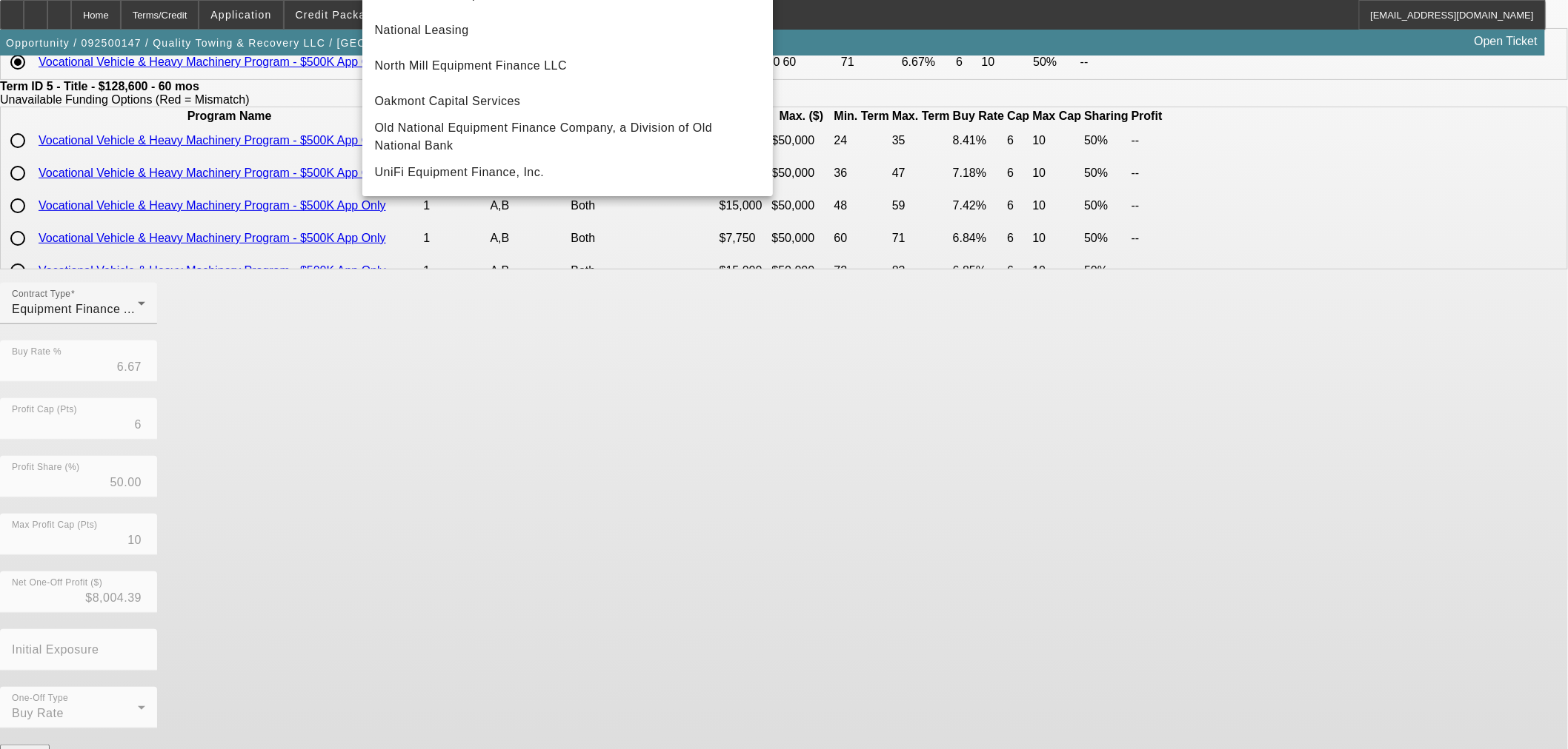
scroll to position [178, 0]
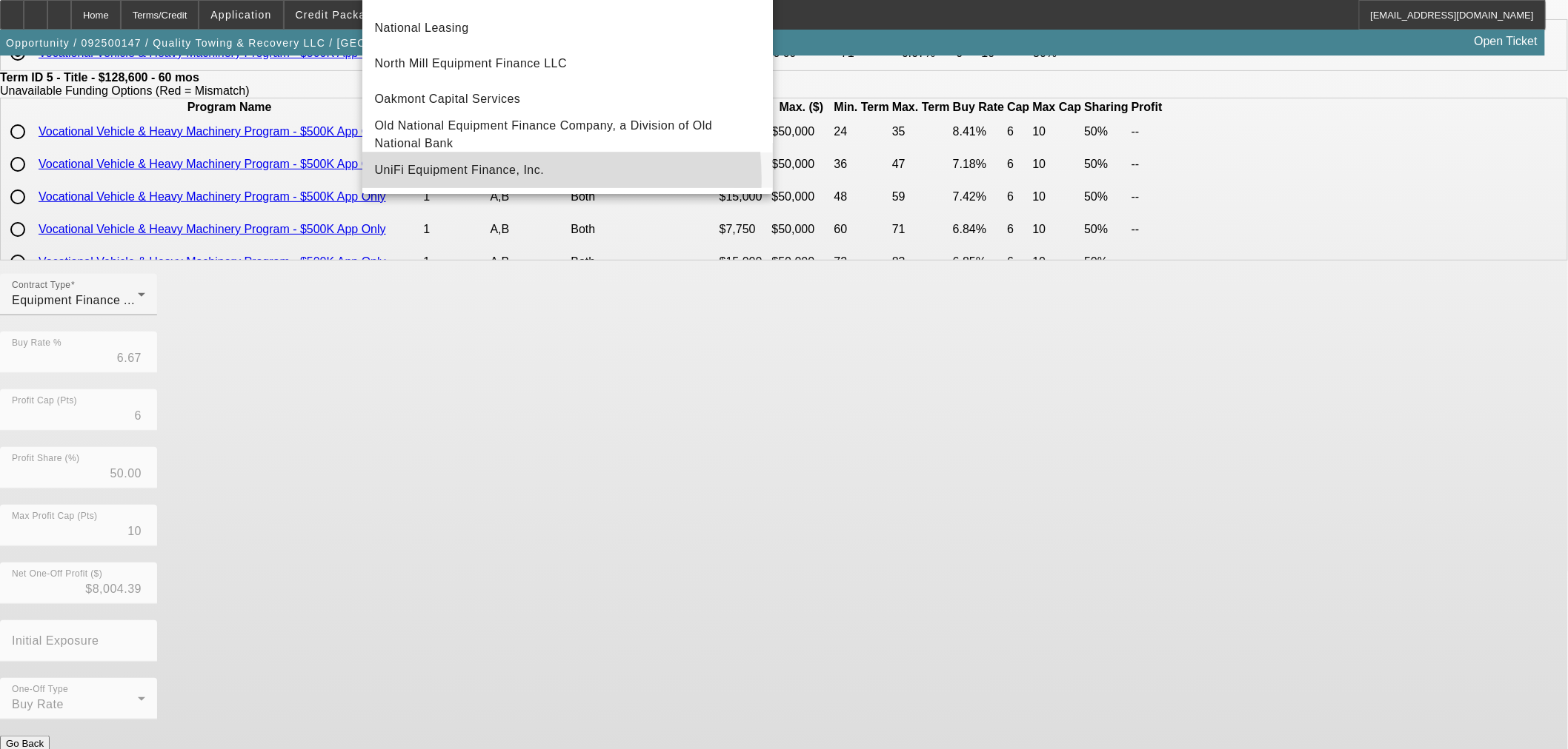
click at [465, 180] on mat-option "UniFi Equipment Finance, Inc." at bounding box center [567, 170] width 410 height 35
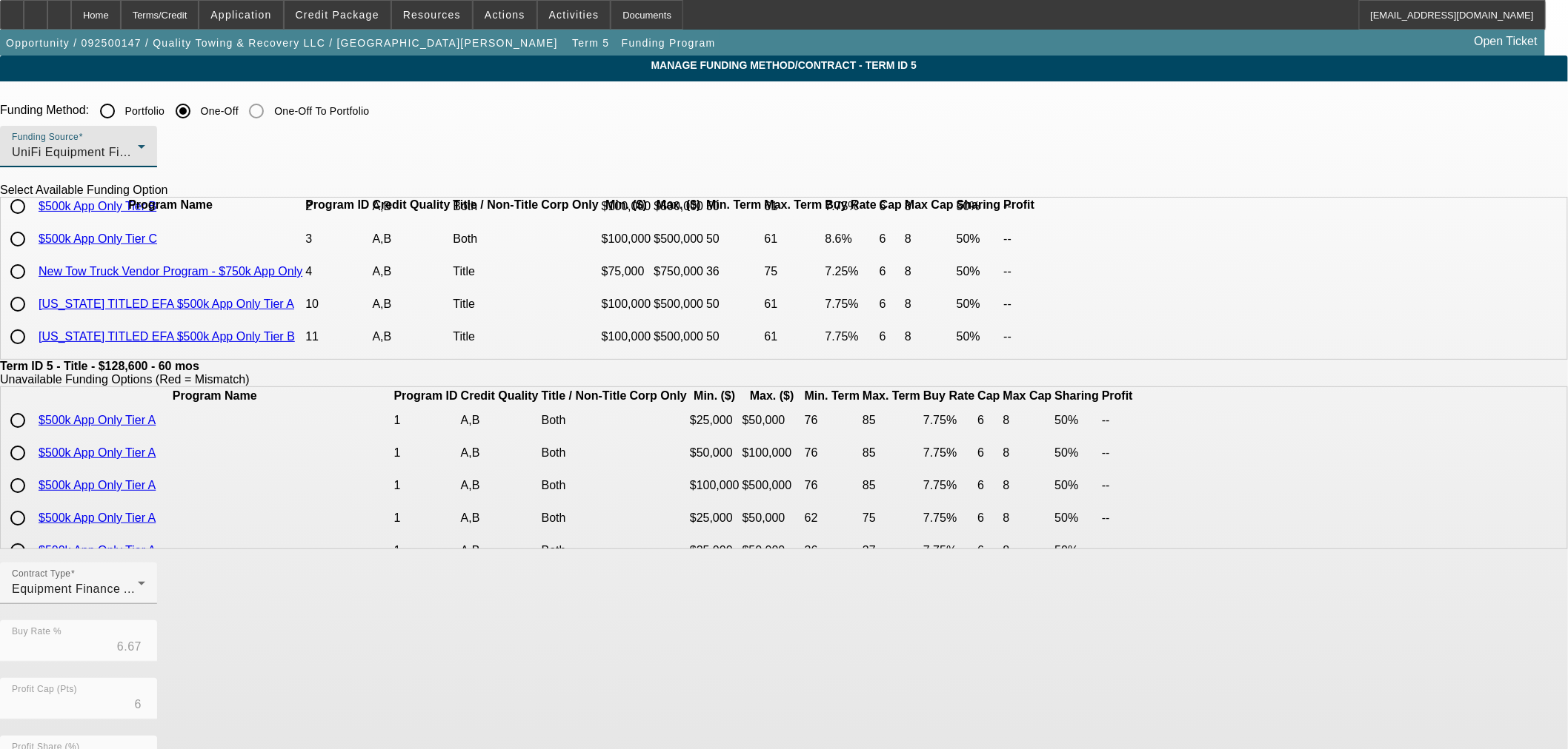
scroll to position [0, 0]
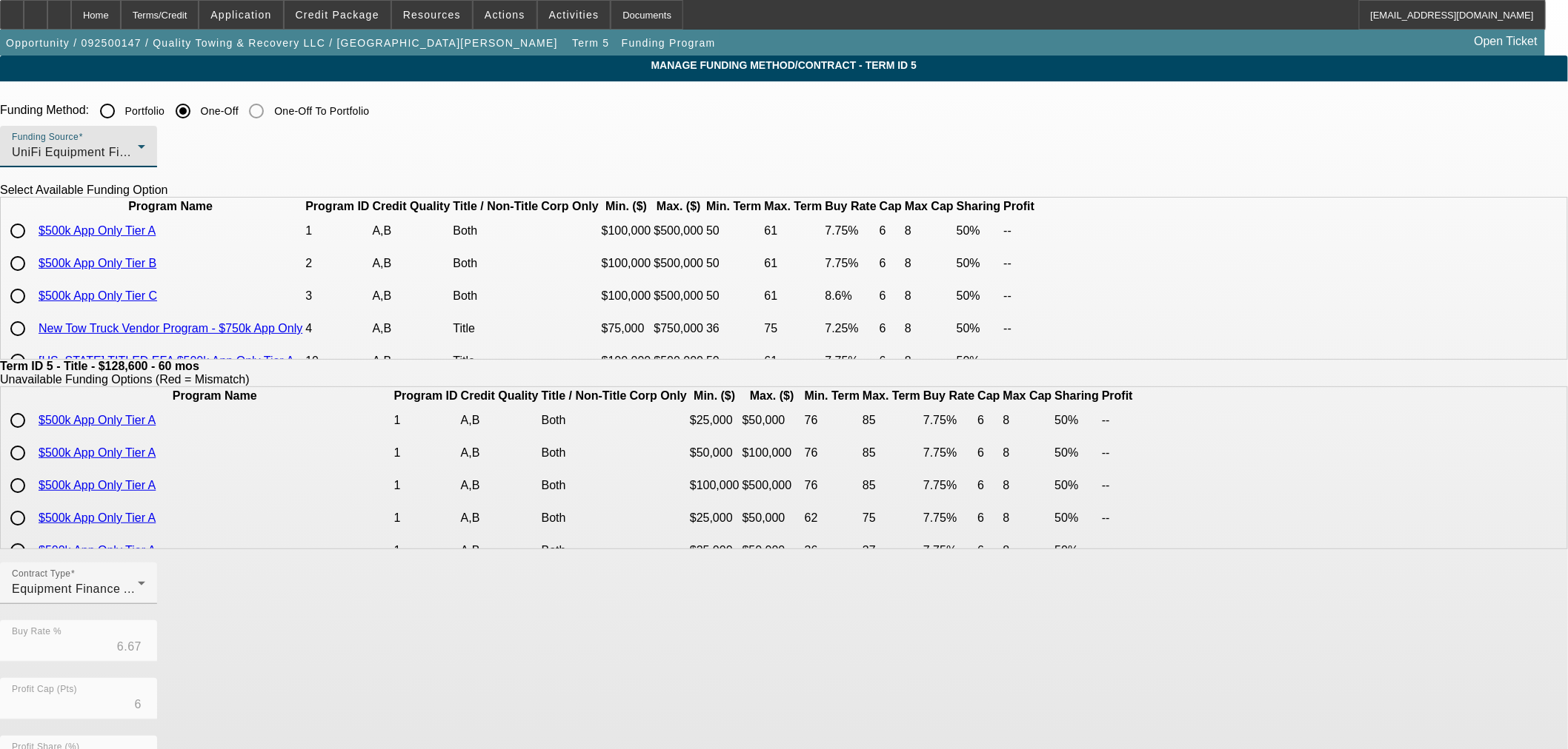
click at [138, 158] on div "UniFi Equipment Finance, Inc." at bounding box center [75, 152] width 126 height 18
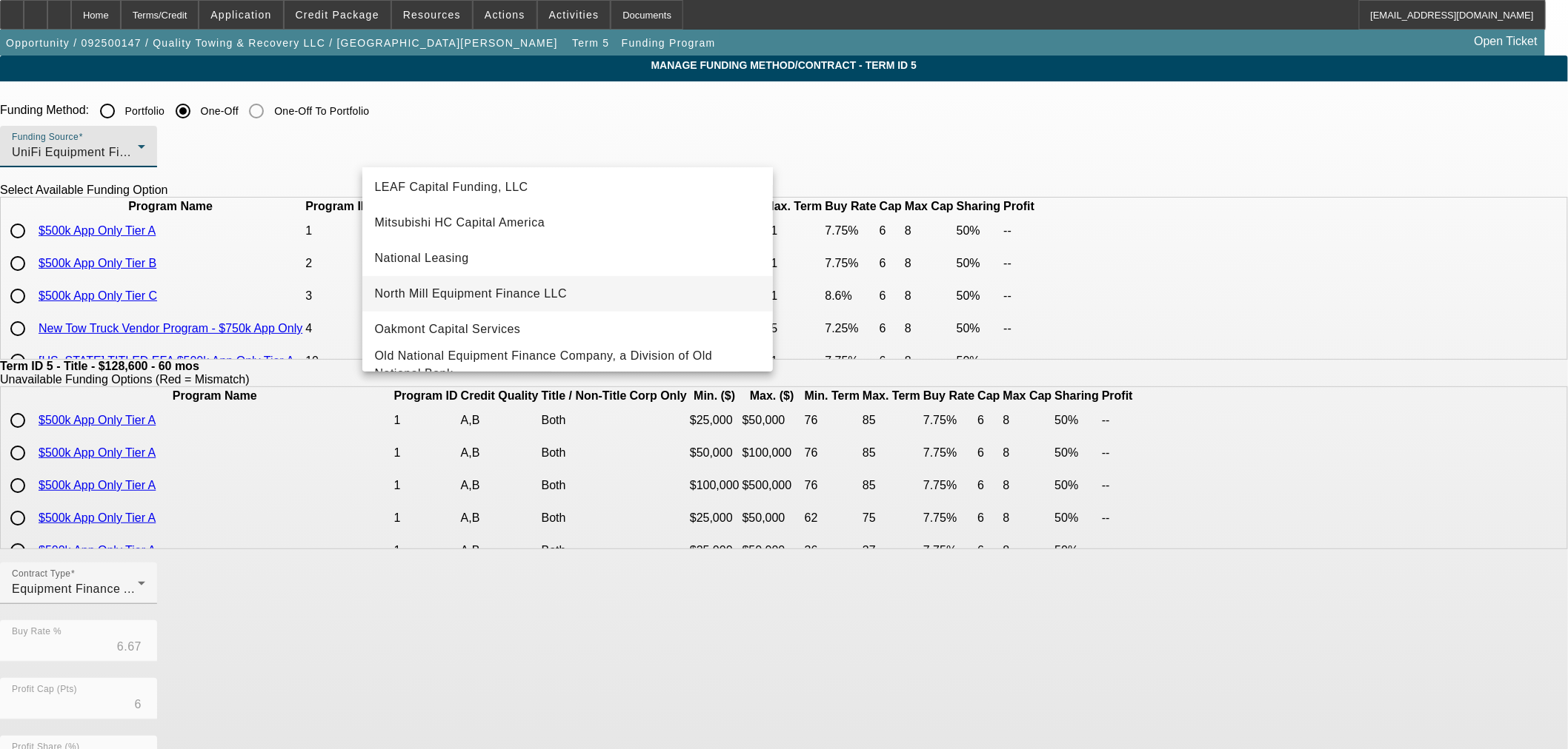
scroll to position [331, 0]
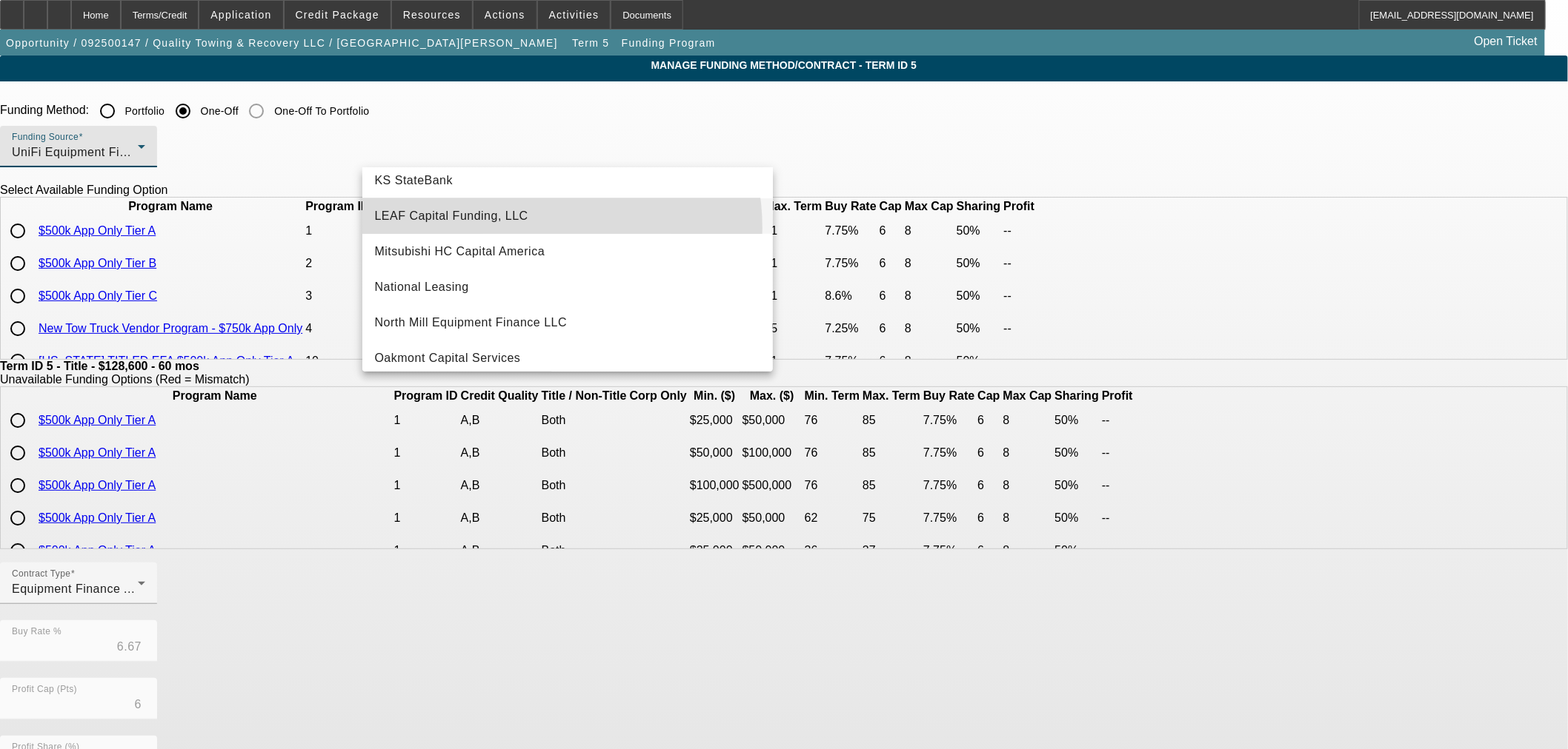
click at [528, 227] on mat-option "LEAF Capital Funding, LLC" at bounding box center [567, 216] width 410 height 35
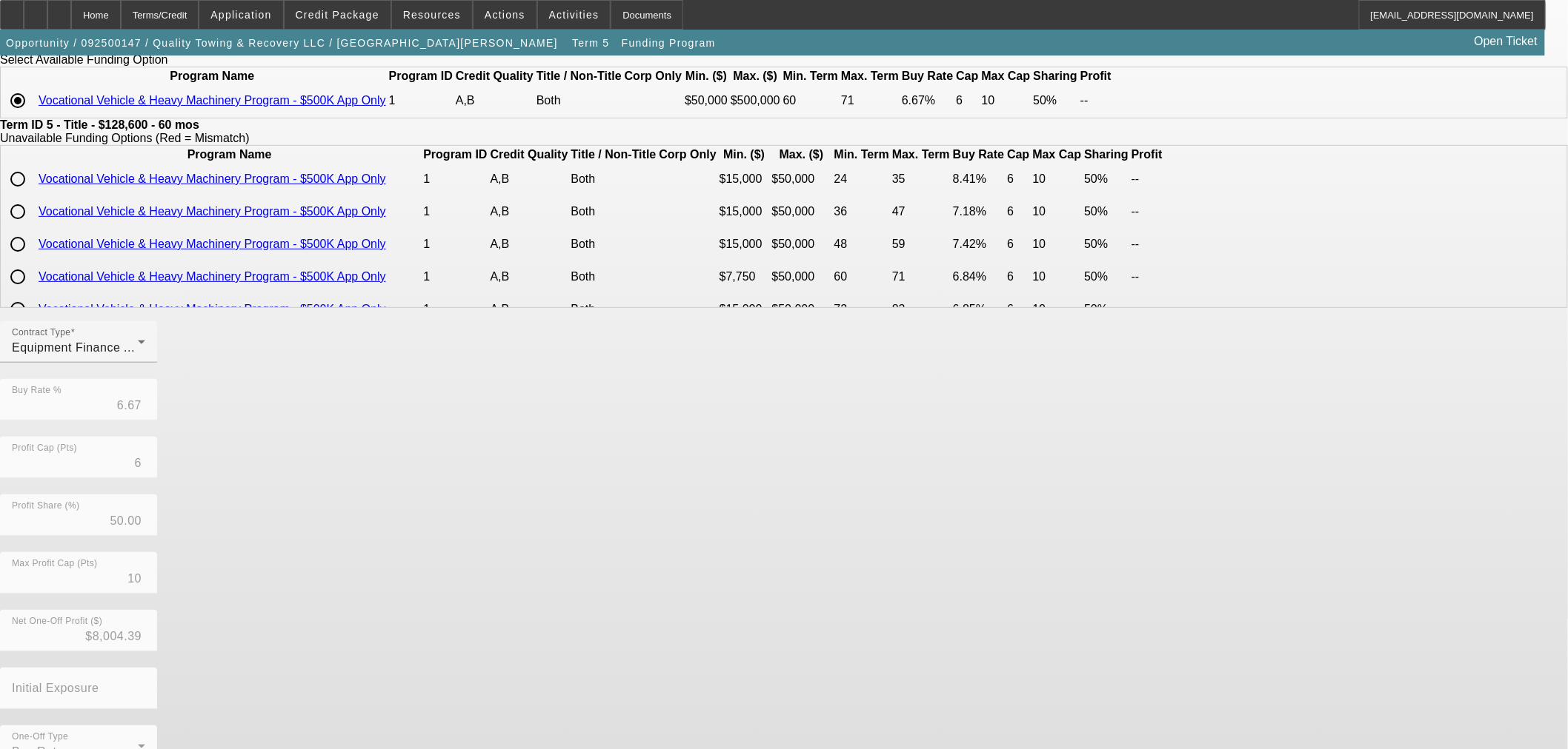
scroll to position [178, 0]
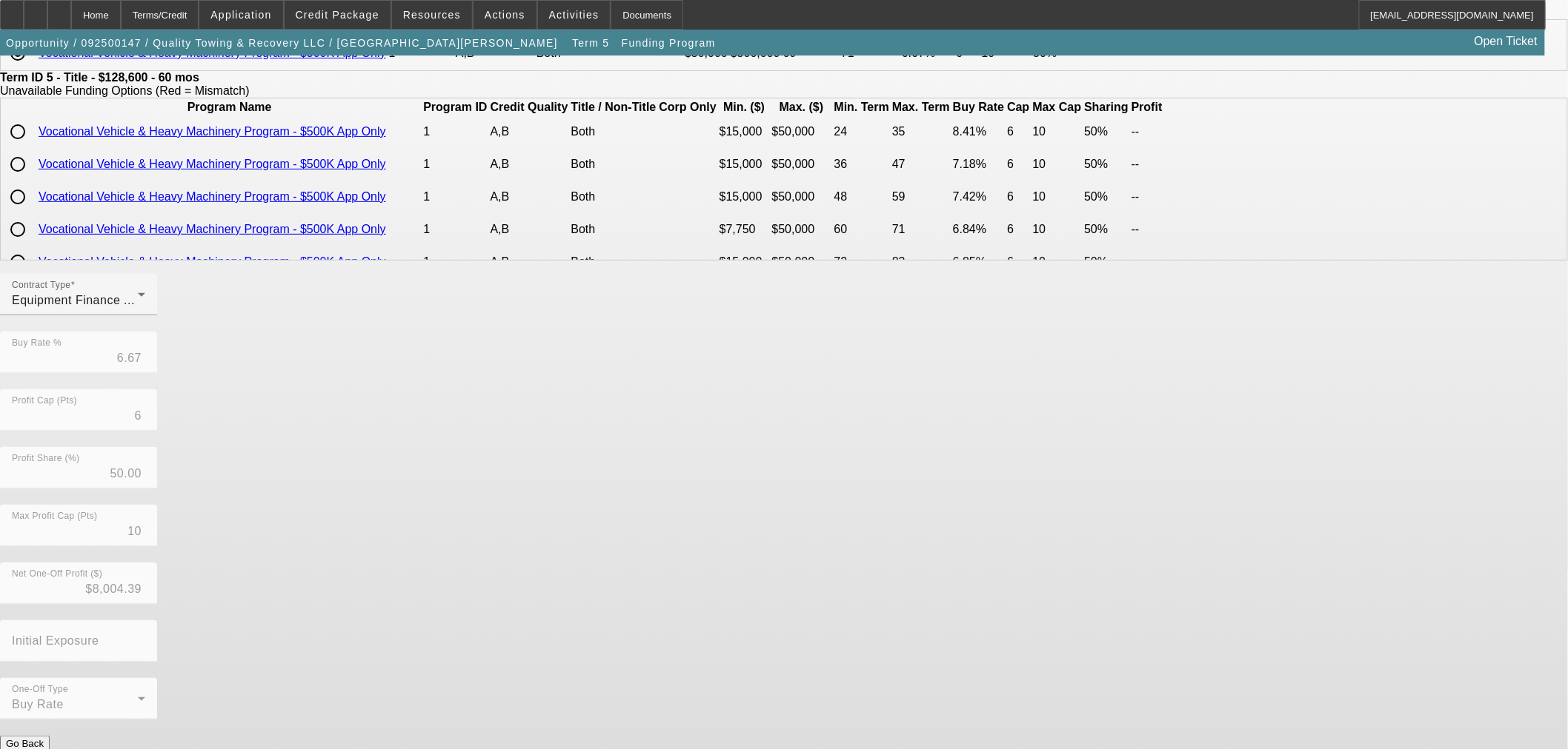
click at [42, 749] on button "Submit" at bounding box center [21, 759] width 42 height 16
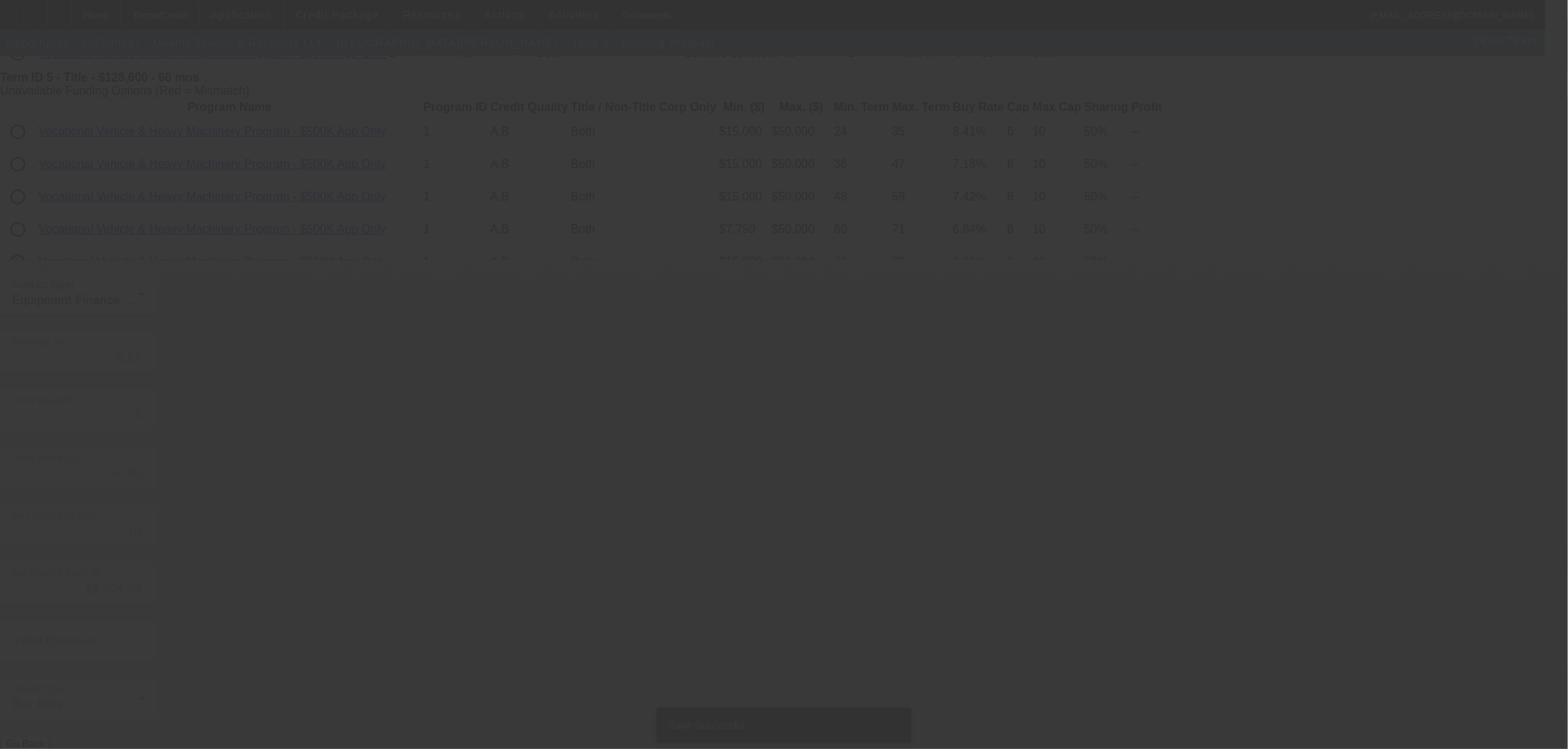
scroll to position [0, 0]
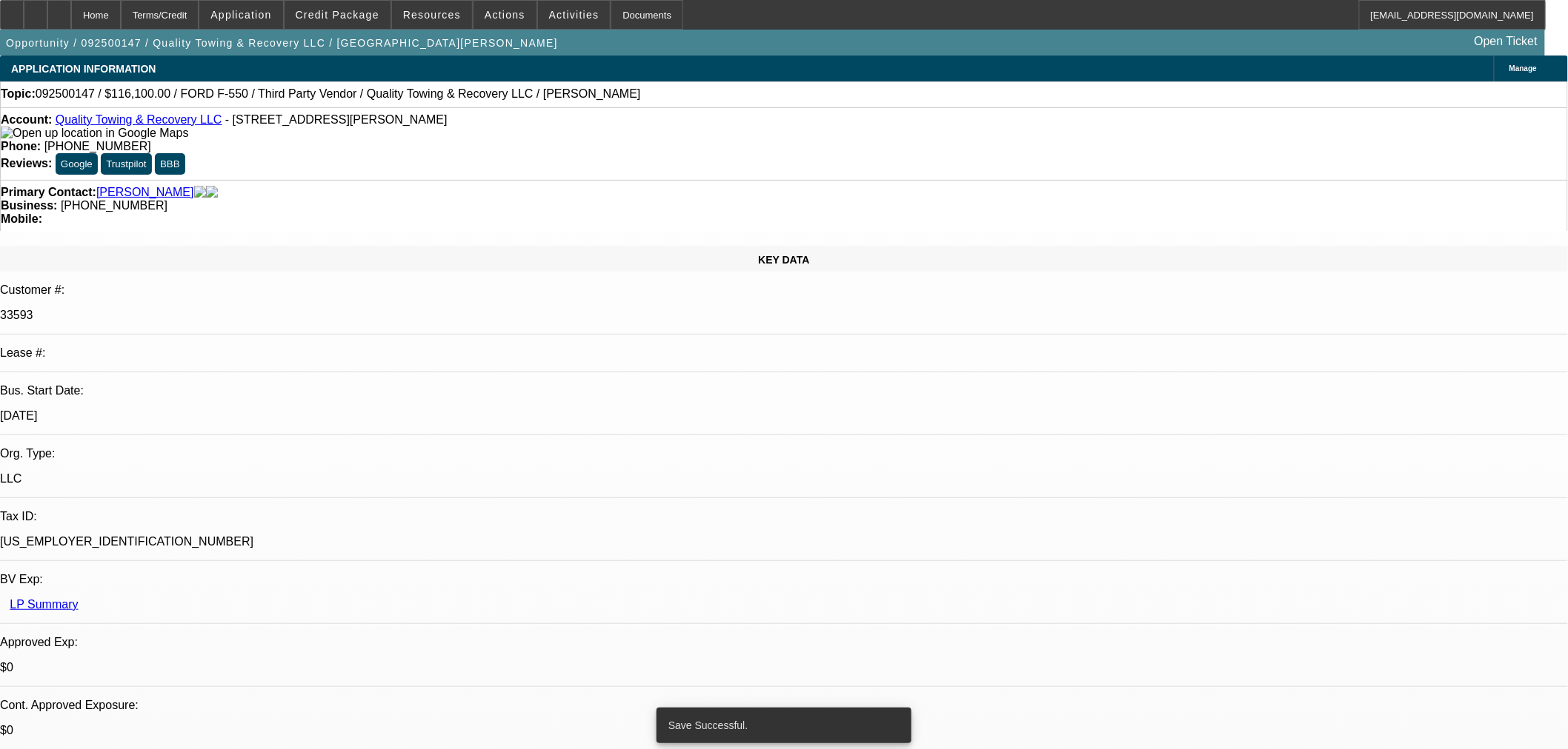
select select "0"
select select "6"
select select "0"
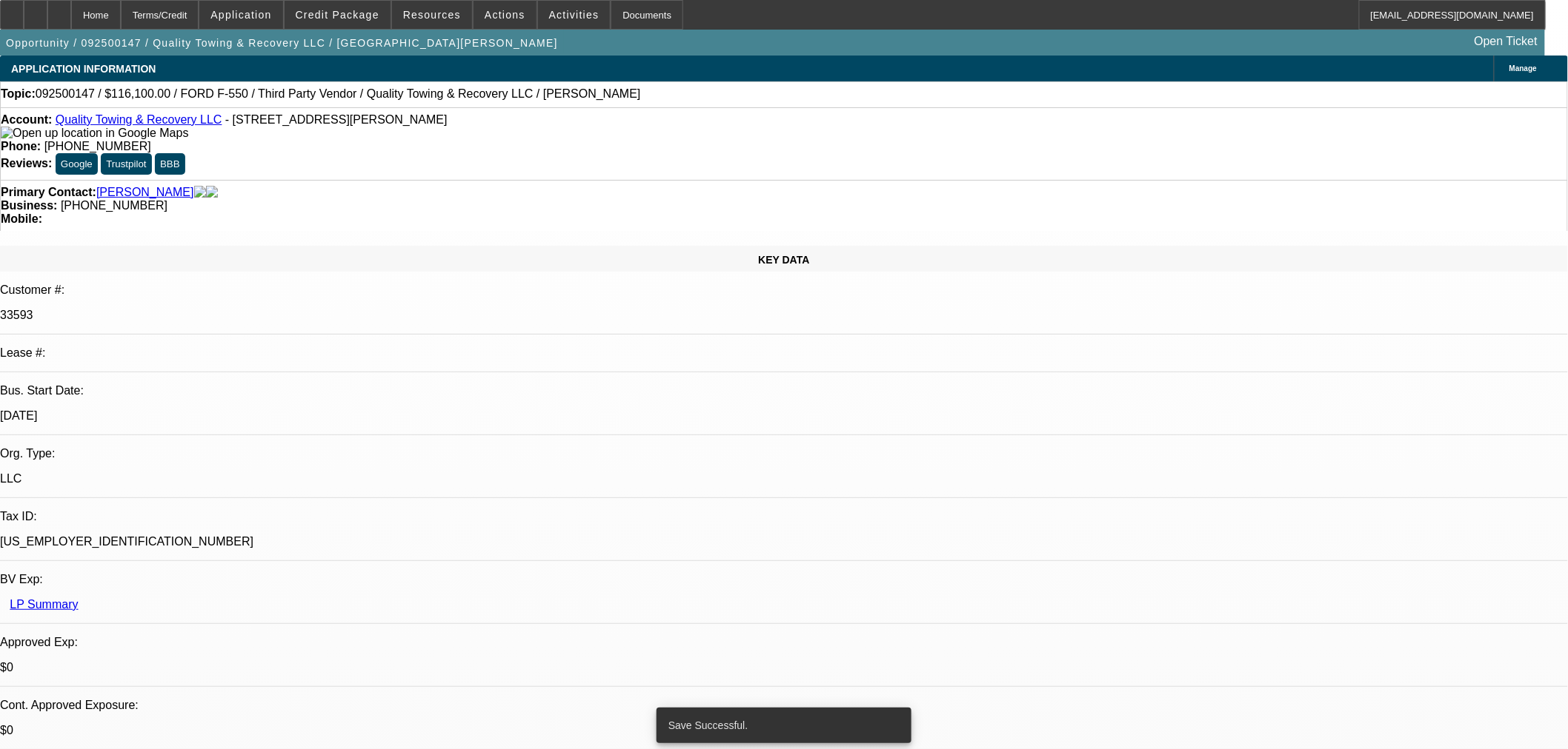
select select "0"
select select "6"
select select "0"
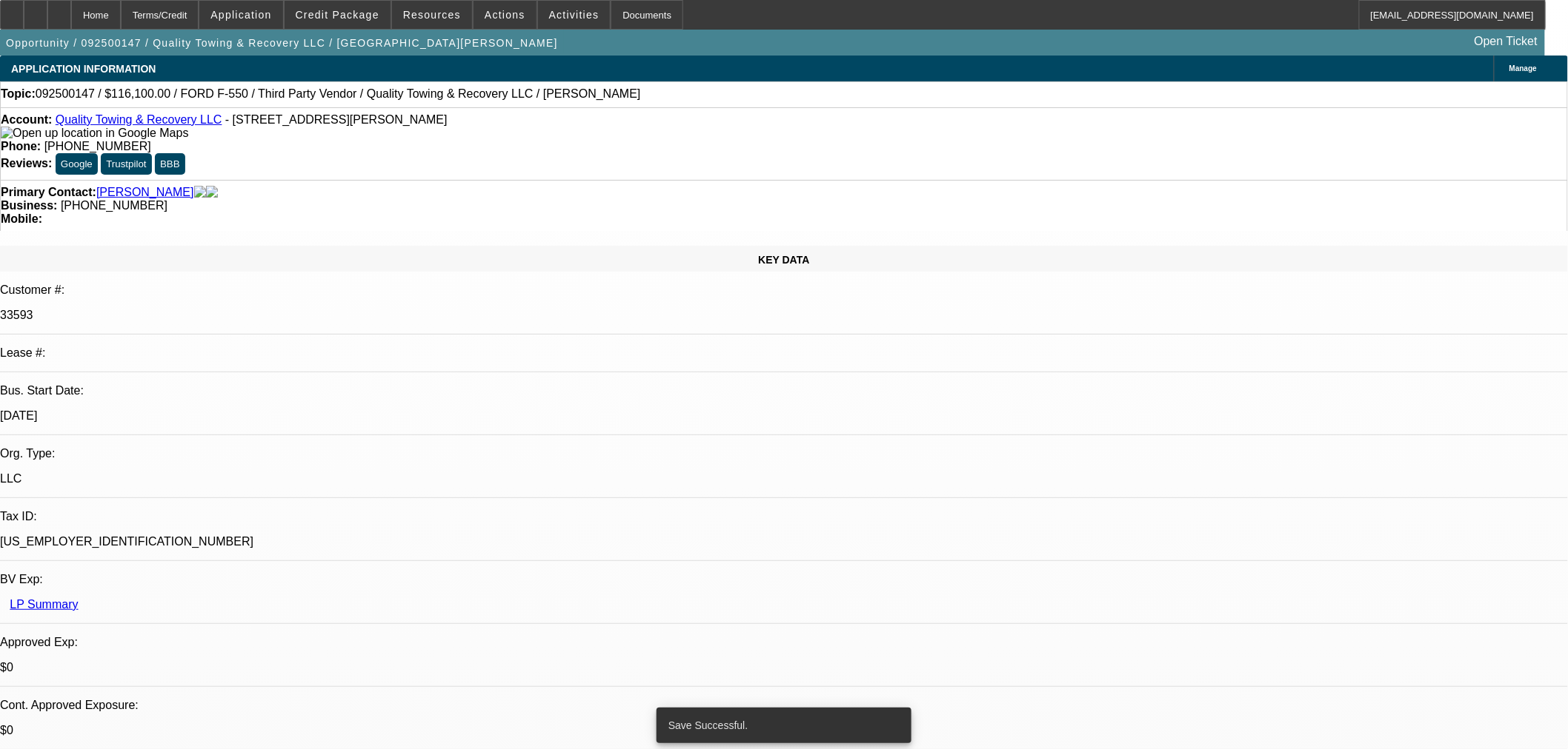
select select "0"
select select "6"
select select "0"
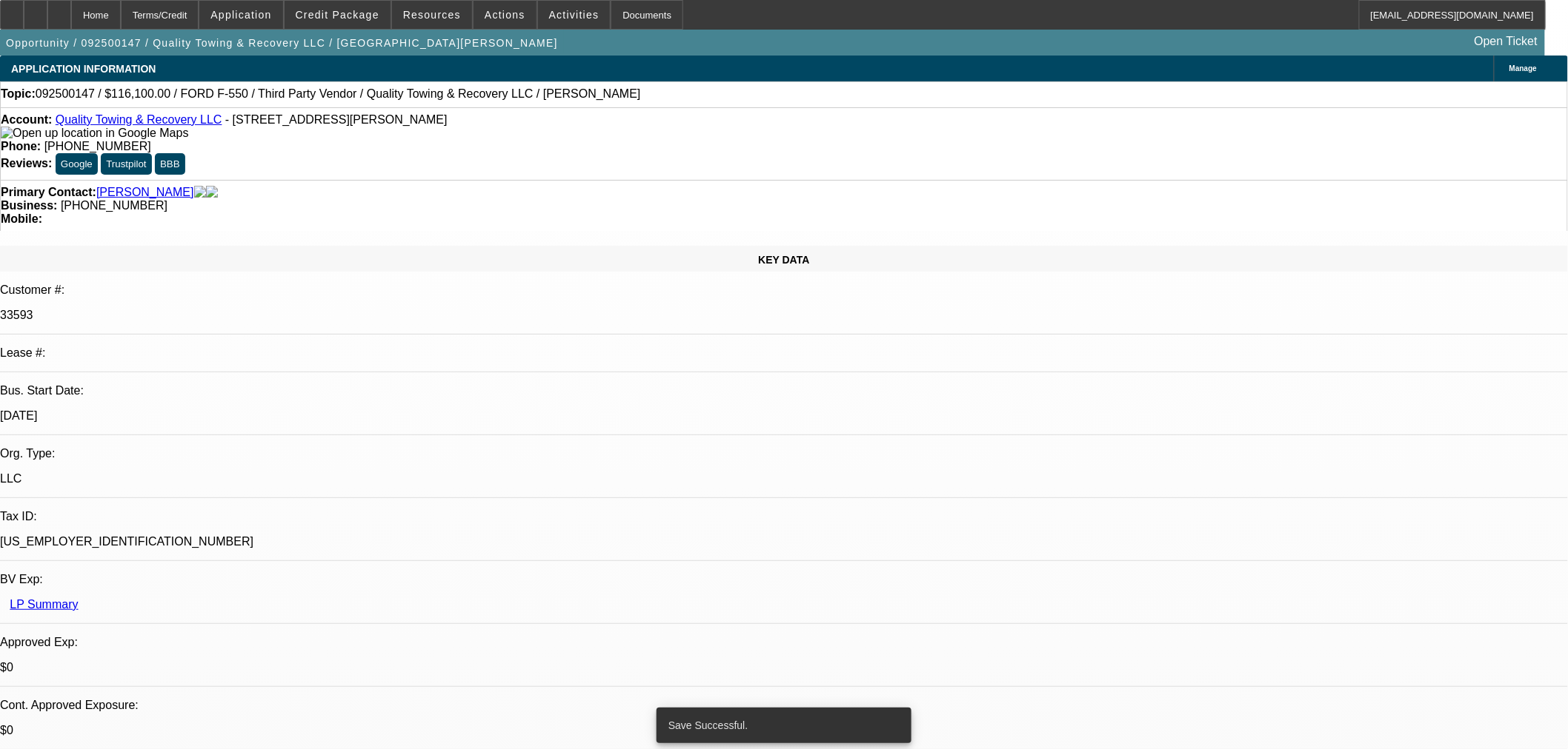
select select "6"
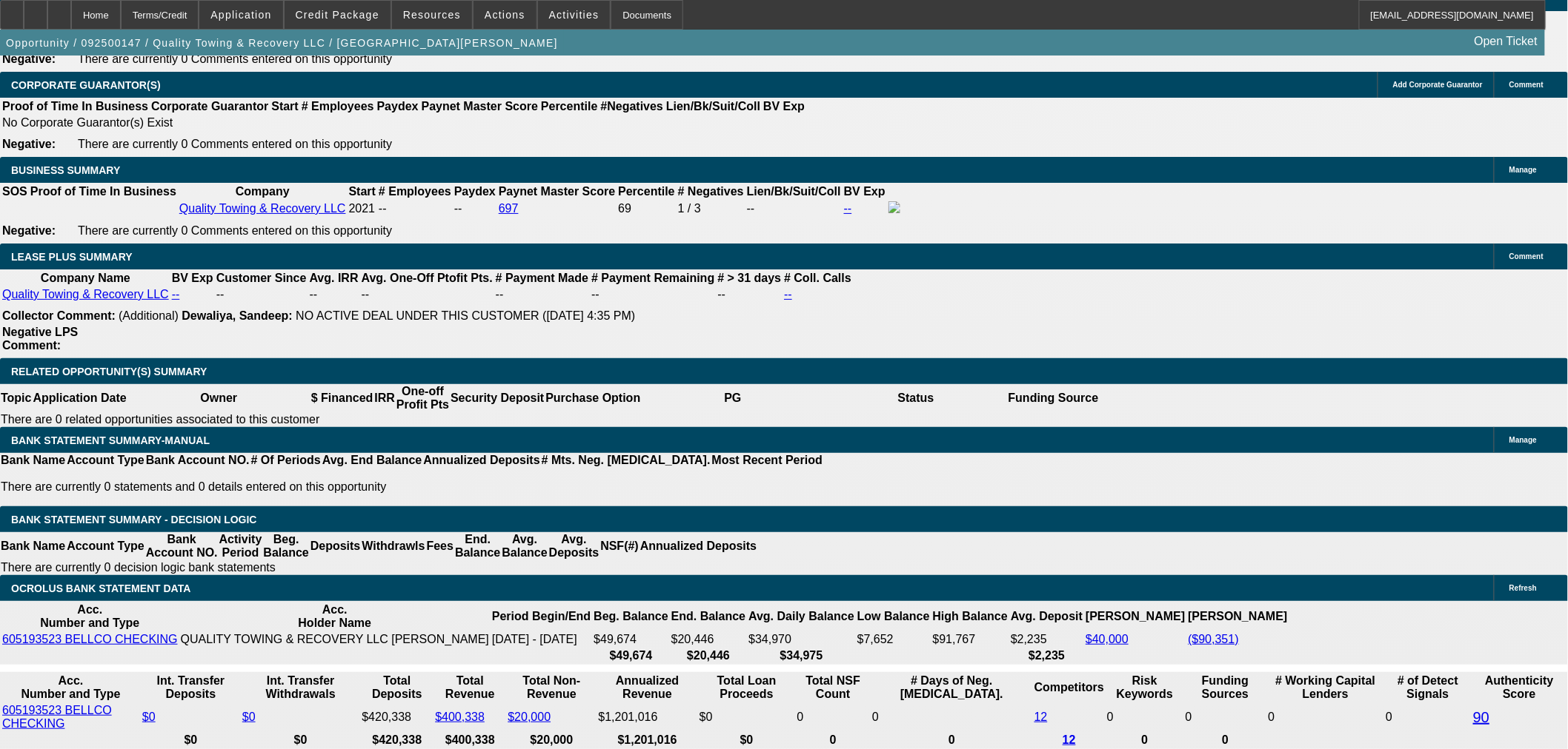
scroll to position [2328, 0]
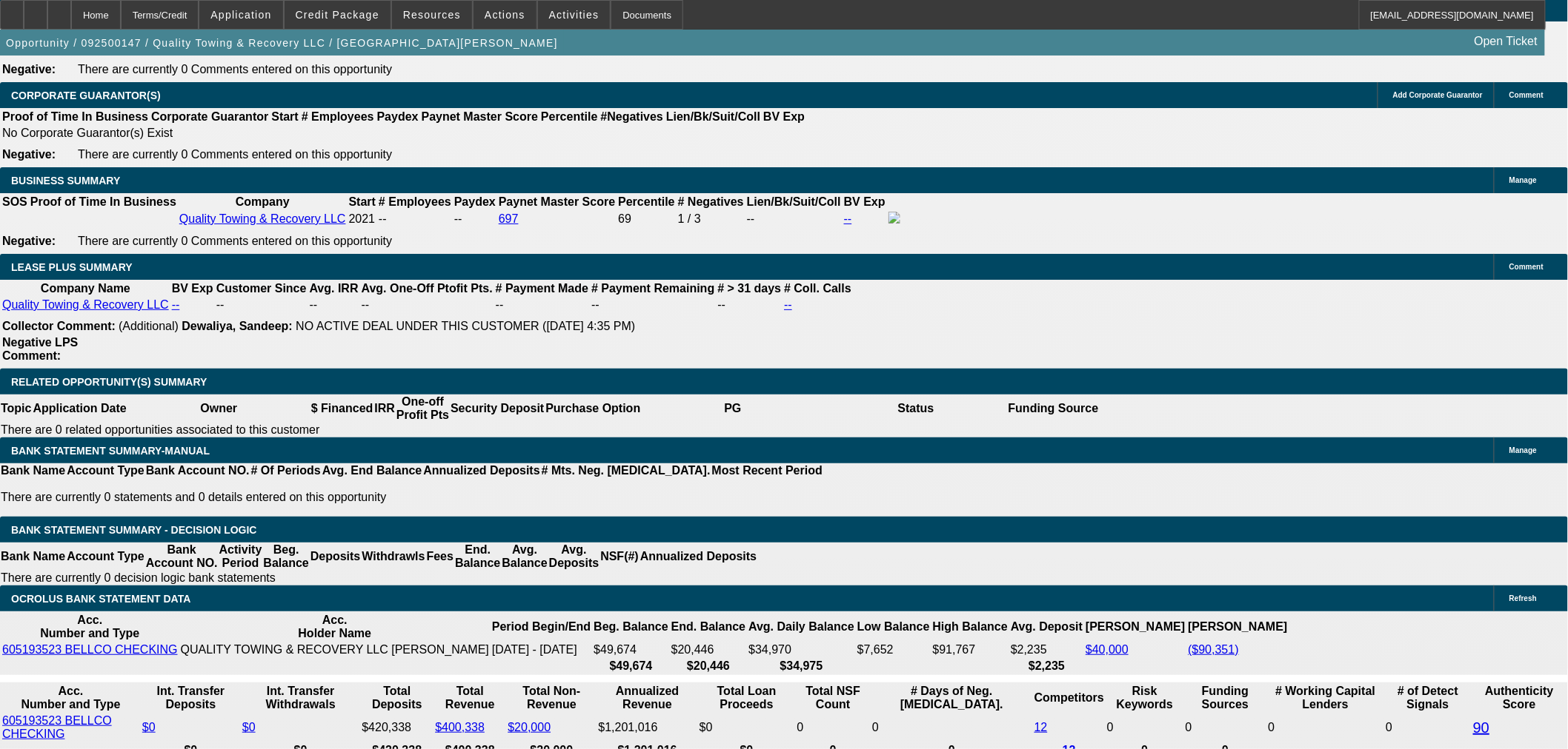
type input "8"
type input "UNKNOWN"
type input "9"
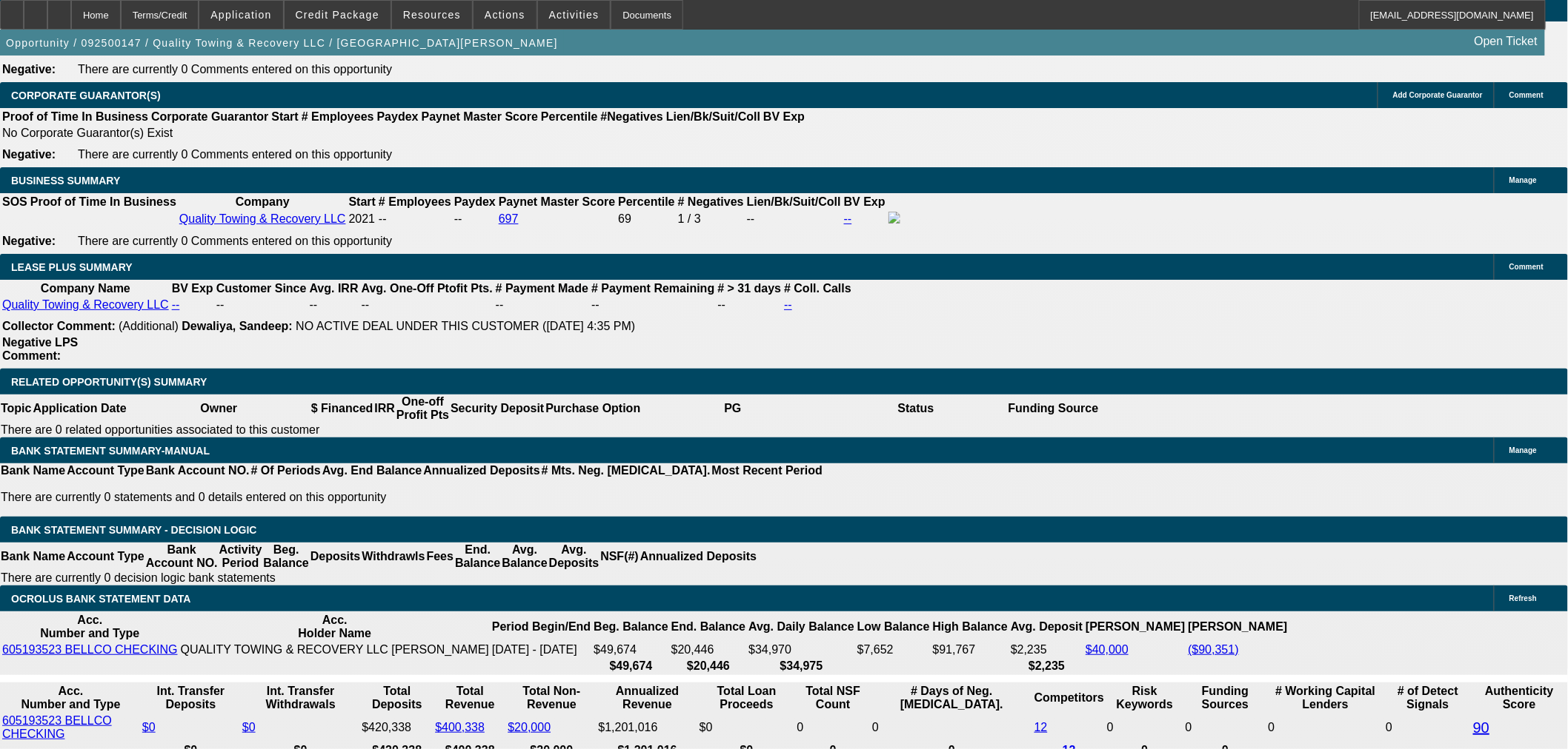
type input "$2,607.54"
type input "8"
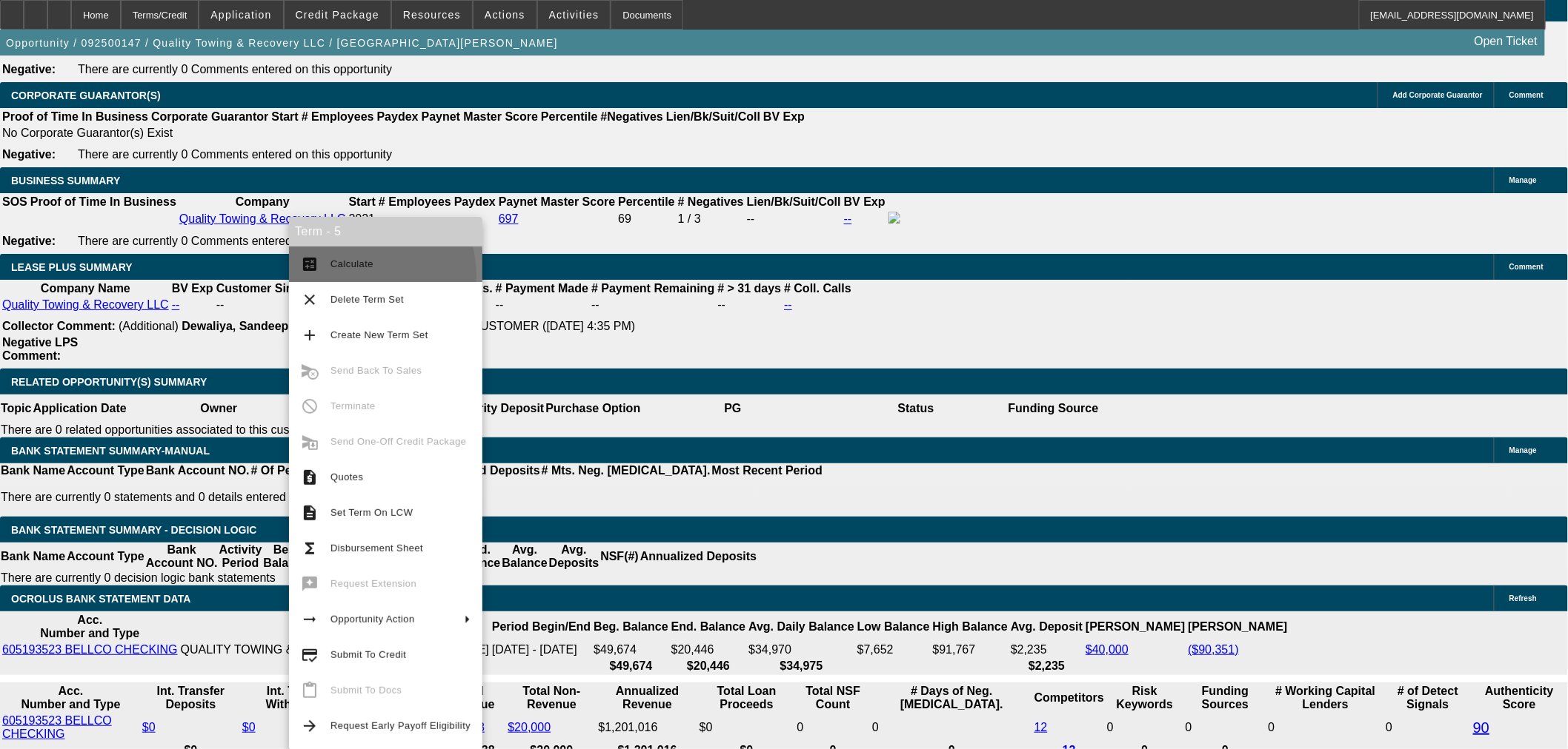
click at [356, 275] on button "calculate Calculate" at bounding box center [386, 264] width 193 height 35
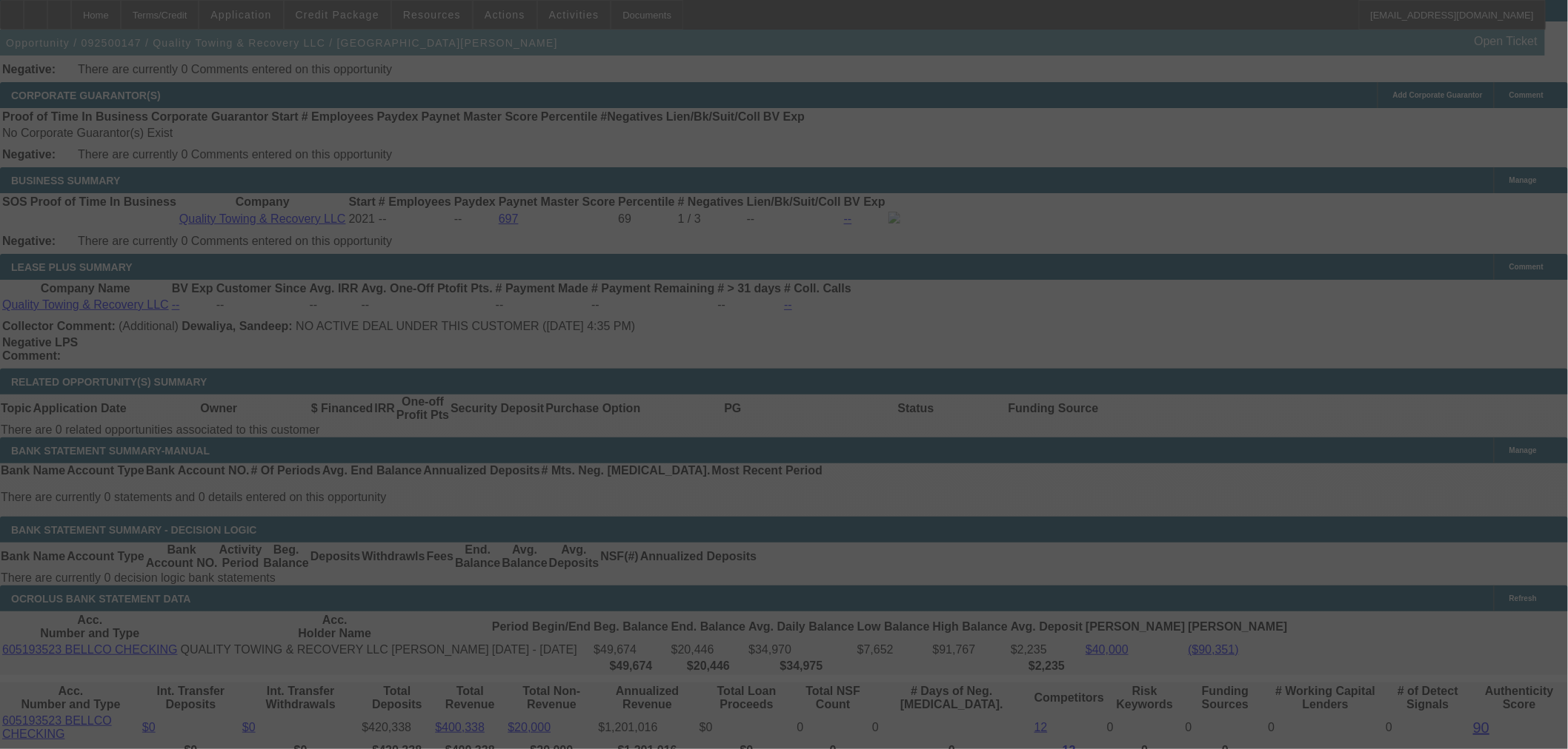
select select "0"
select select "6"
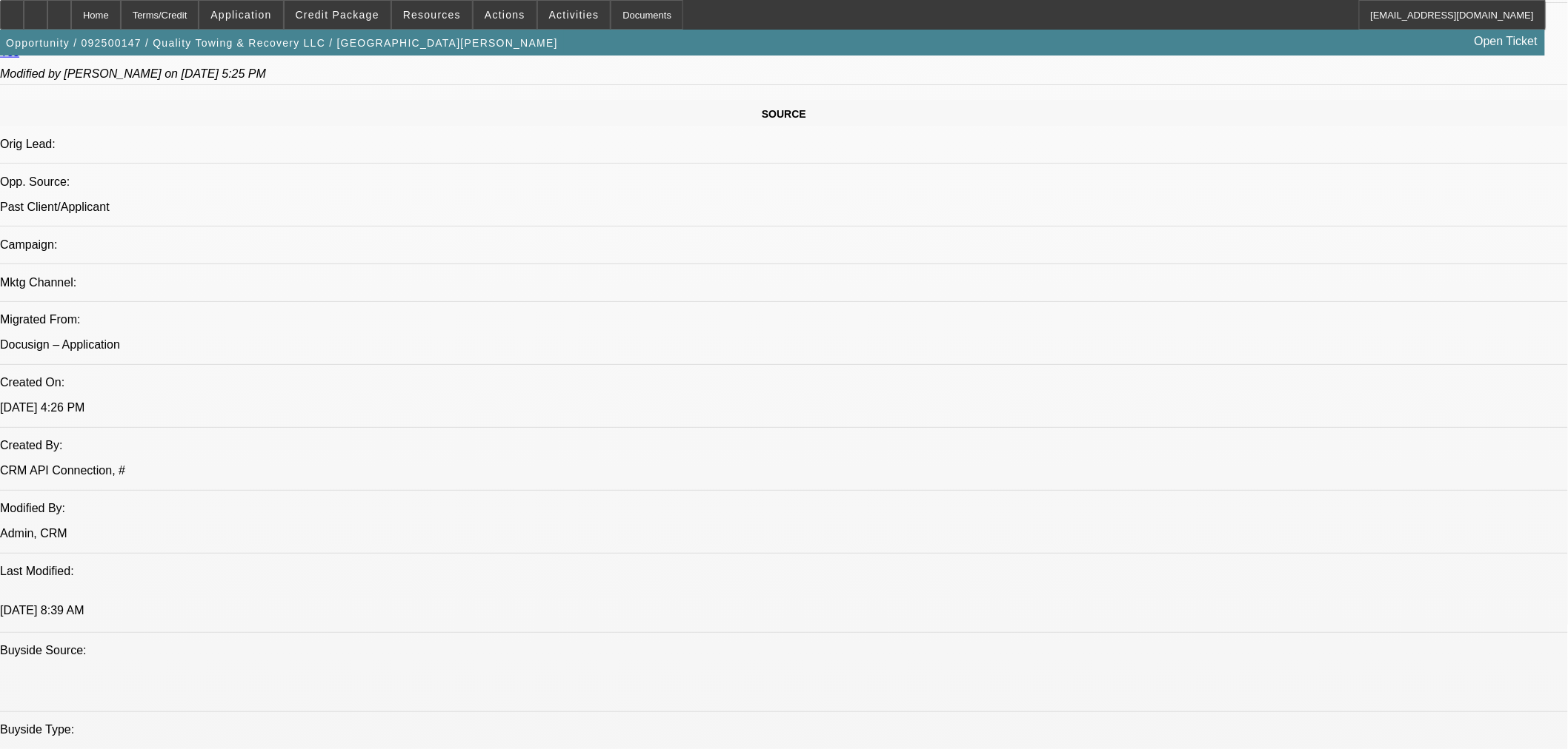
scroll to position [1093, 0]
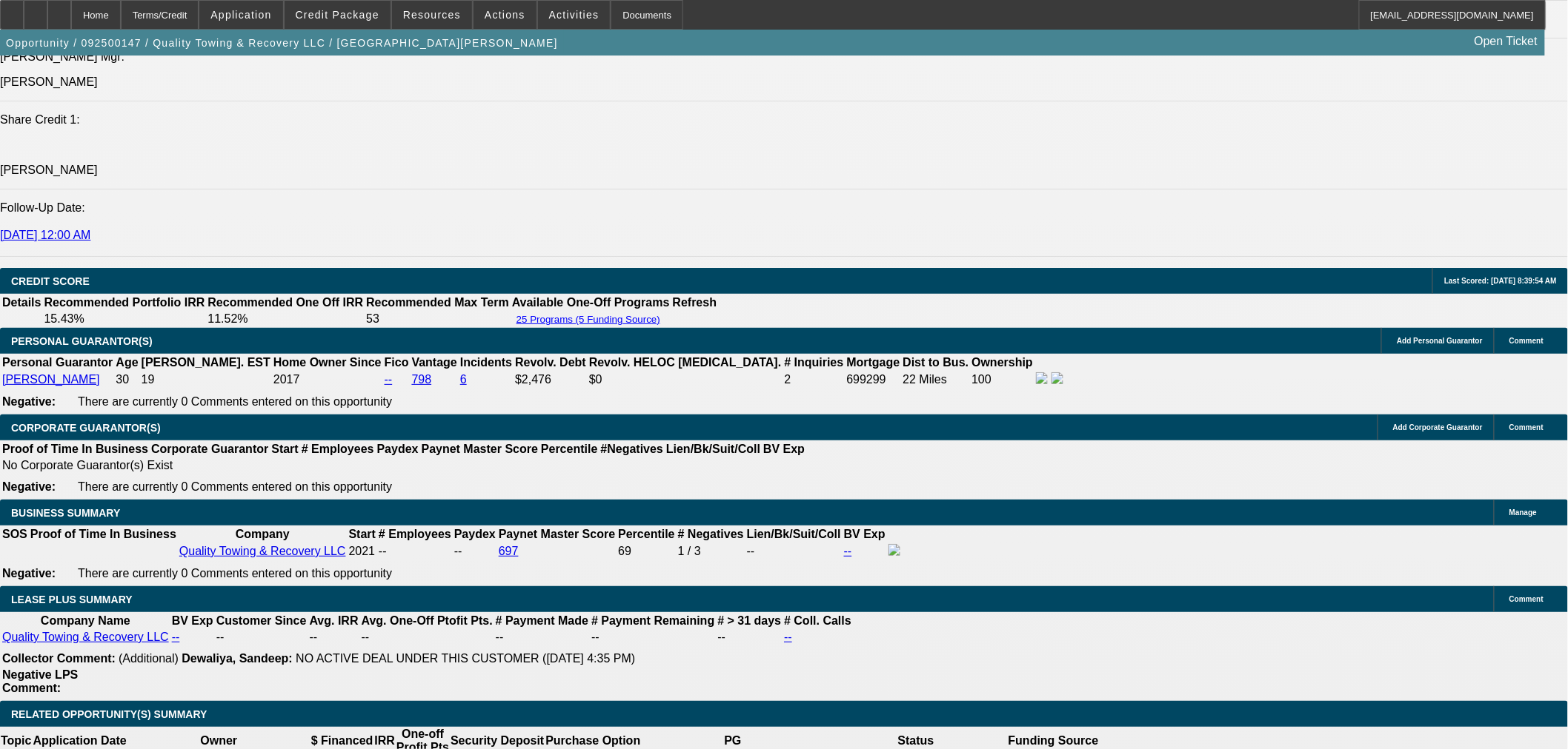
scroll to position [2164, 0]
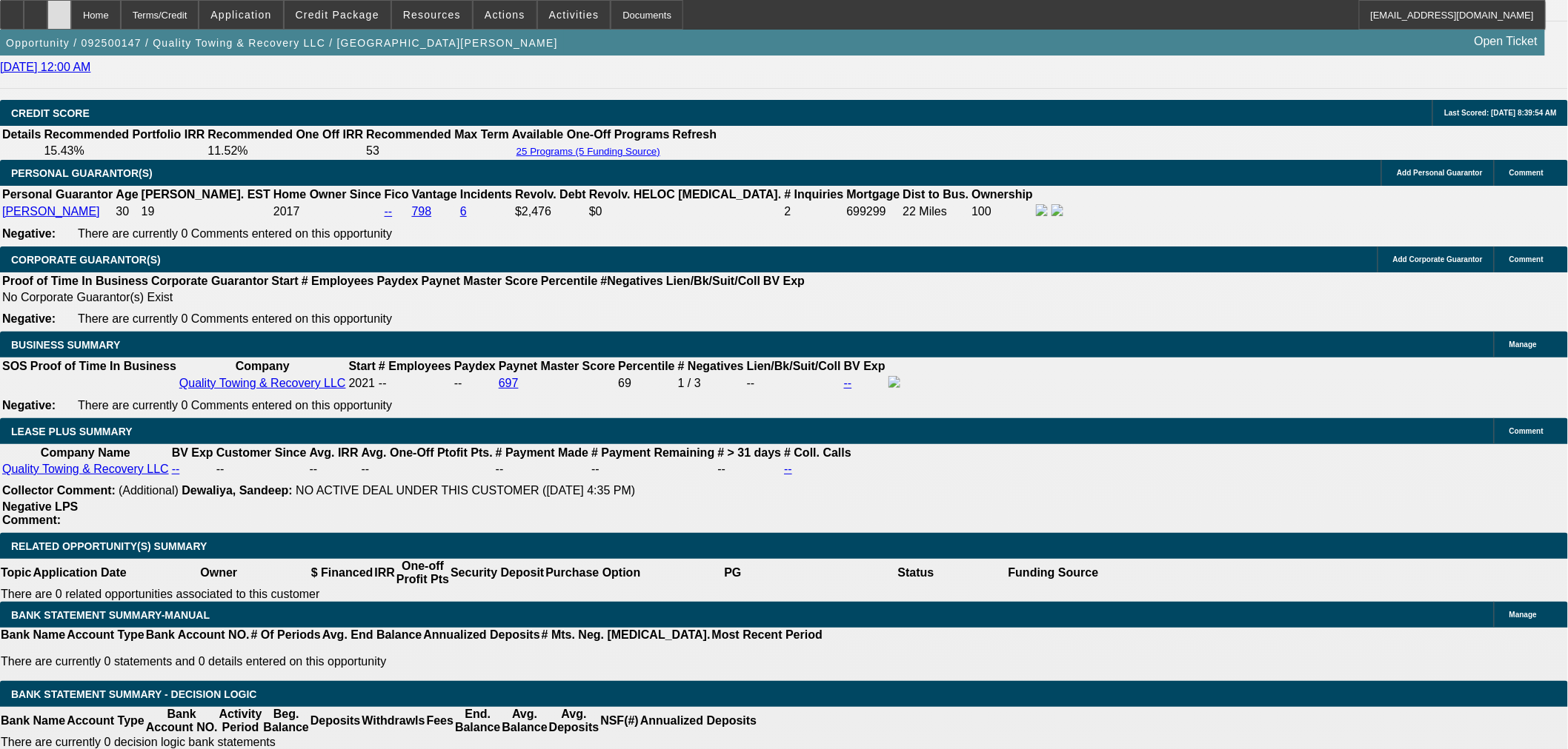
click at [71, 16] on div at bounding box center [59, 15] width 23 height 29
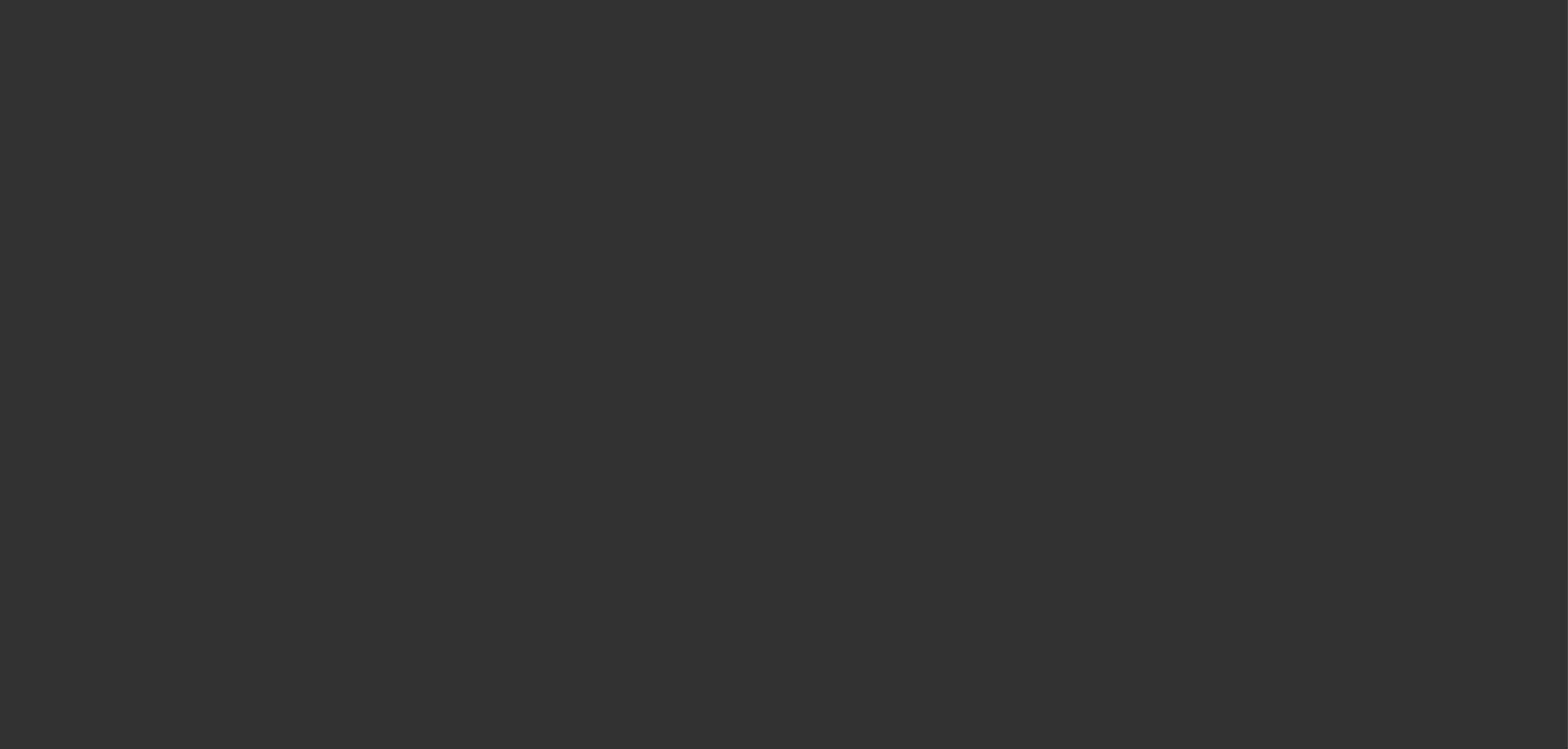
scroll to position [1840, 0]
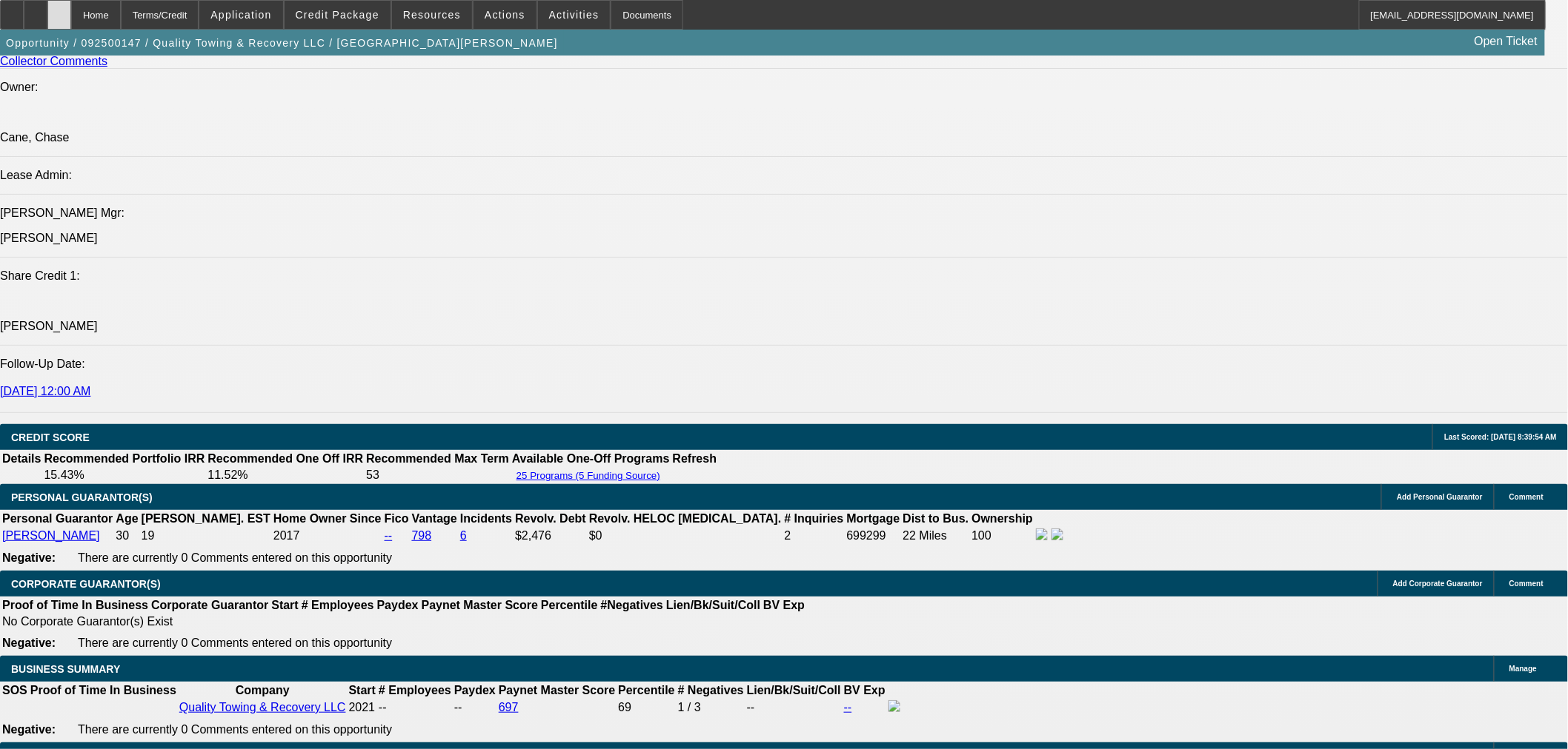
select select "0"
select select "6"
select select "0"
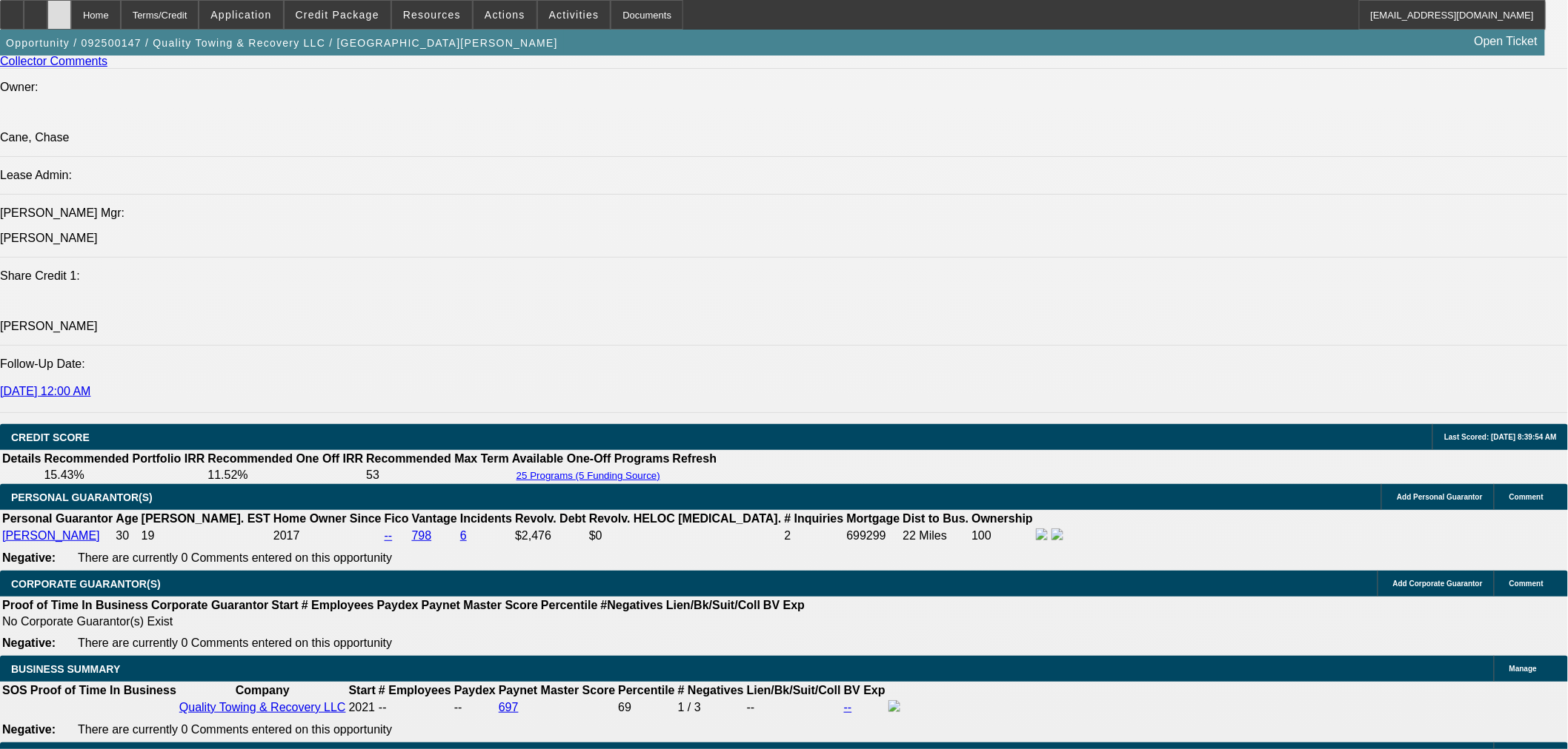
select select "0"
select select "6"
select select "0"
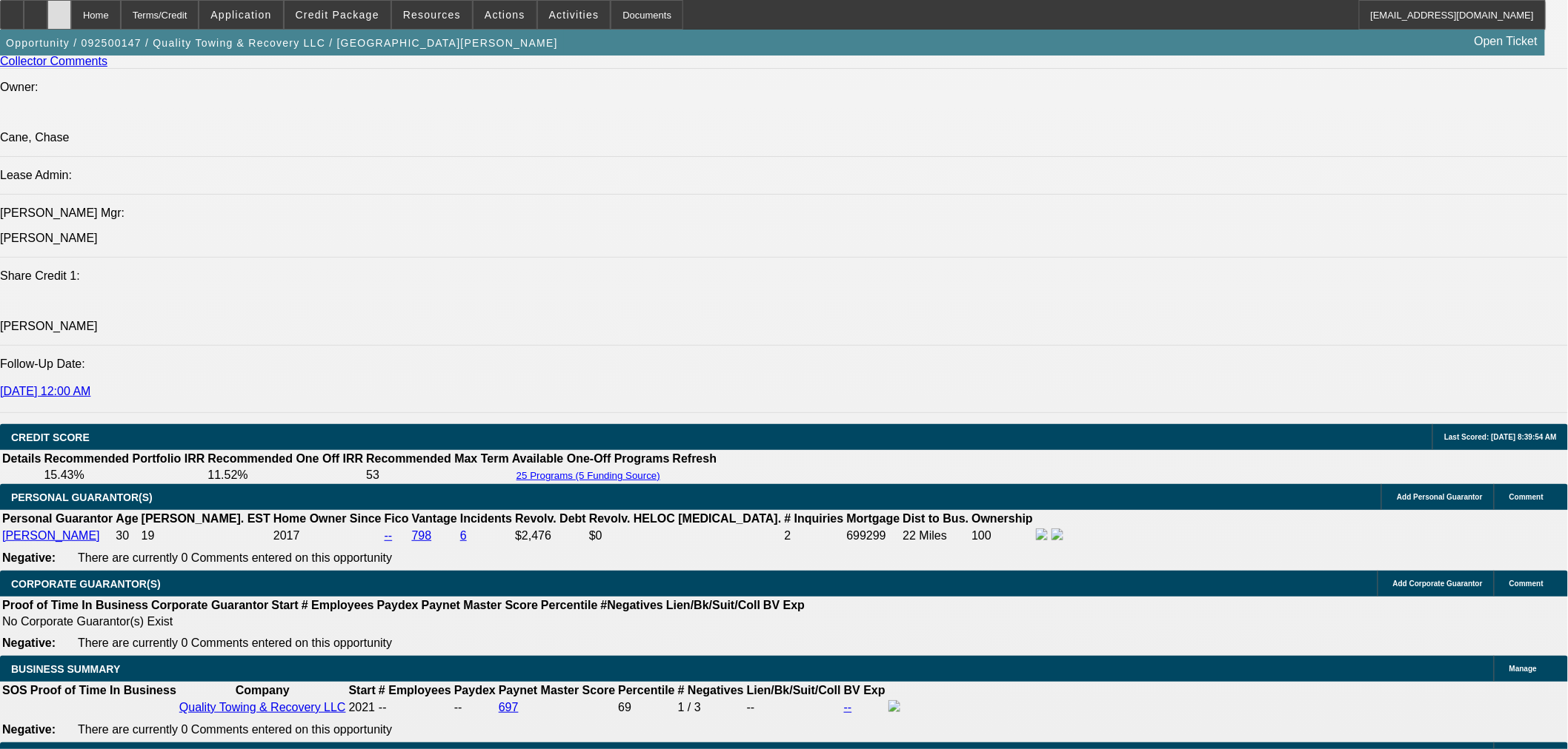
select select "0"
select select "6"
select select "0"
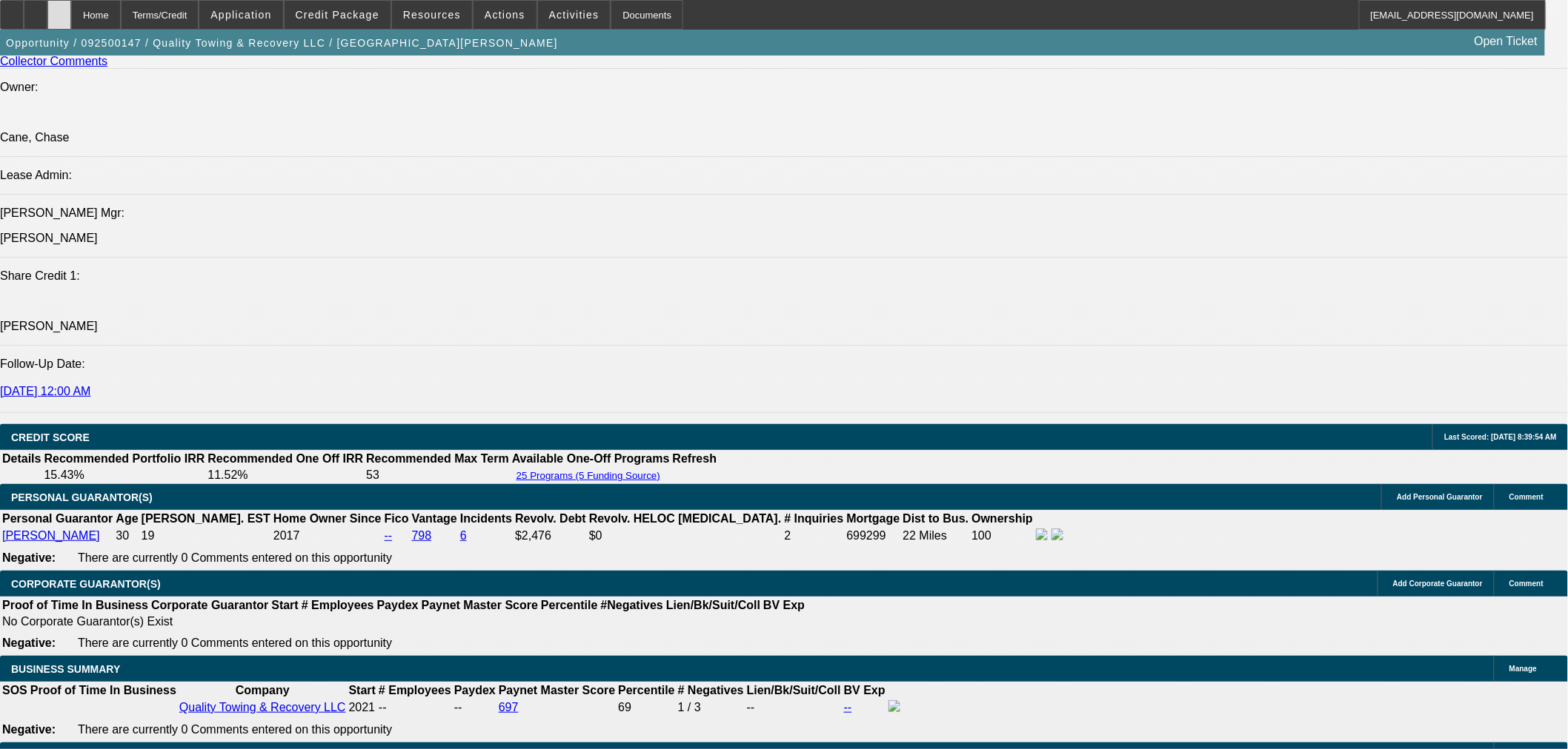
select select "6"
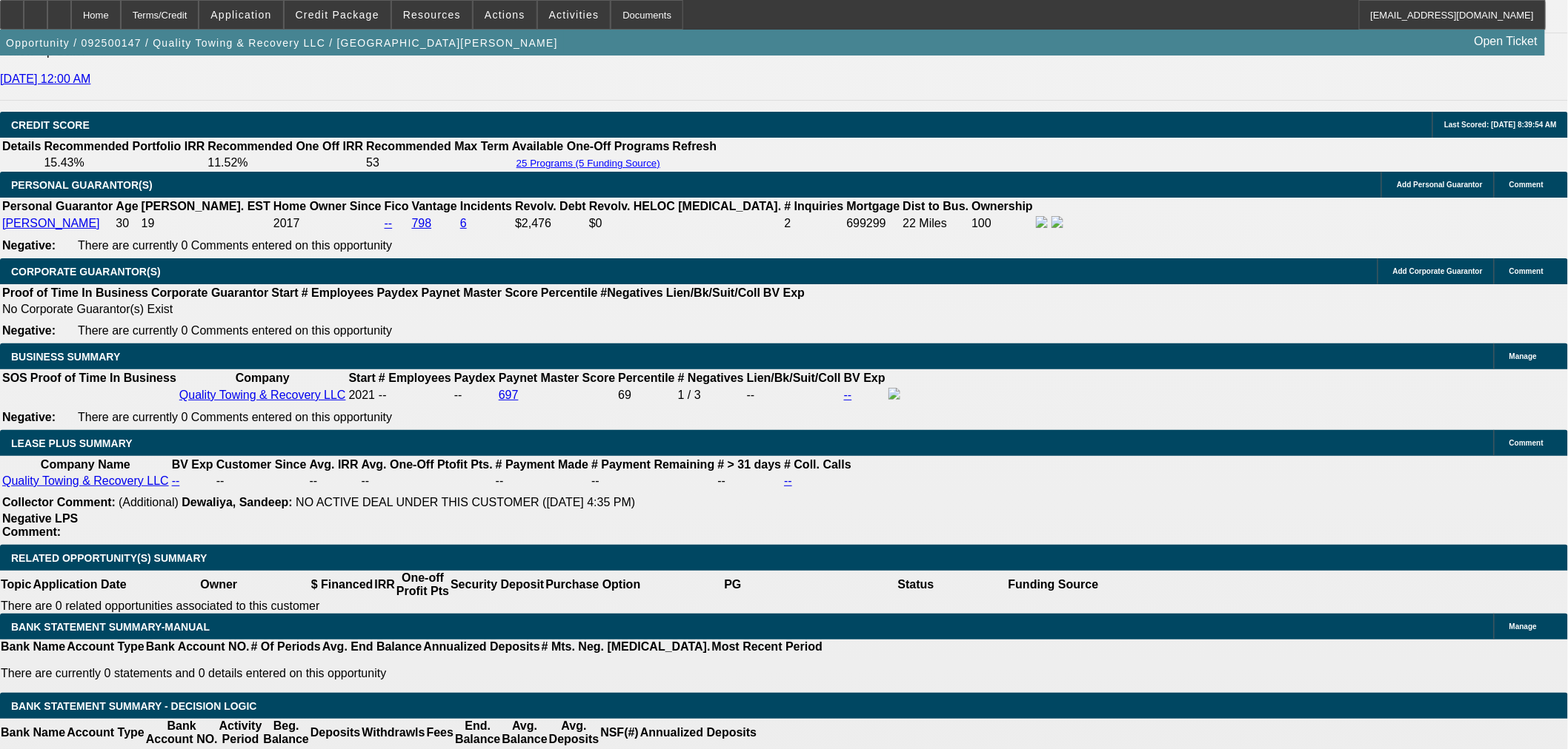
scroll to position [2150, 0]
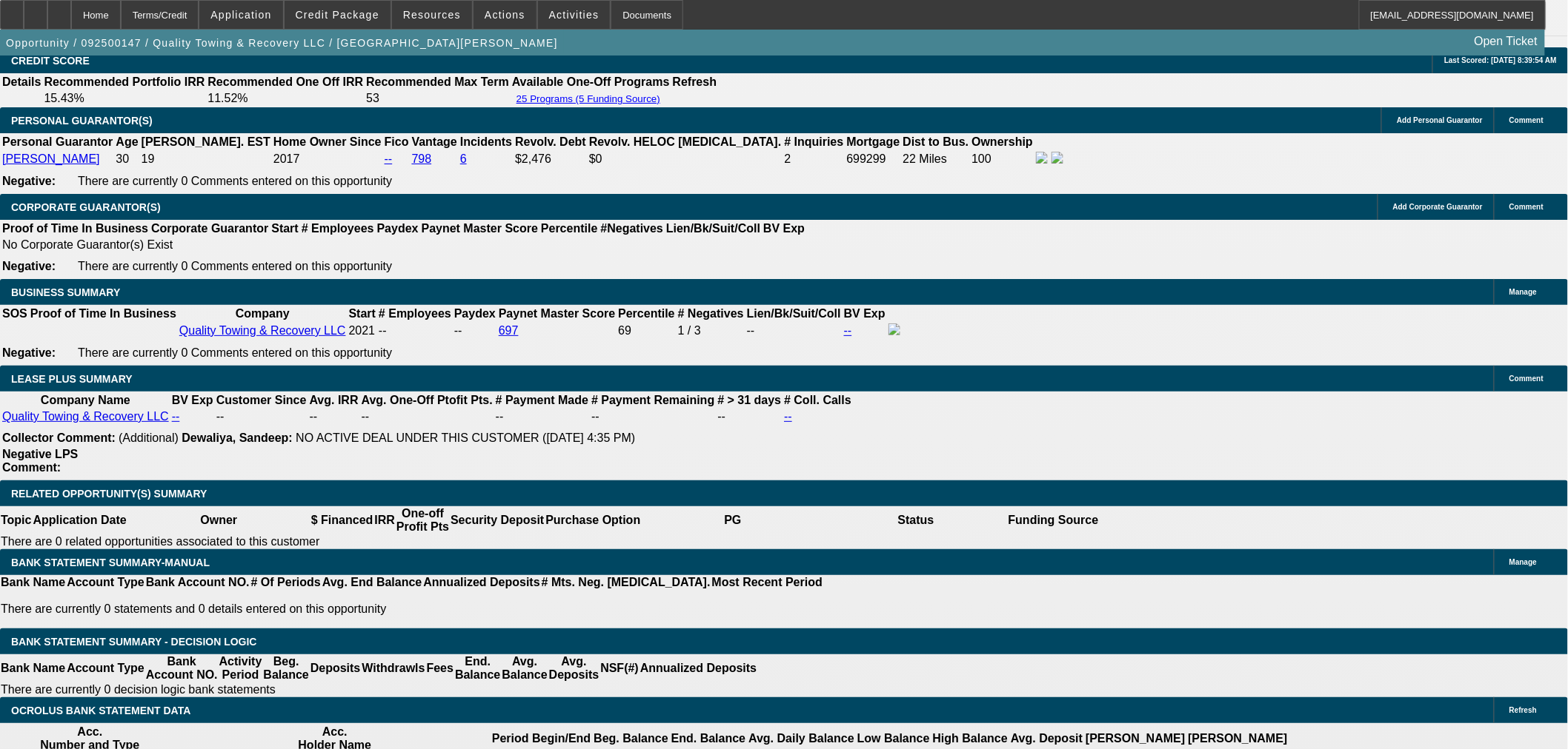
scroll to position [2315, 0]
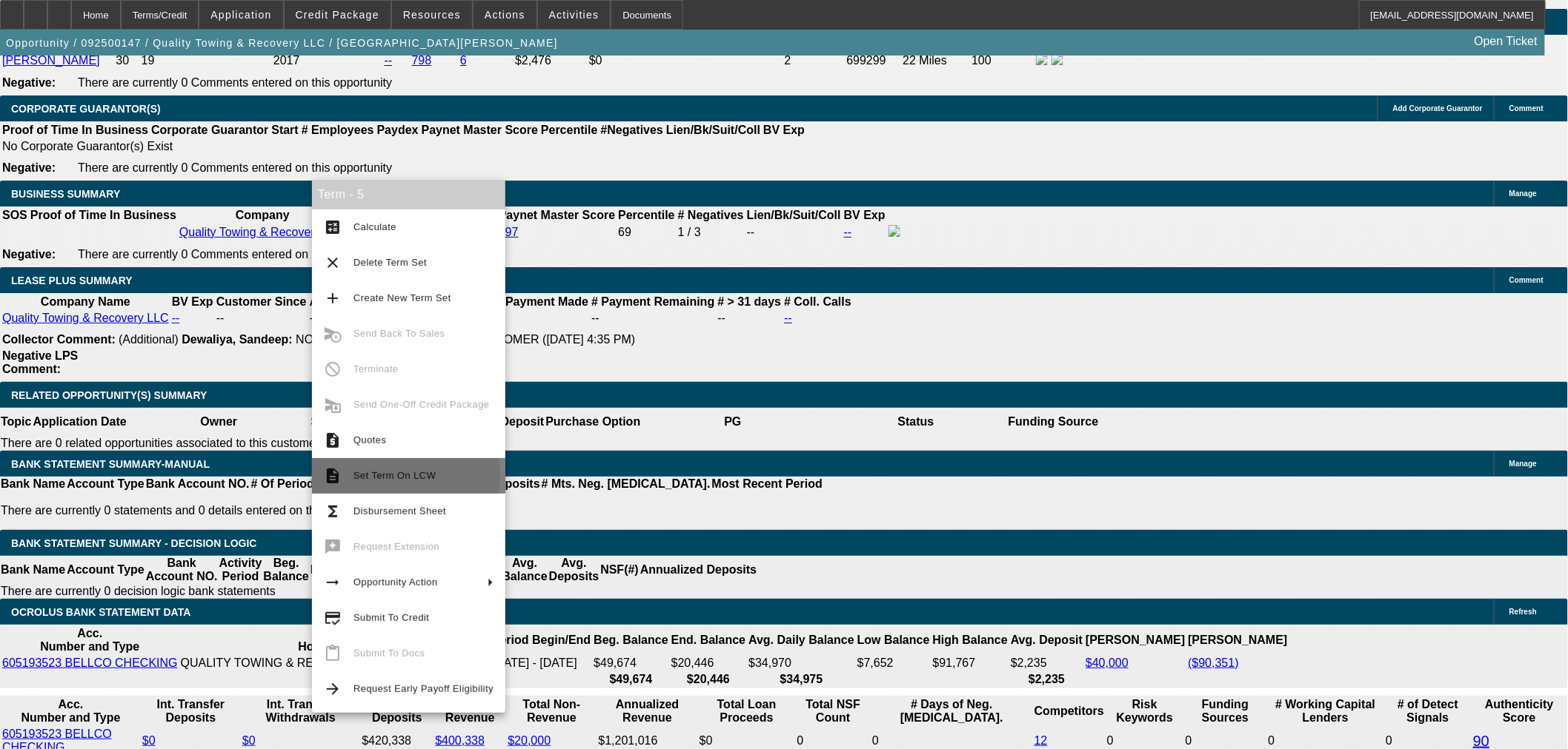
click at [405, 475] on span "Set Term On LCW" at bounding box center [394, 475] width 82 height 11
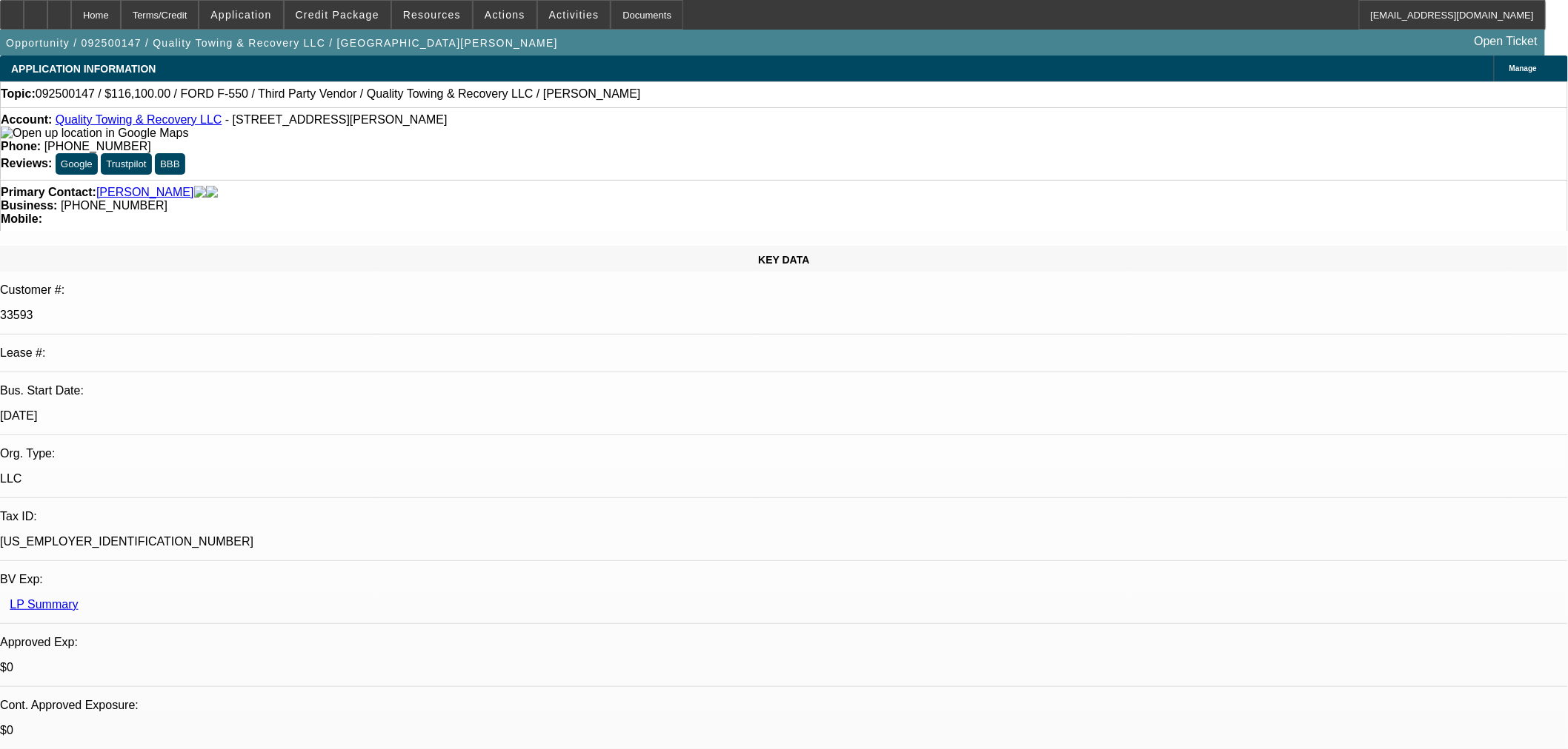
select select "0"
select select "6"
select select "0"
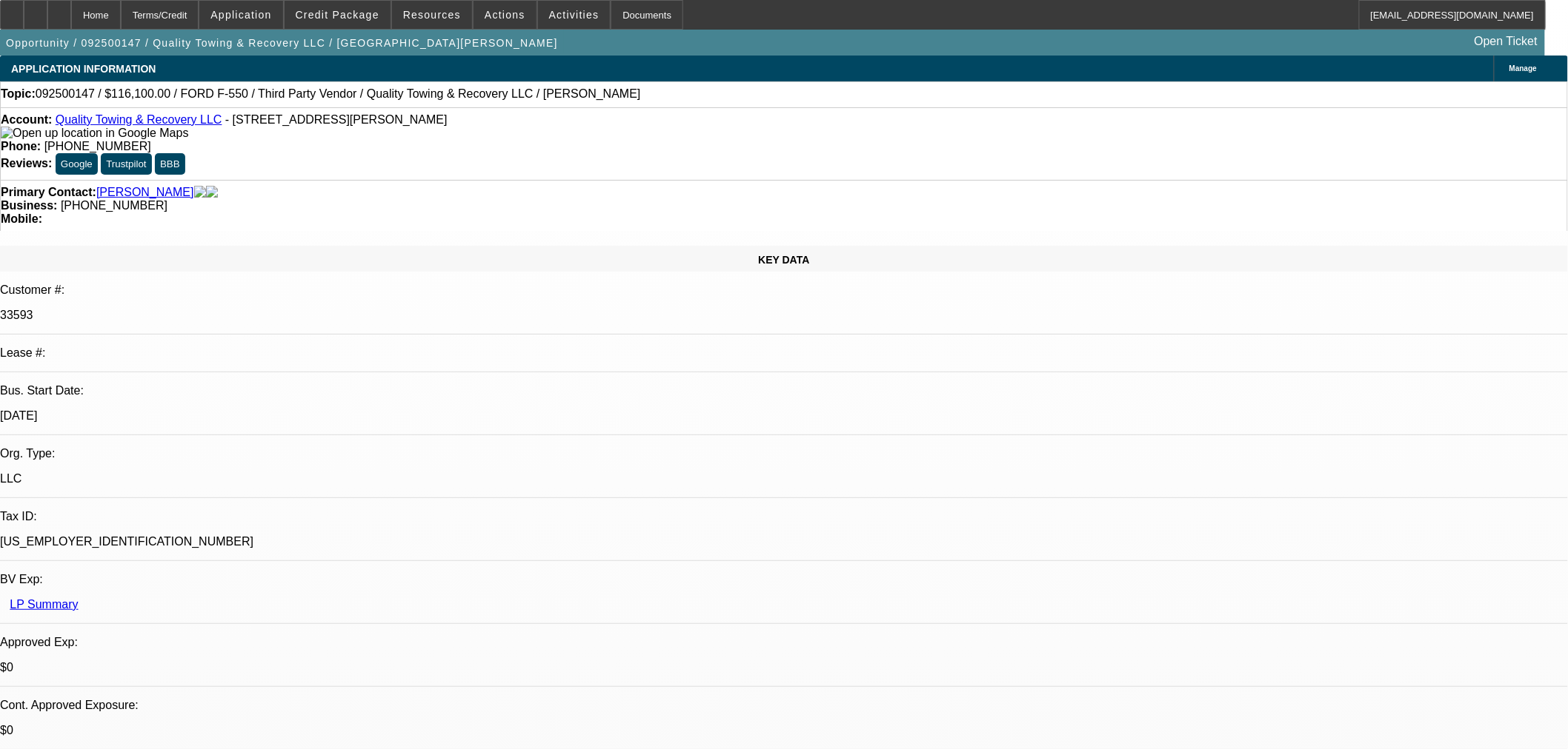
select select "0"
select select "6"
select select "0"
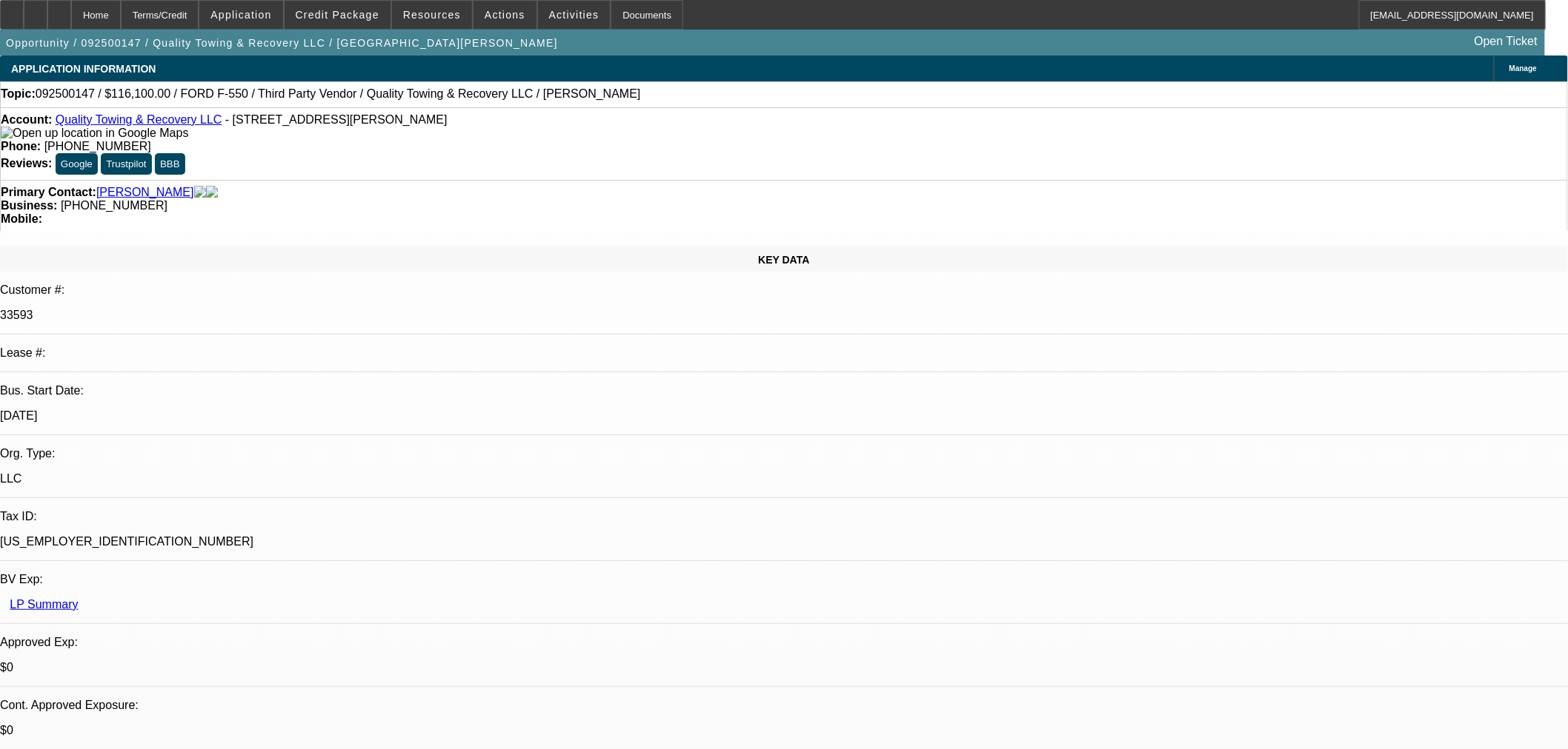
select select "0"
select select "6"
select select "0"
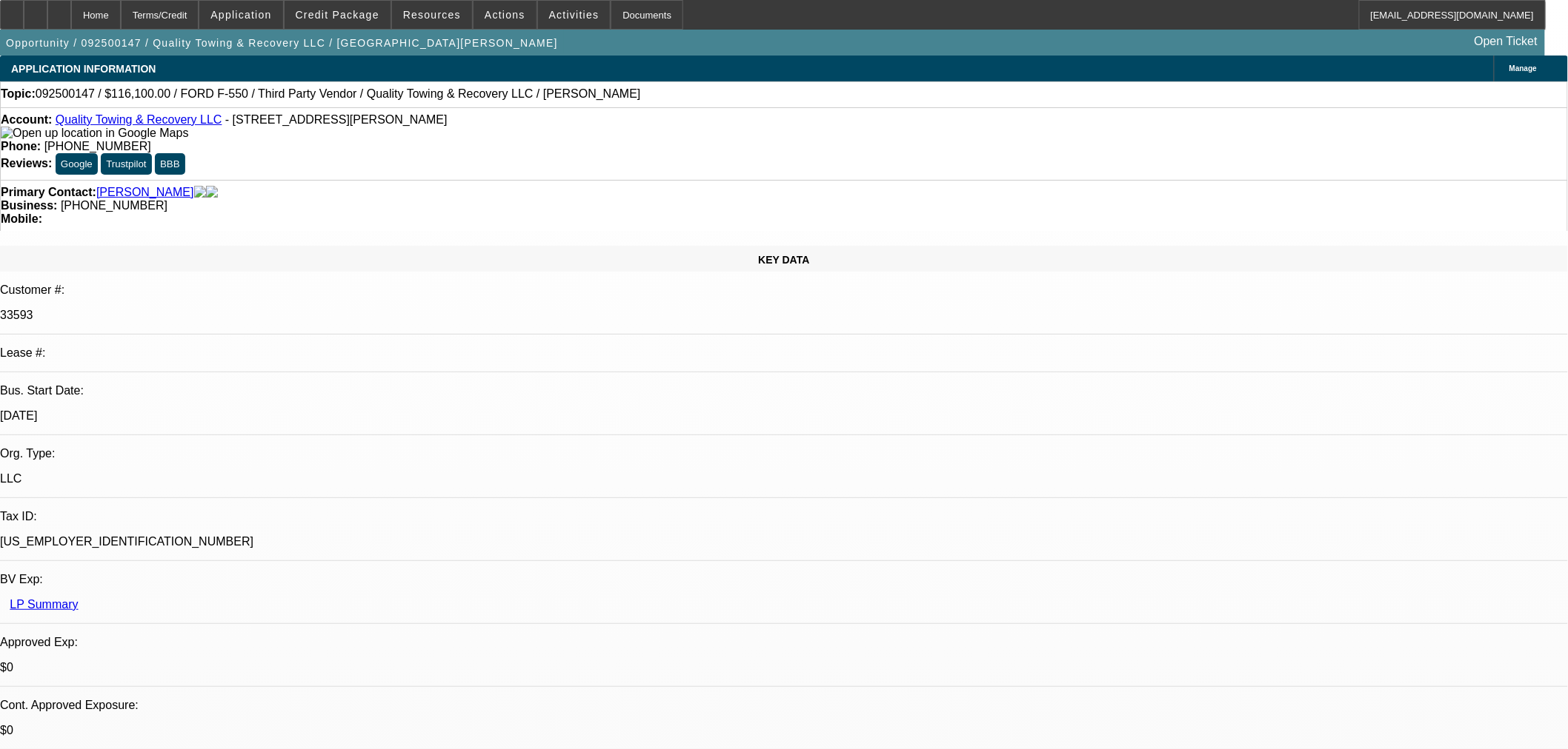
select select "6"
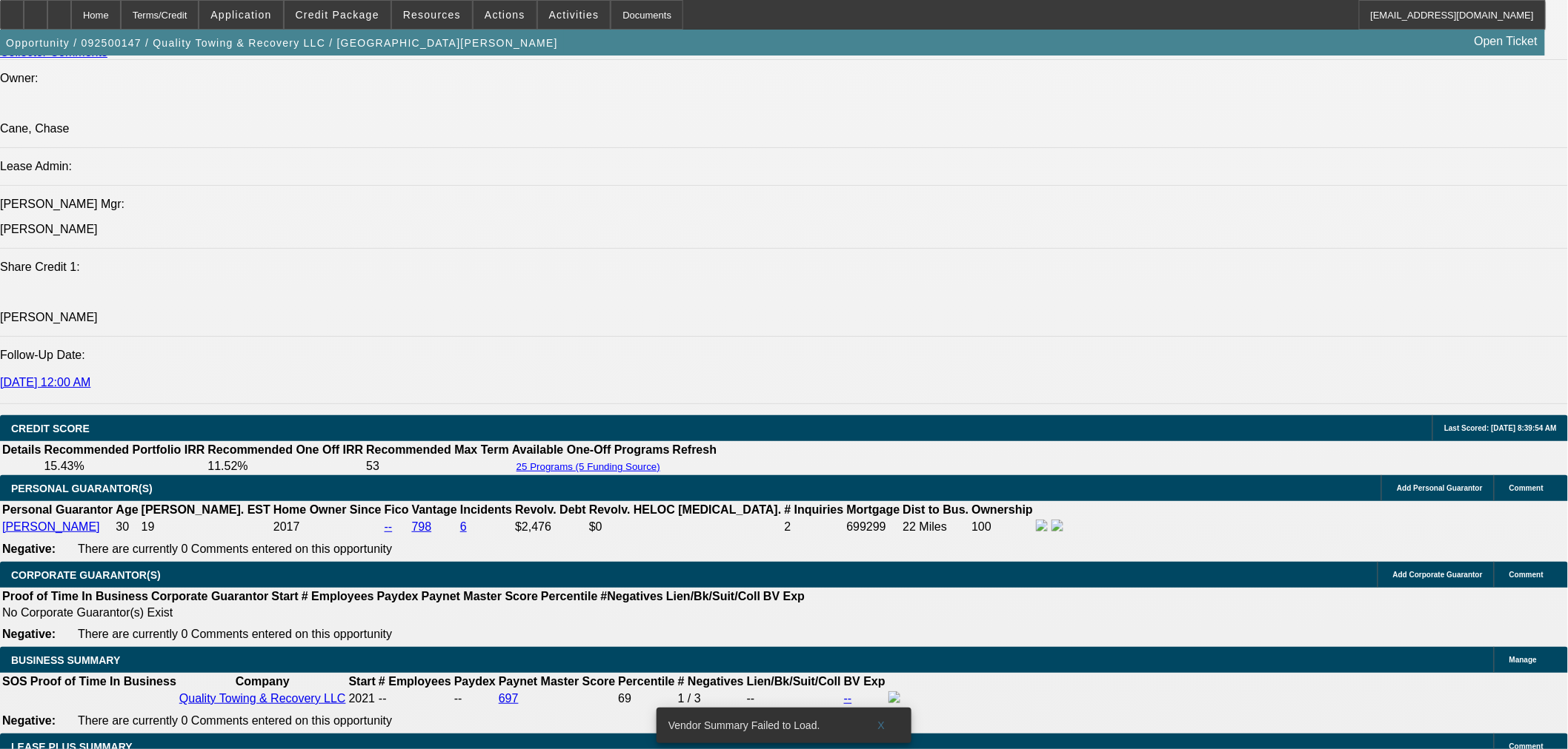
scroll to position [2138, 0]
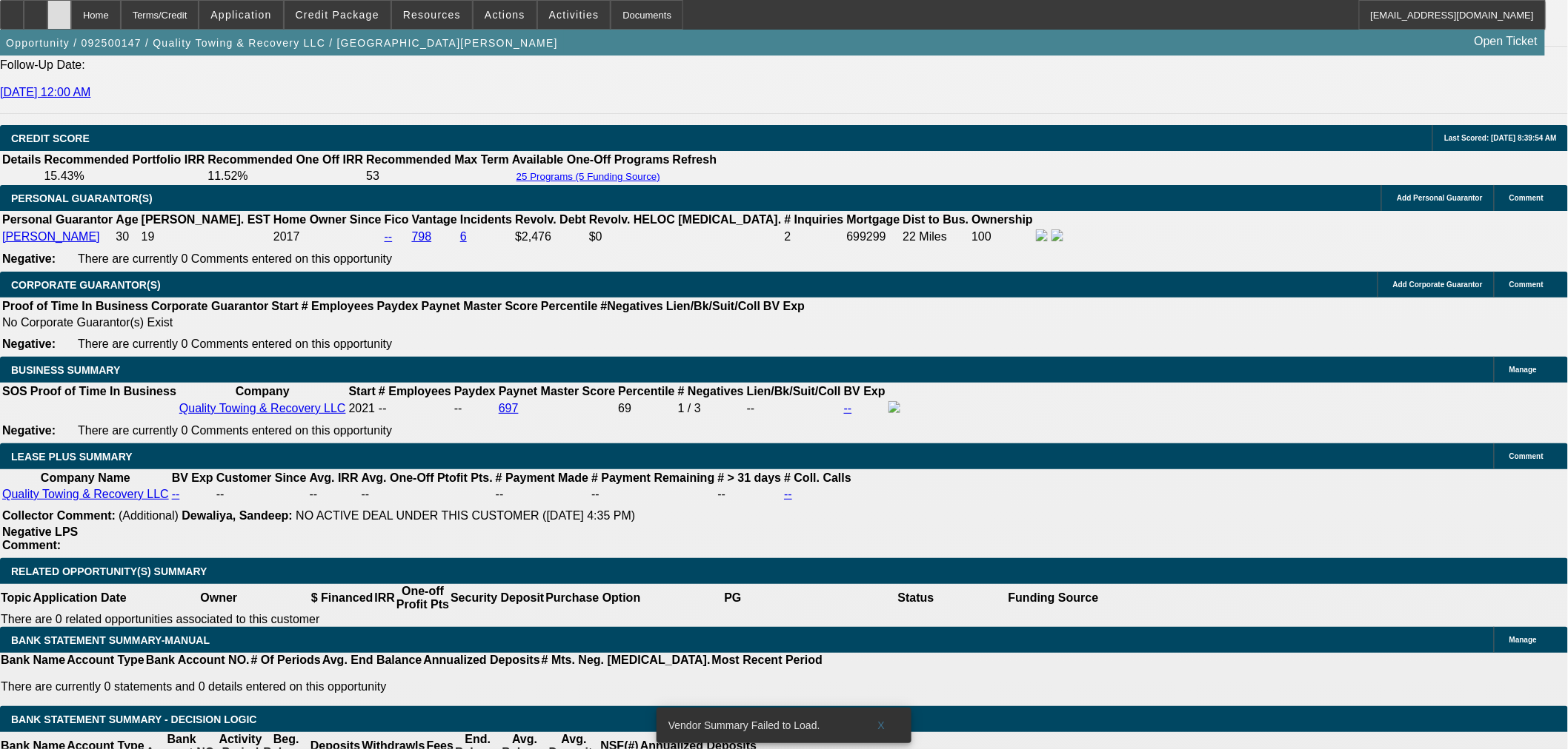
click at [60, 9] on icon at bounding box center [60, 9] width 0 height 0
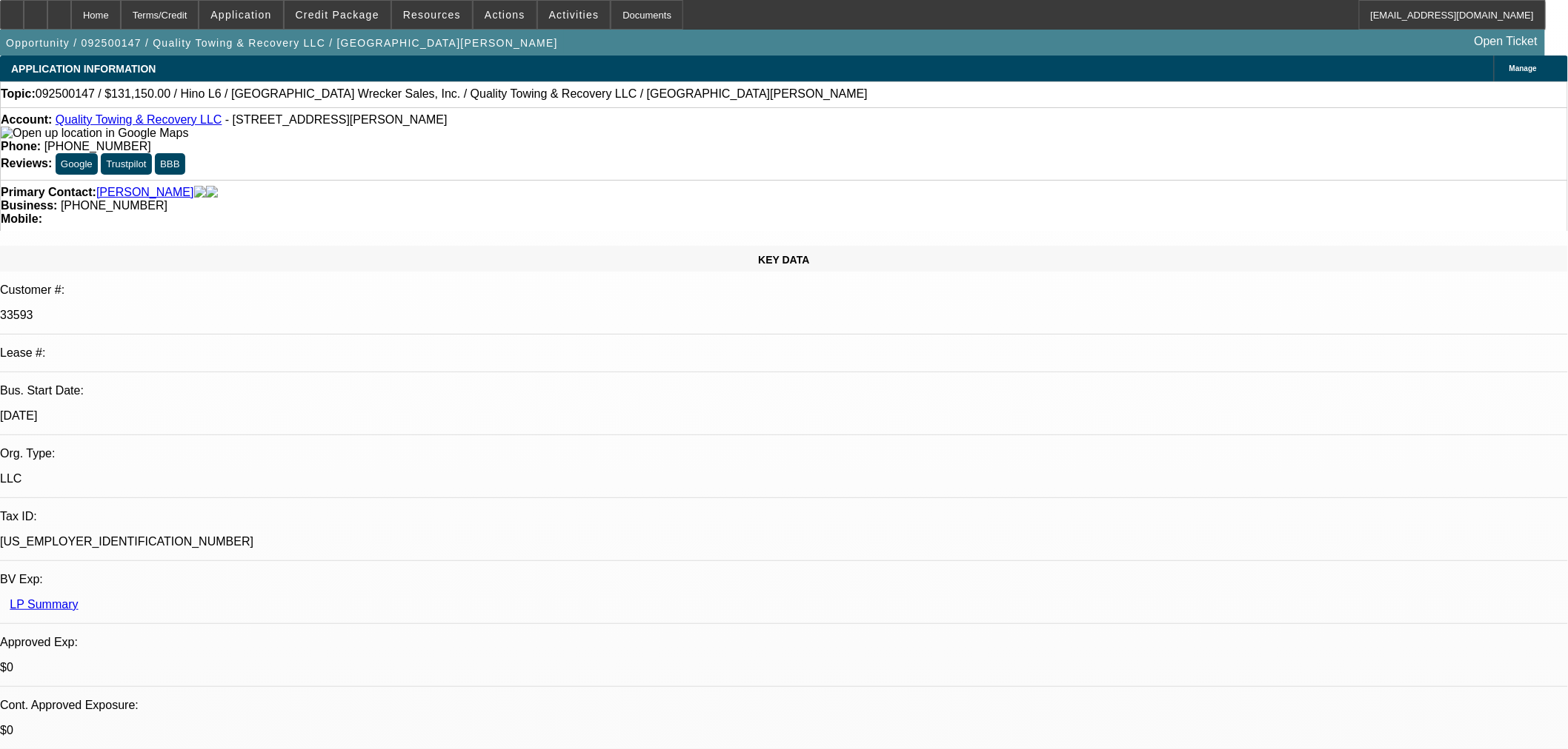
select select "0"
select select "6"
select select "0"
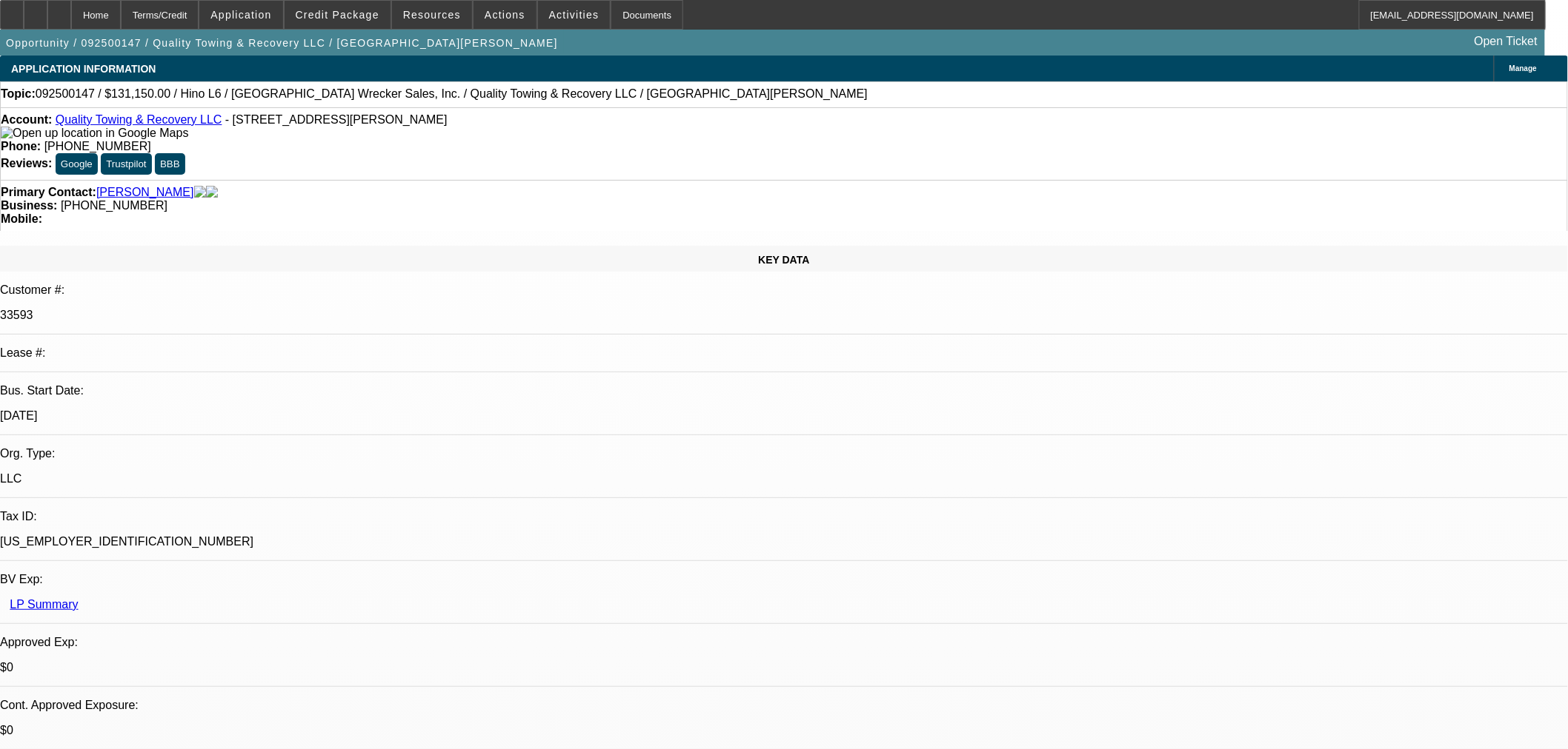
select select "0"
select select "6"
select select "0"
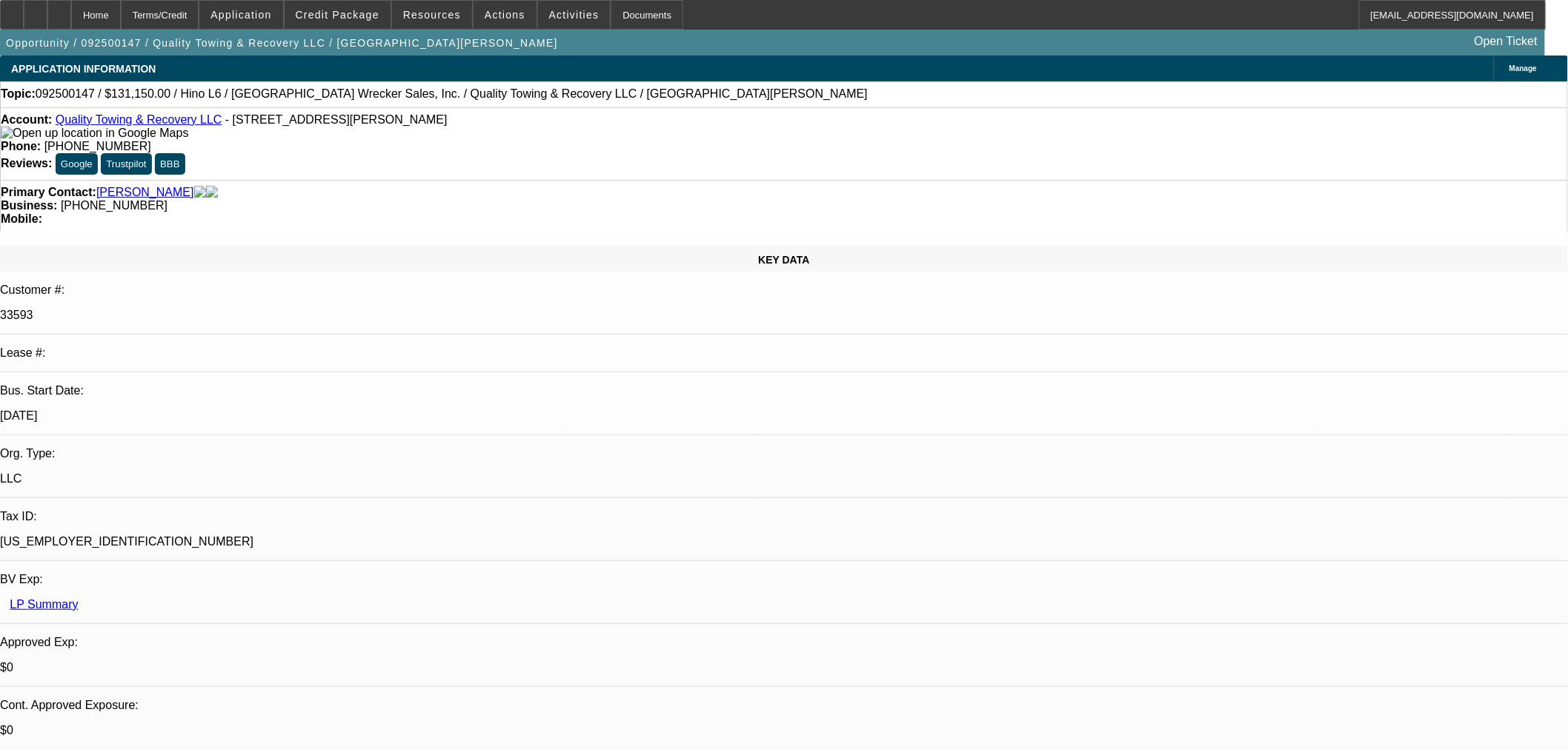
select select "0"
select select "6"
select select "0"
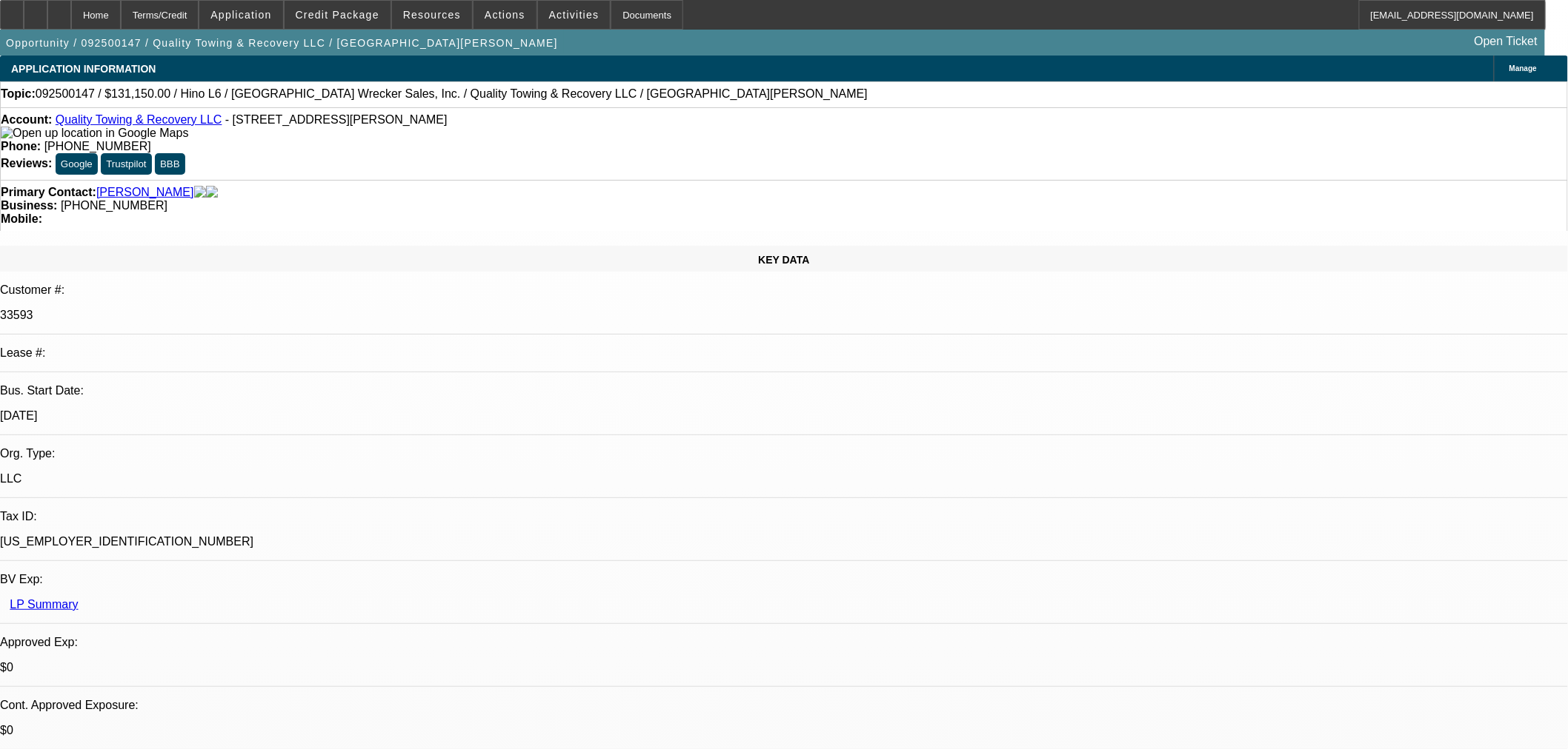
select select "6"
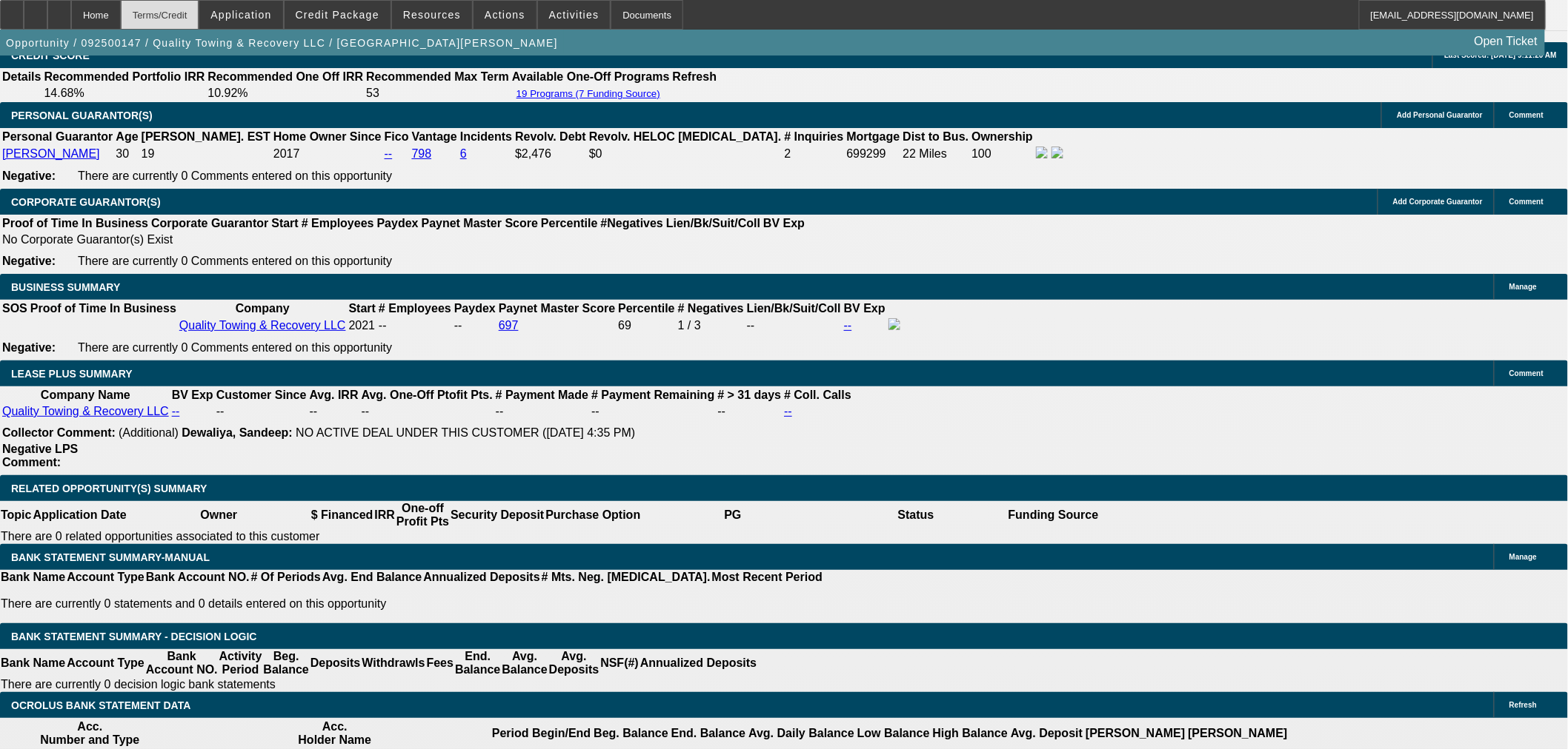
scroll to position [2329, 0]
